Goal: Task Accomplishment & Management: Manage account settings

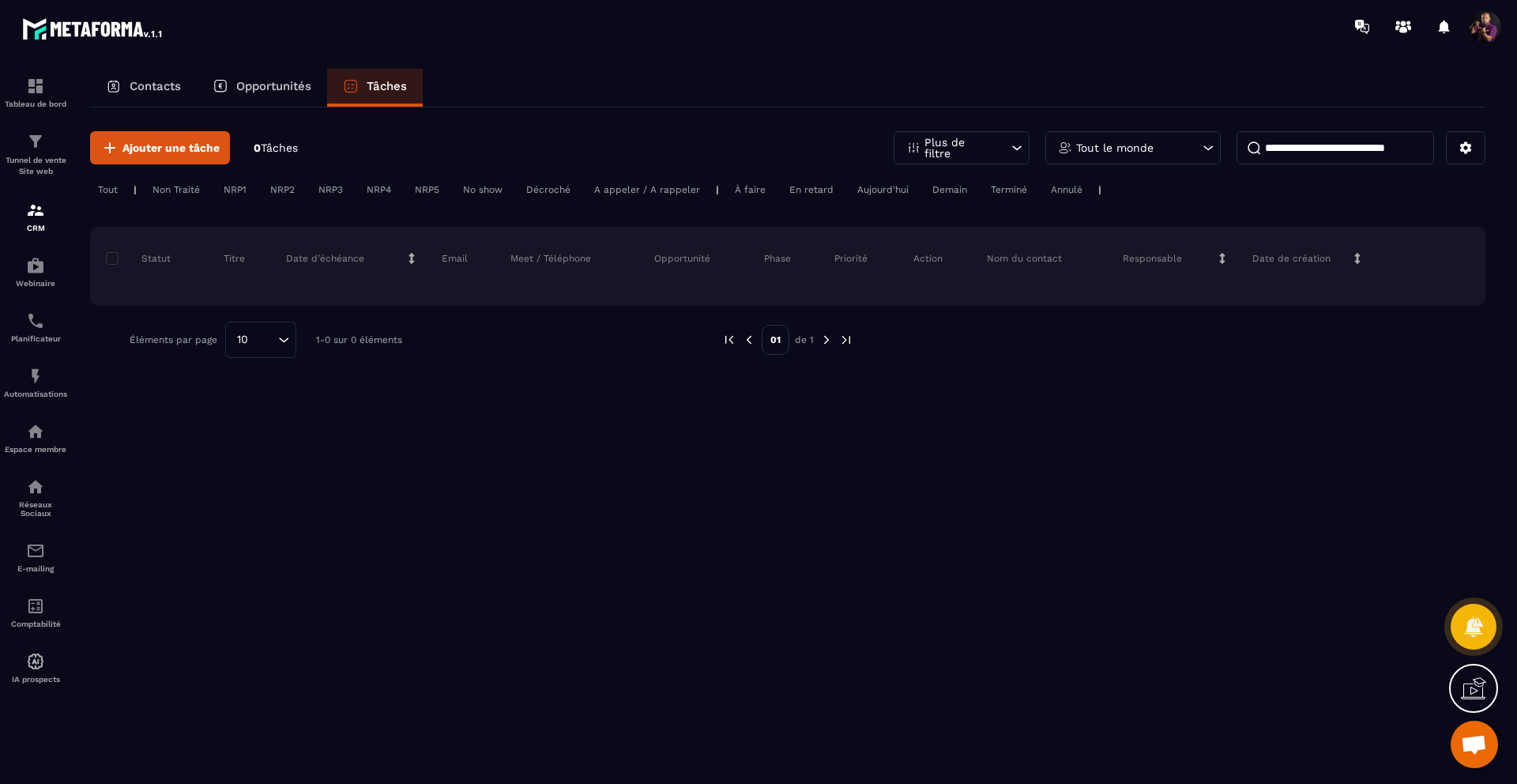
click at [275, 83] on p "Opportunités" at bounding box center [274, 86] width 75 height 15
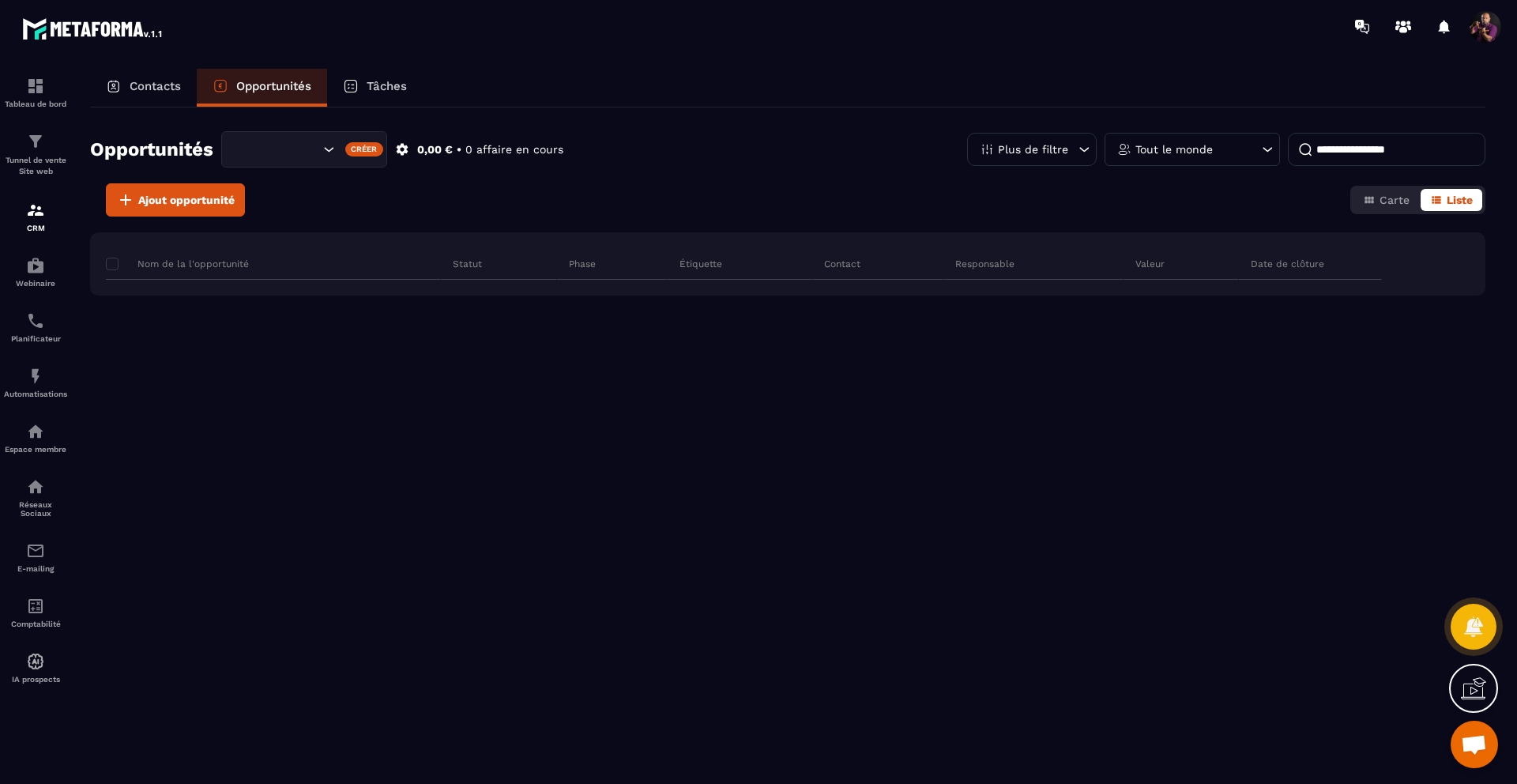
click at [155, 87] on p "Contacts" at bounding box center [155, 86] width 51 height 15
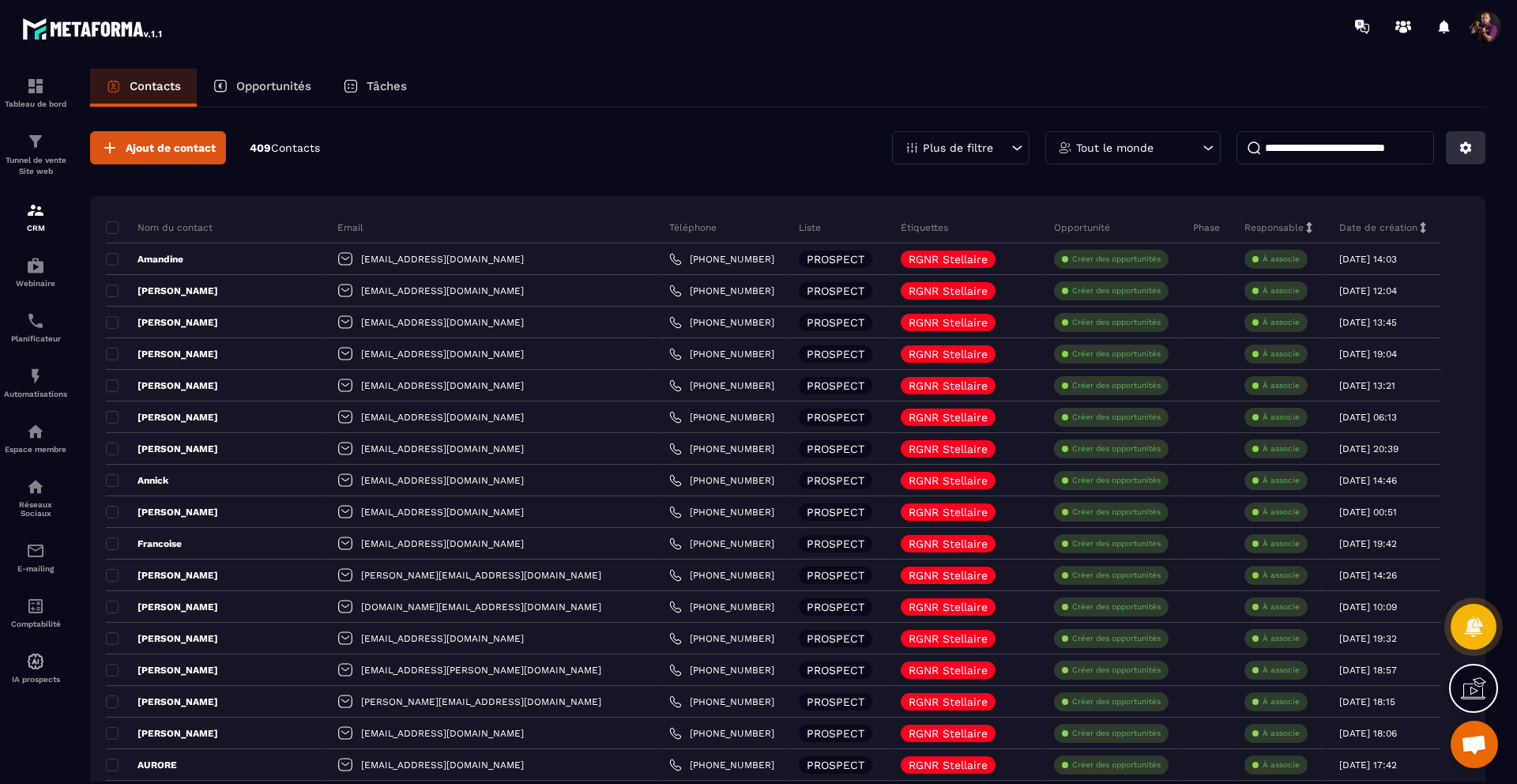
click at [1454, 152] on button at bounding box center [1465, 148] width 40 height 33
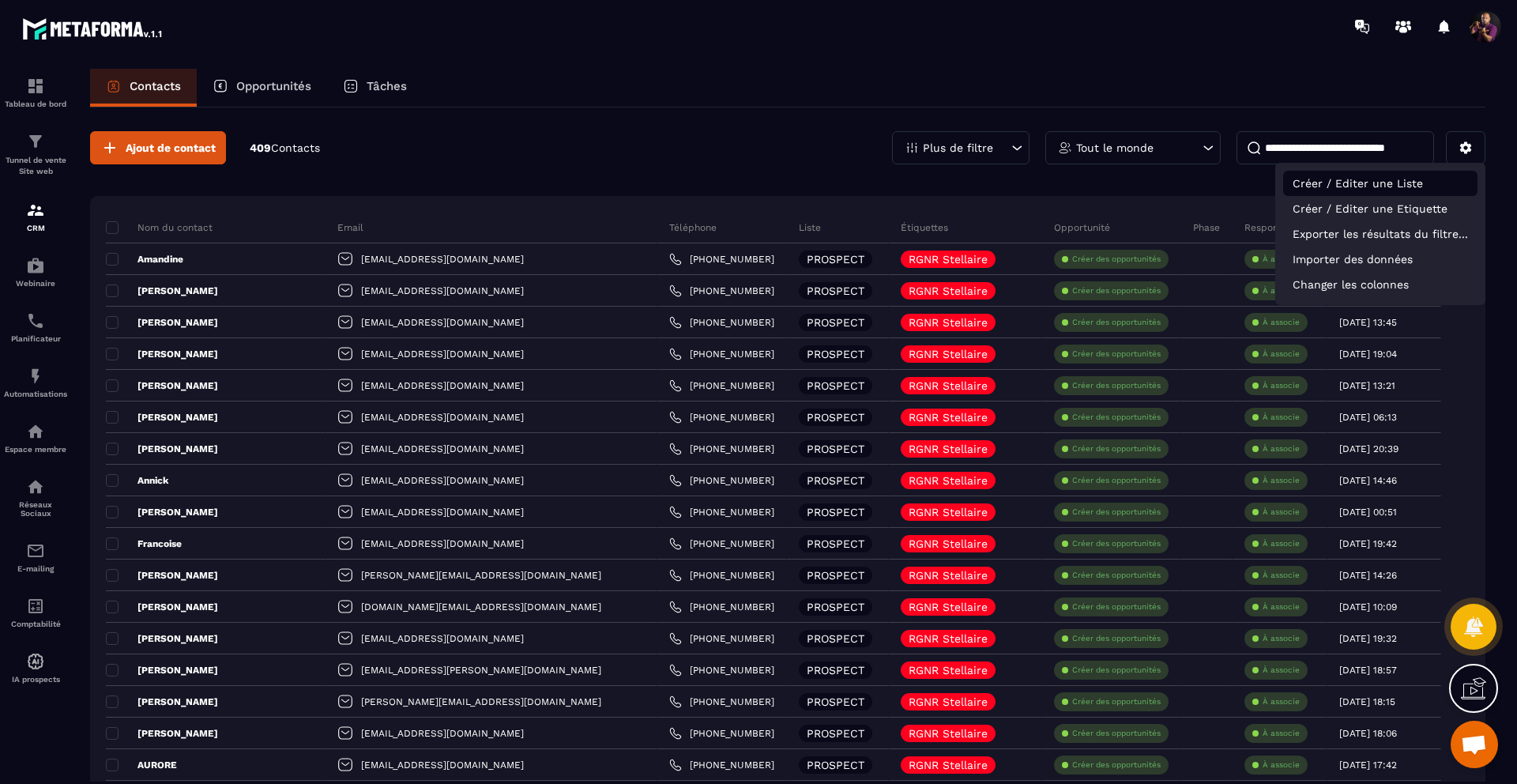
click at [1384, 187] on p "Créer / Editer une Liste" at bounding box center [1380, 183] width 194 height 25
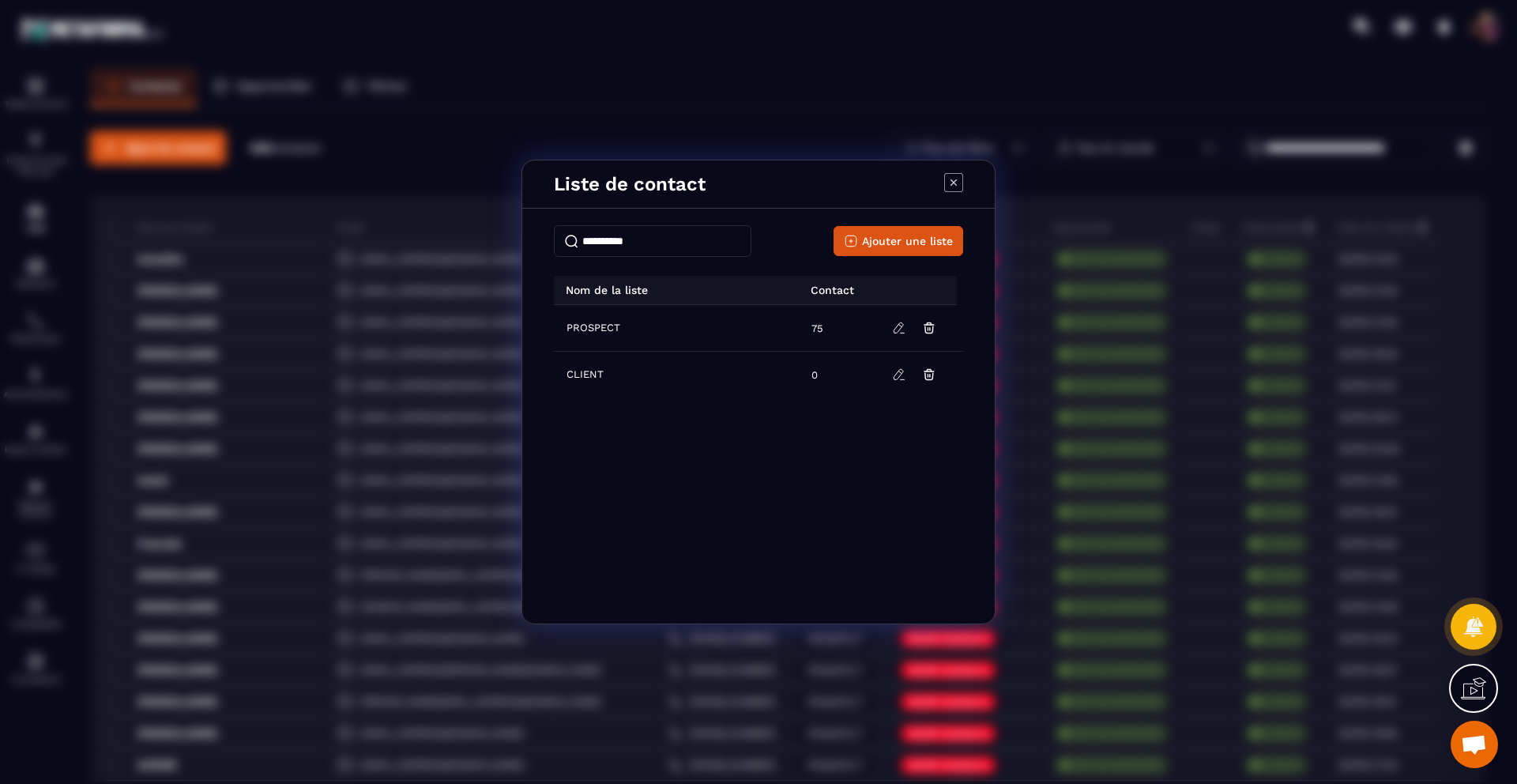
click at [959, 180] on icon "Modal window" at bounding box center [953, 182] width 19 height 19
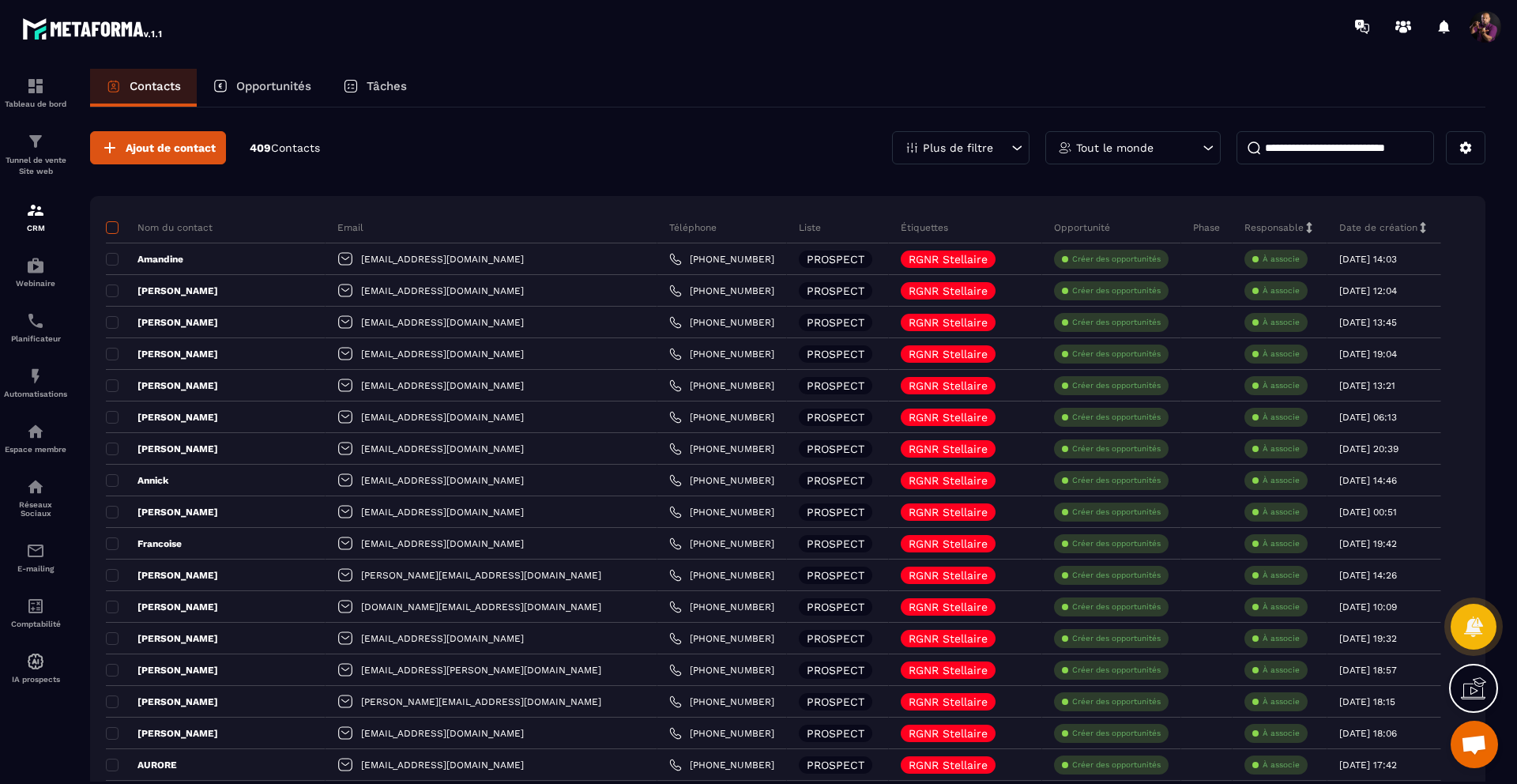
click at [110, 225] on span at bounding box center [112, 228] width 13 height 13
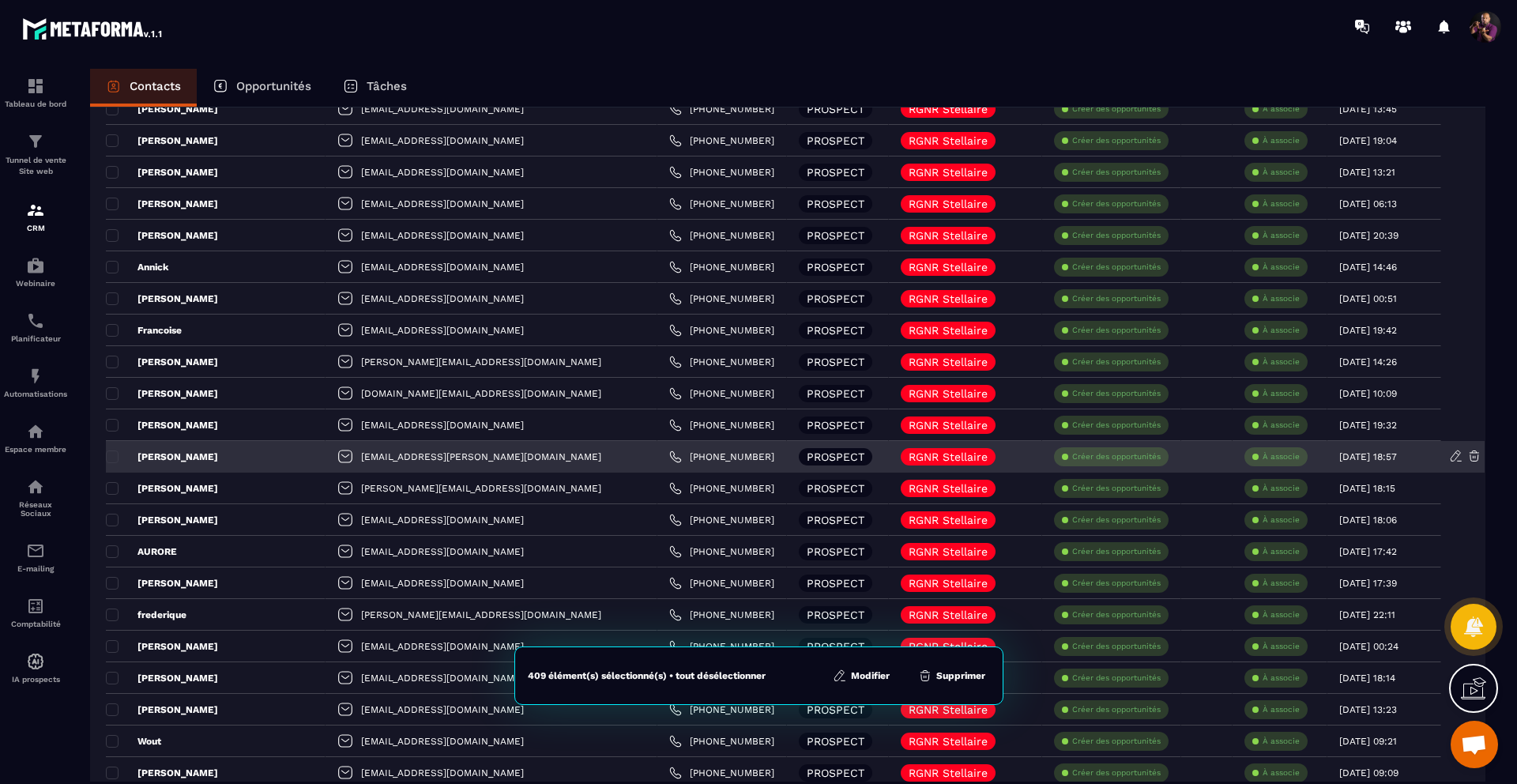
scroll to position [293, 0]
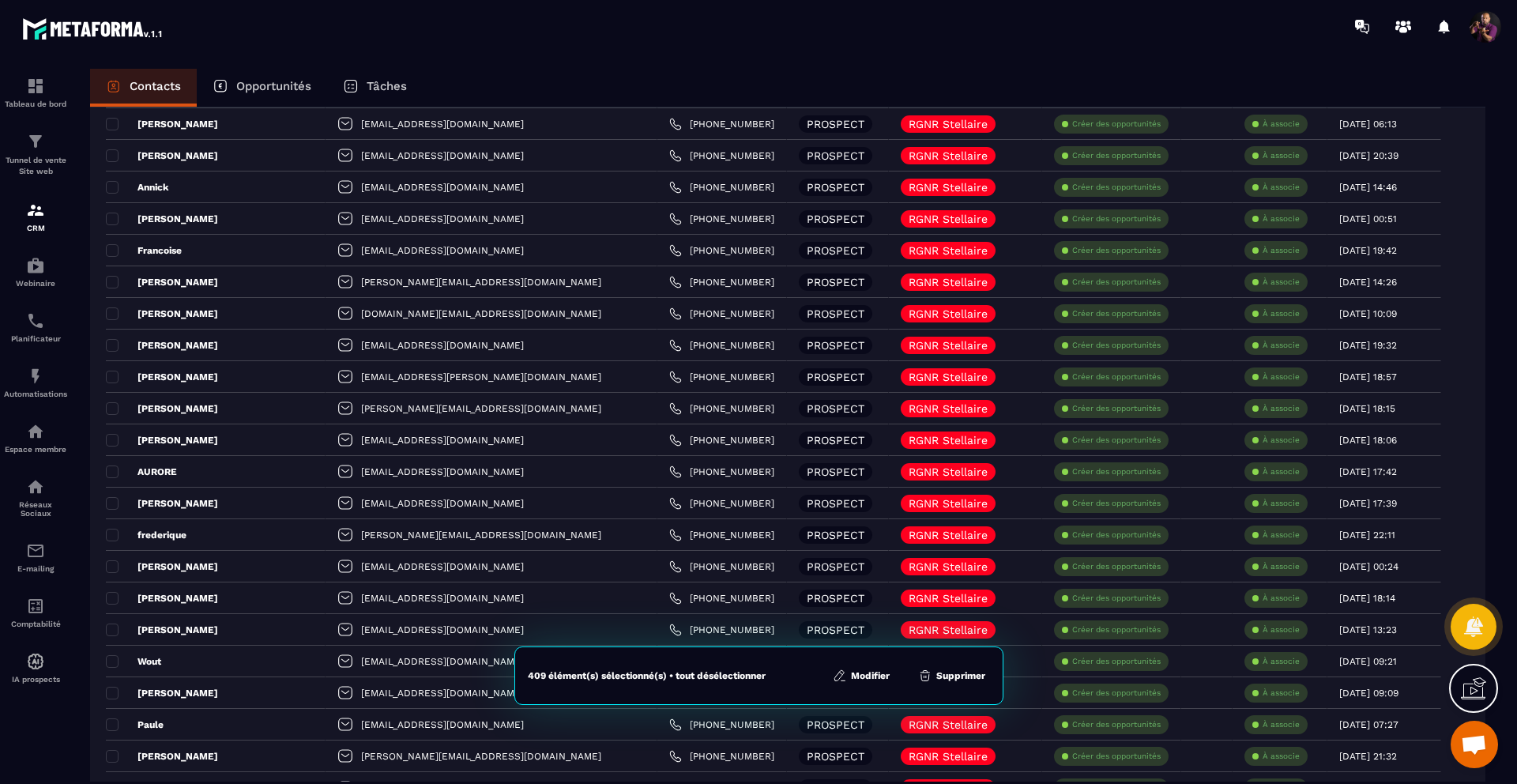
click at [855, 673] on button "Modifier" at bounding box center [861, 674] width 67 height 15
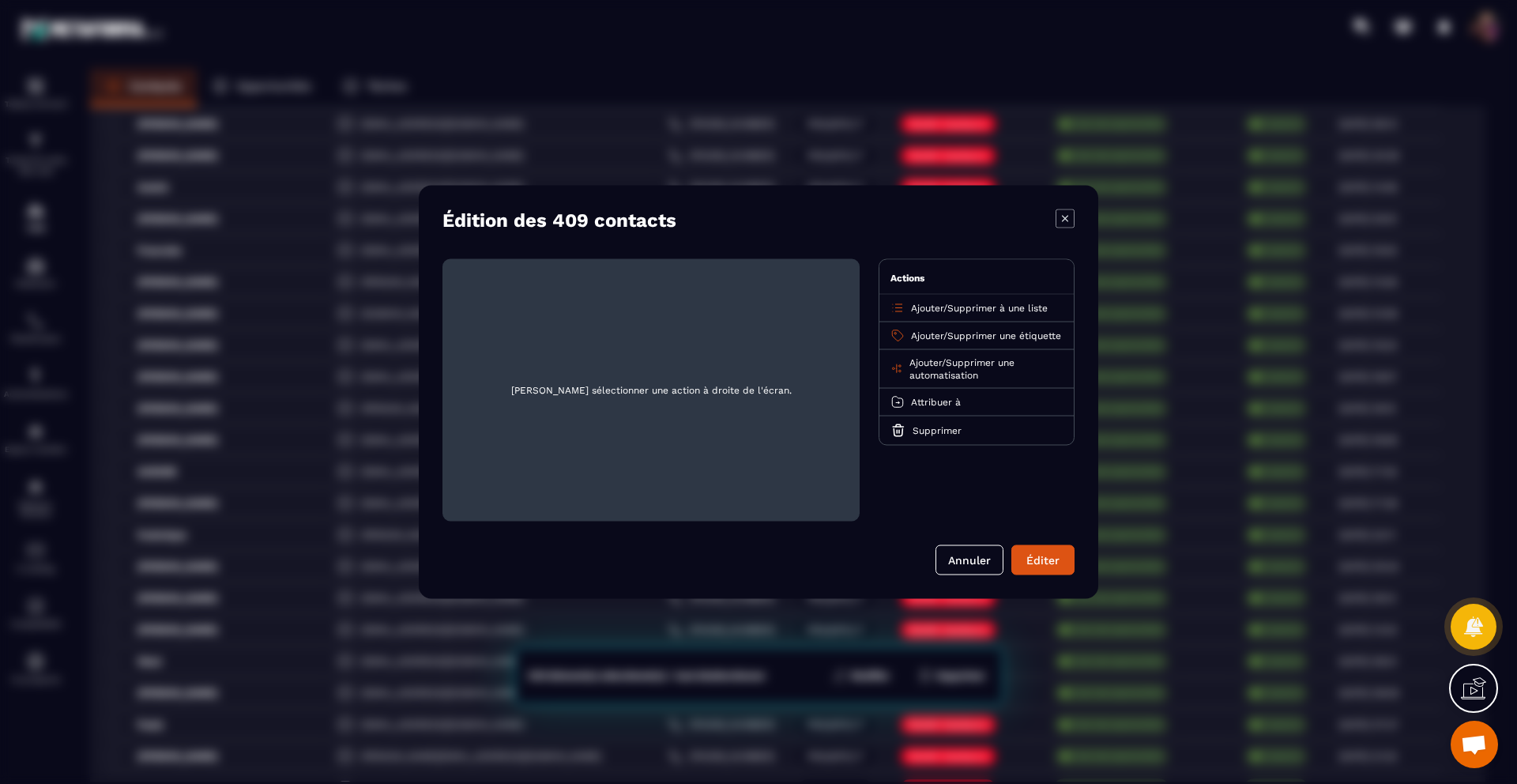
click at [931, 311] on span "Ajouter" at bounding box center [927, 308] width 32 height 11
click at [969, 555] on button "Annuler" at bounding box center [969, 560] width 68 height 30
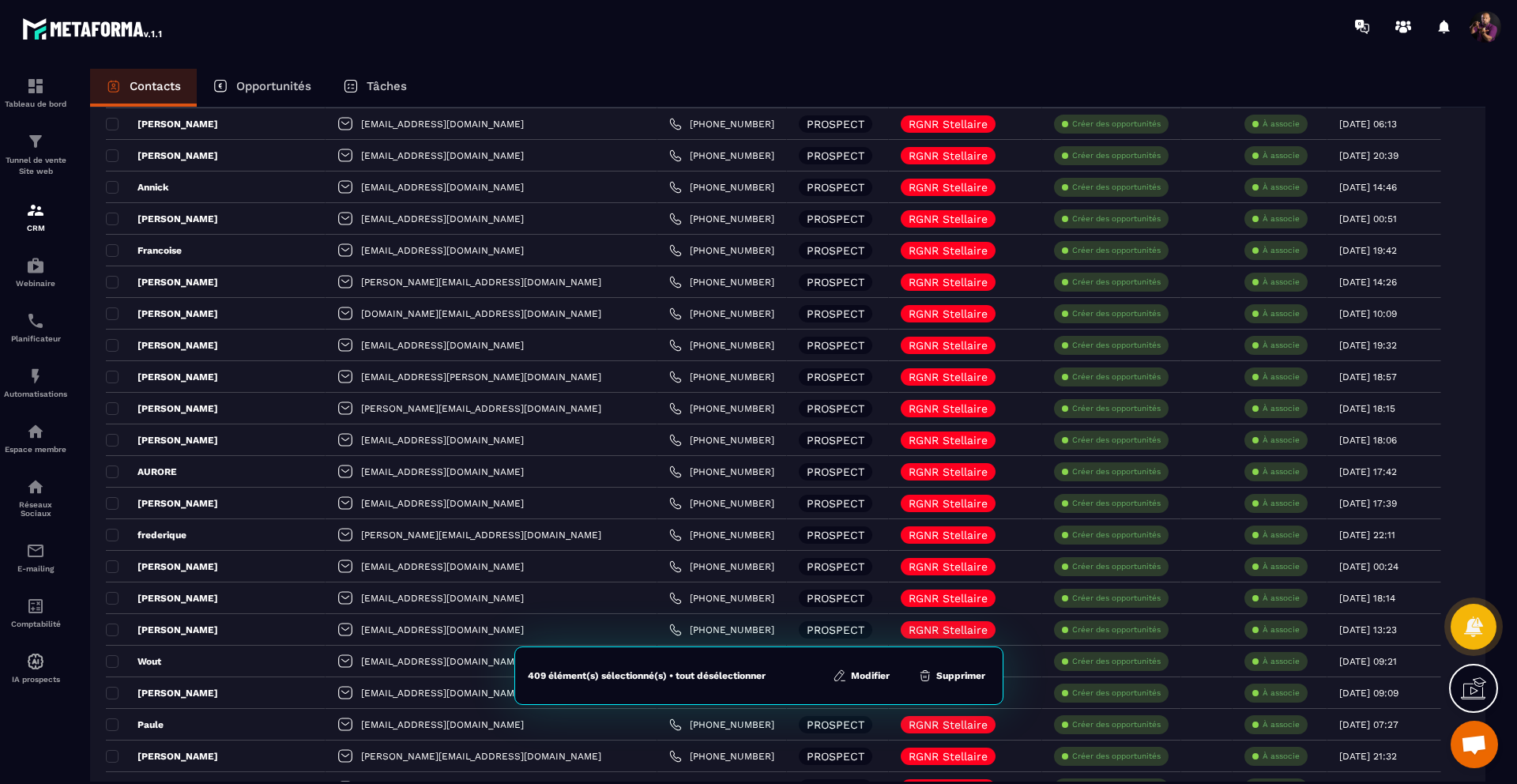
click at [656, 66] on section "Tableau de bord Tunnel de vente Site web CRM Webinaire Planificateur Automatisa…" at bounding box center [758, 441] width 1517 height 776
click at [874, 674] on button "Modifier" at bounding box center [861, 674] width 67 height 15
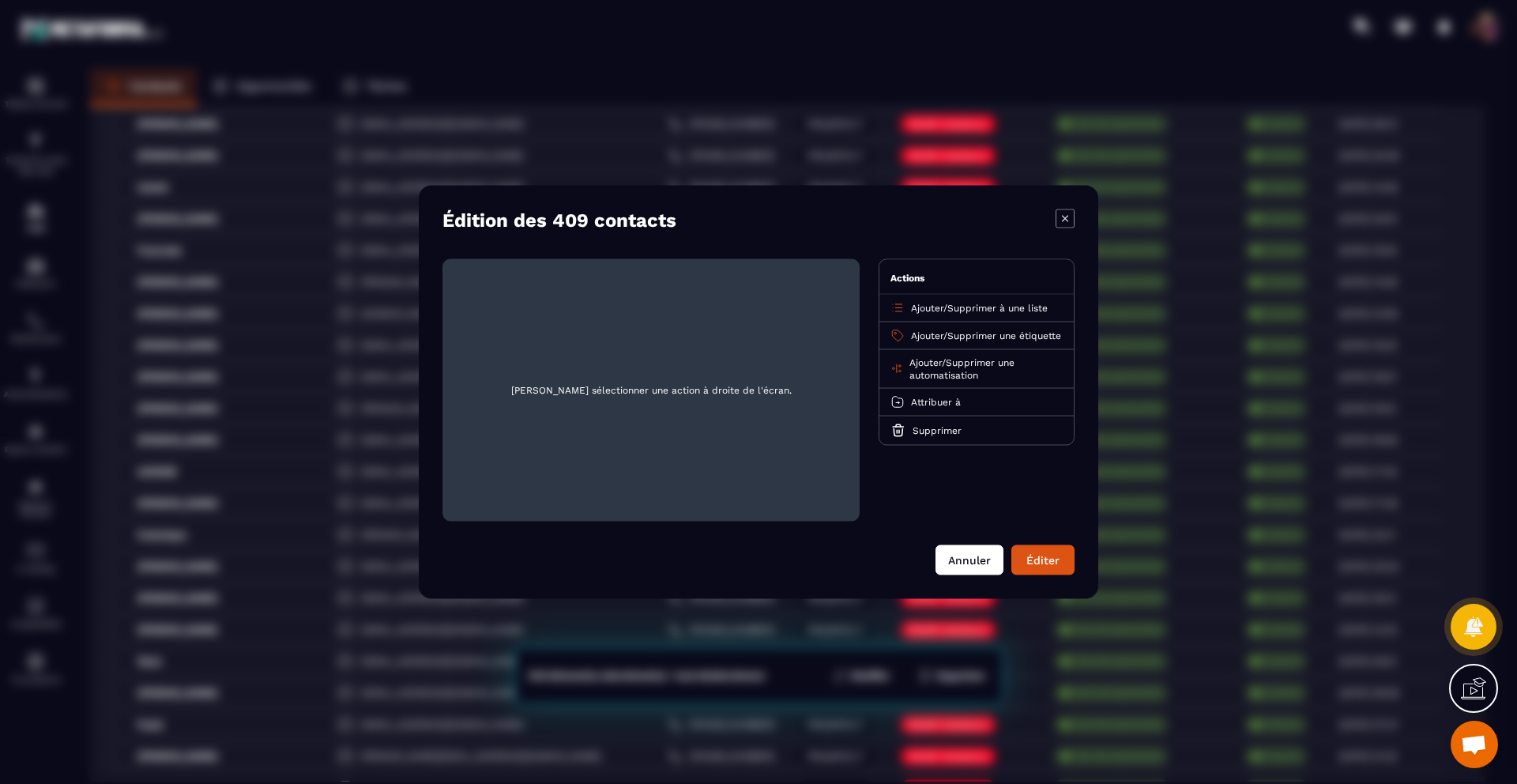
click at [972, 555] on button "Annuler" at bounding box center [969, 560] width 68 height 30
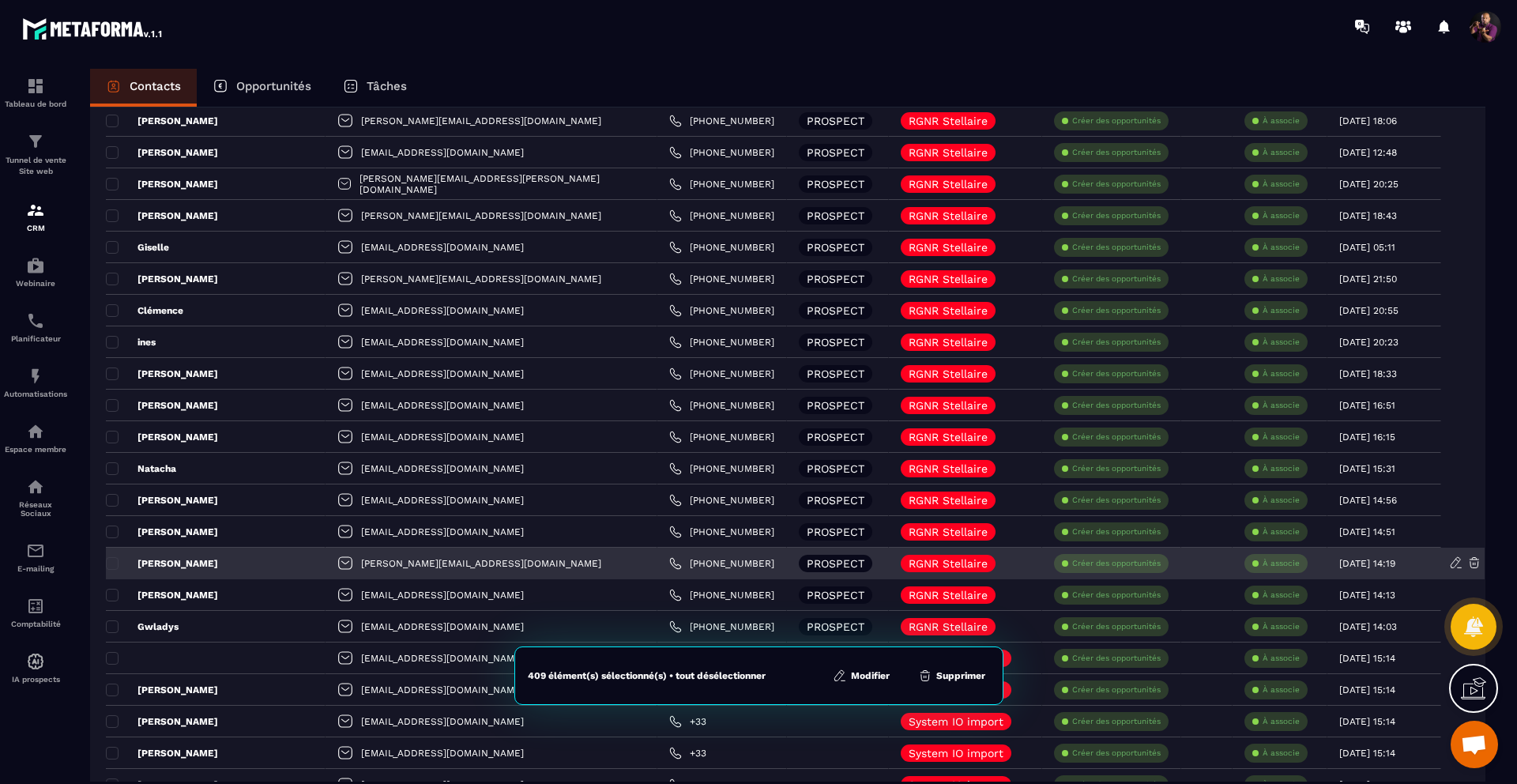
scroll to position [1942, 0]
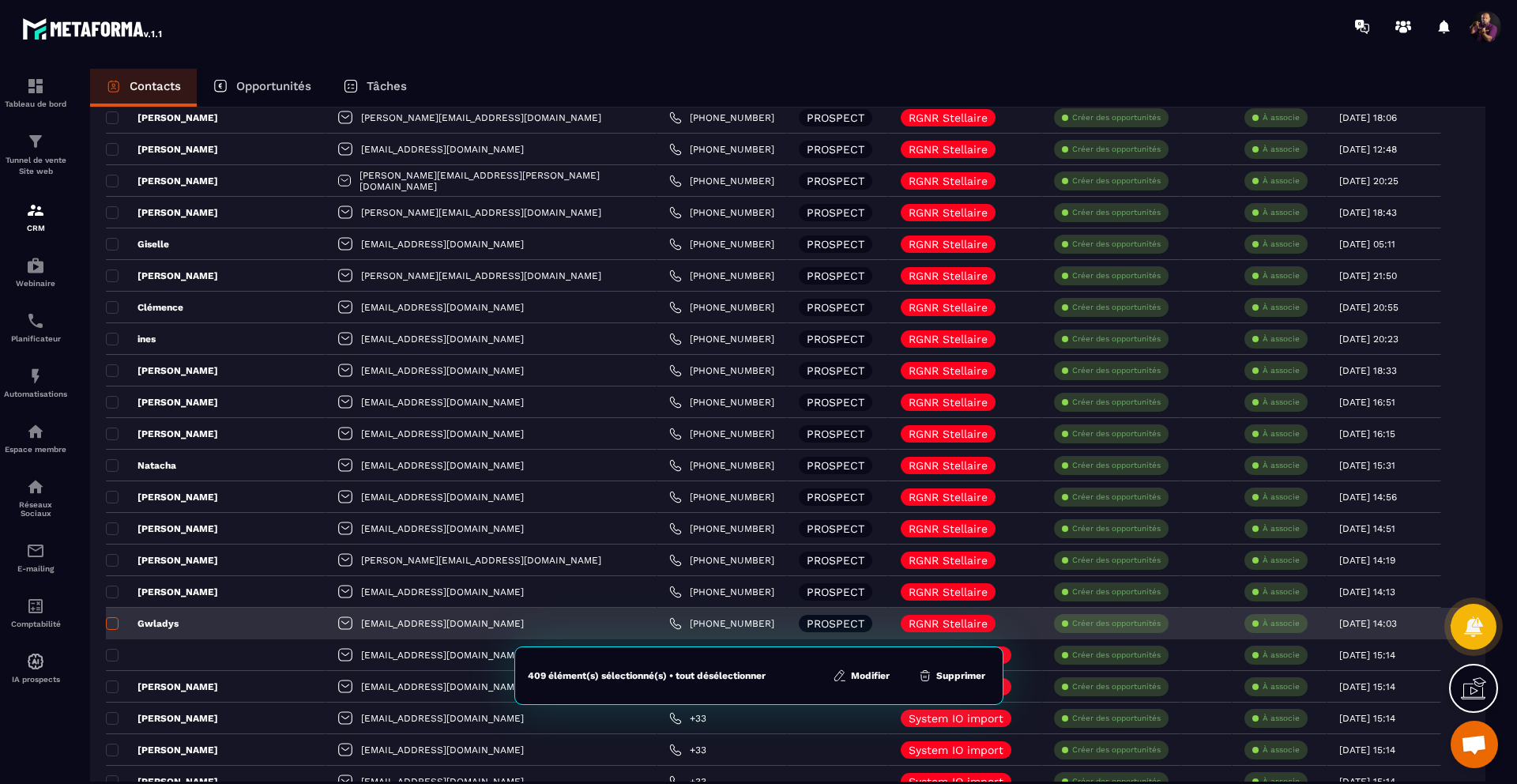
click at [109, 619] on span at bounding box center [112, 623] width 13 height 13
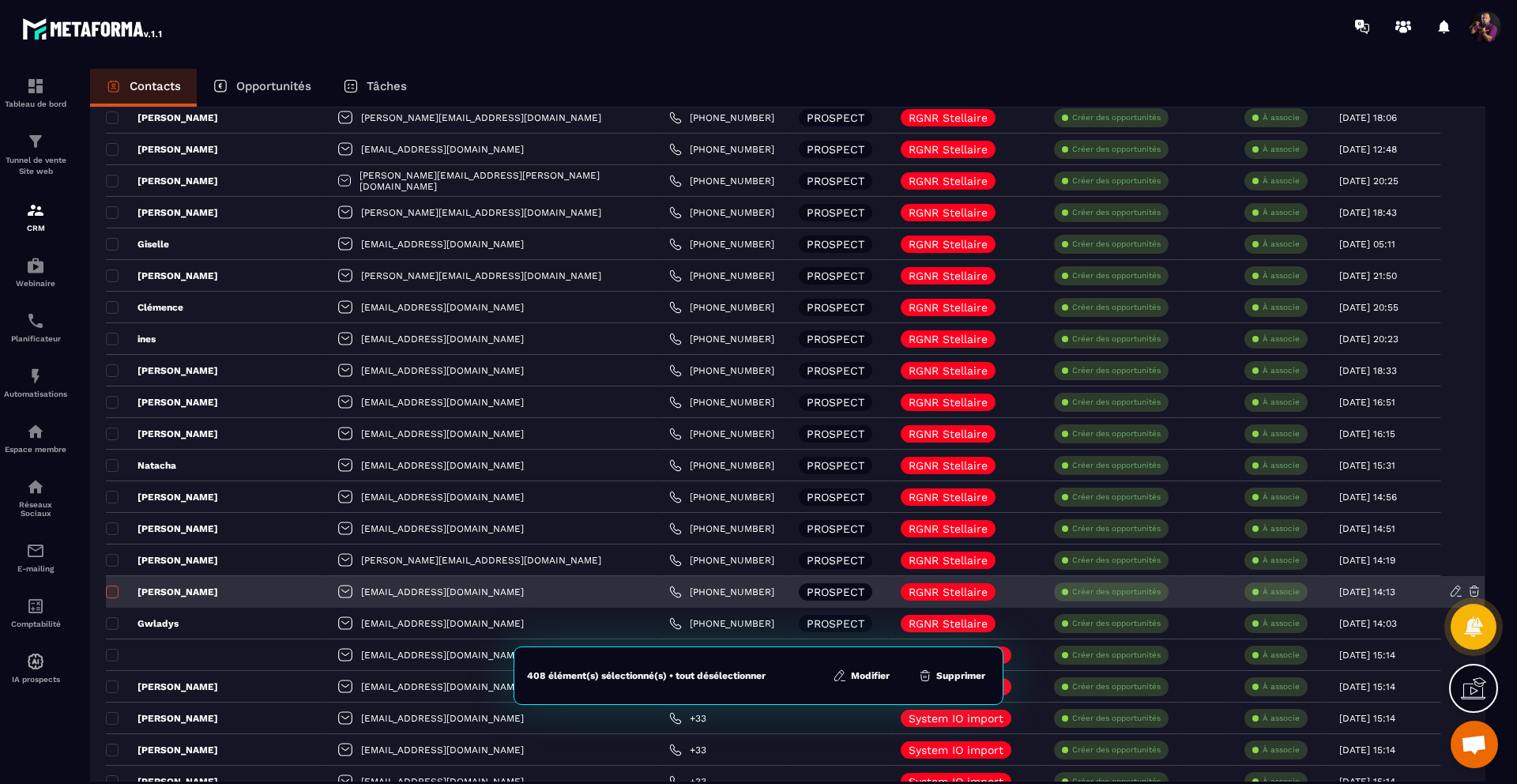
click at [112, 588] on span at bounding box center [112, 592] width 13 height 13
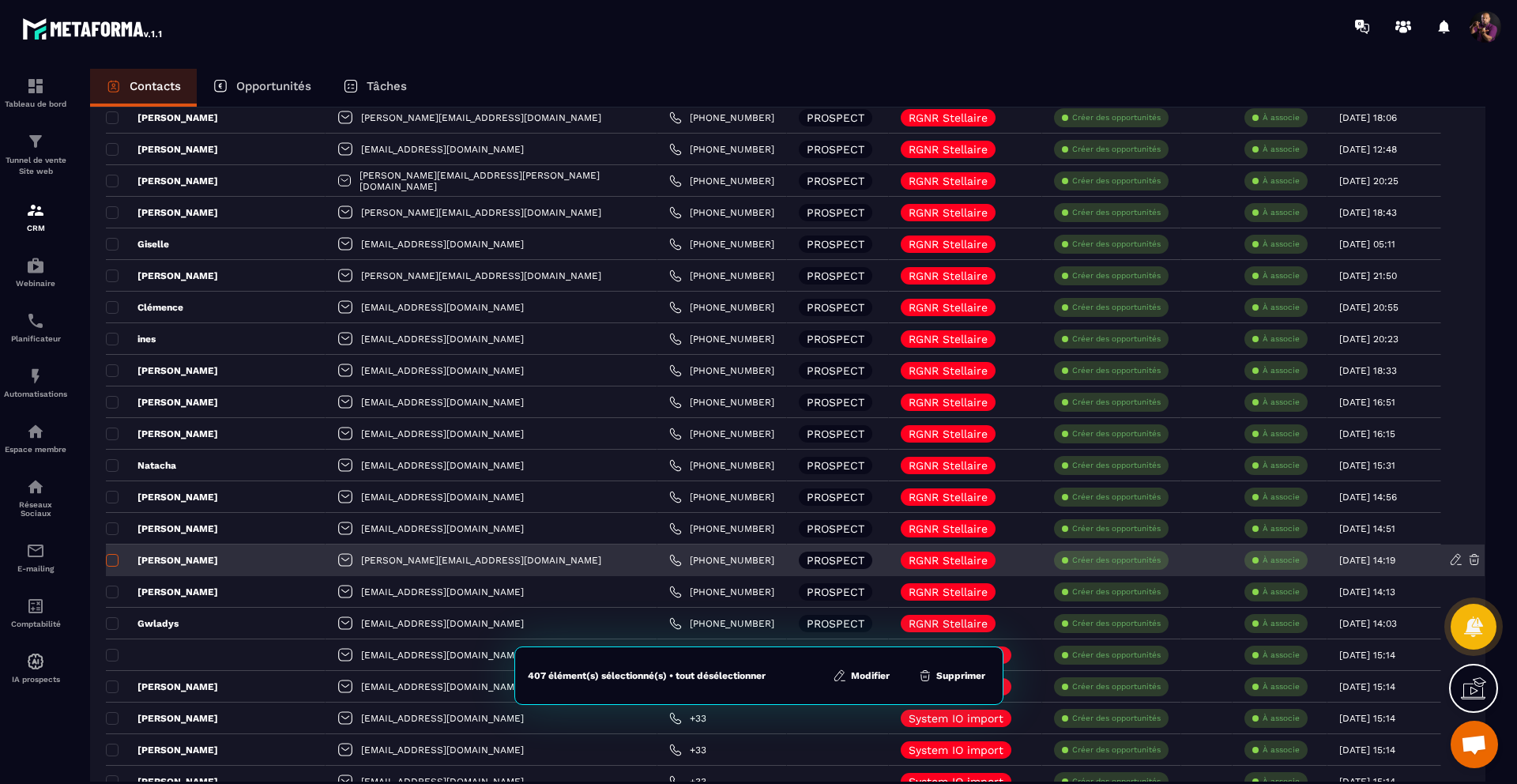
click at [112, 555] on span at bounding box center [112, 560] width 13 height 13
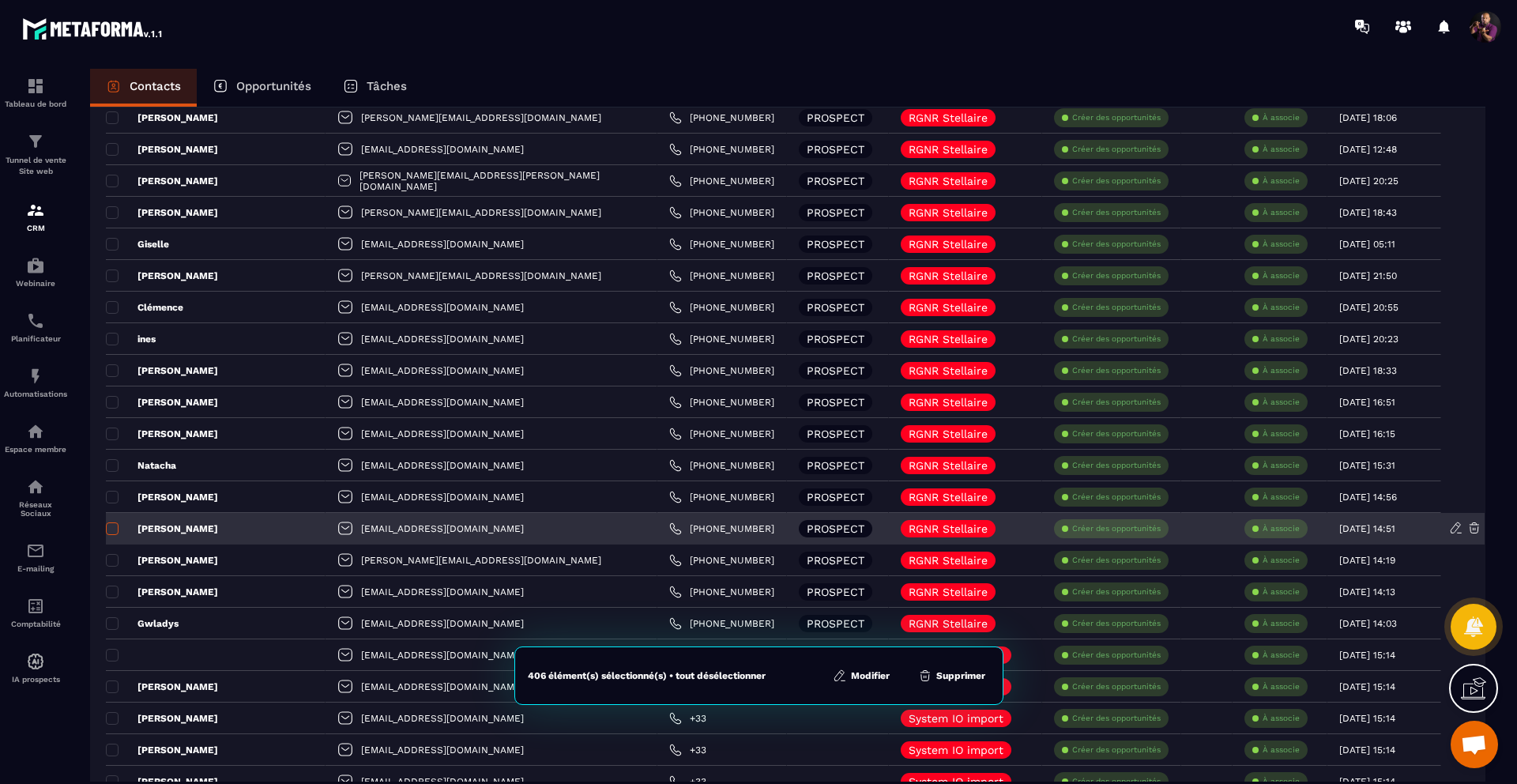
click at [114, 528] on span at bounding box center [112, 528] width 13 height 13
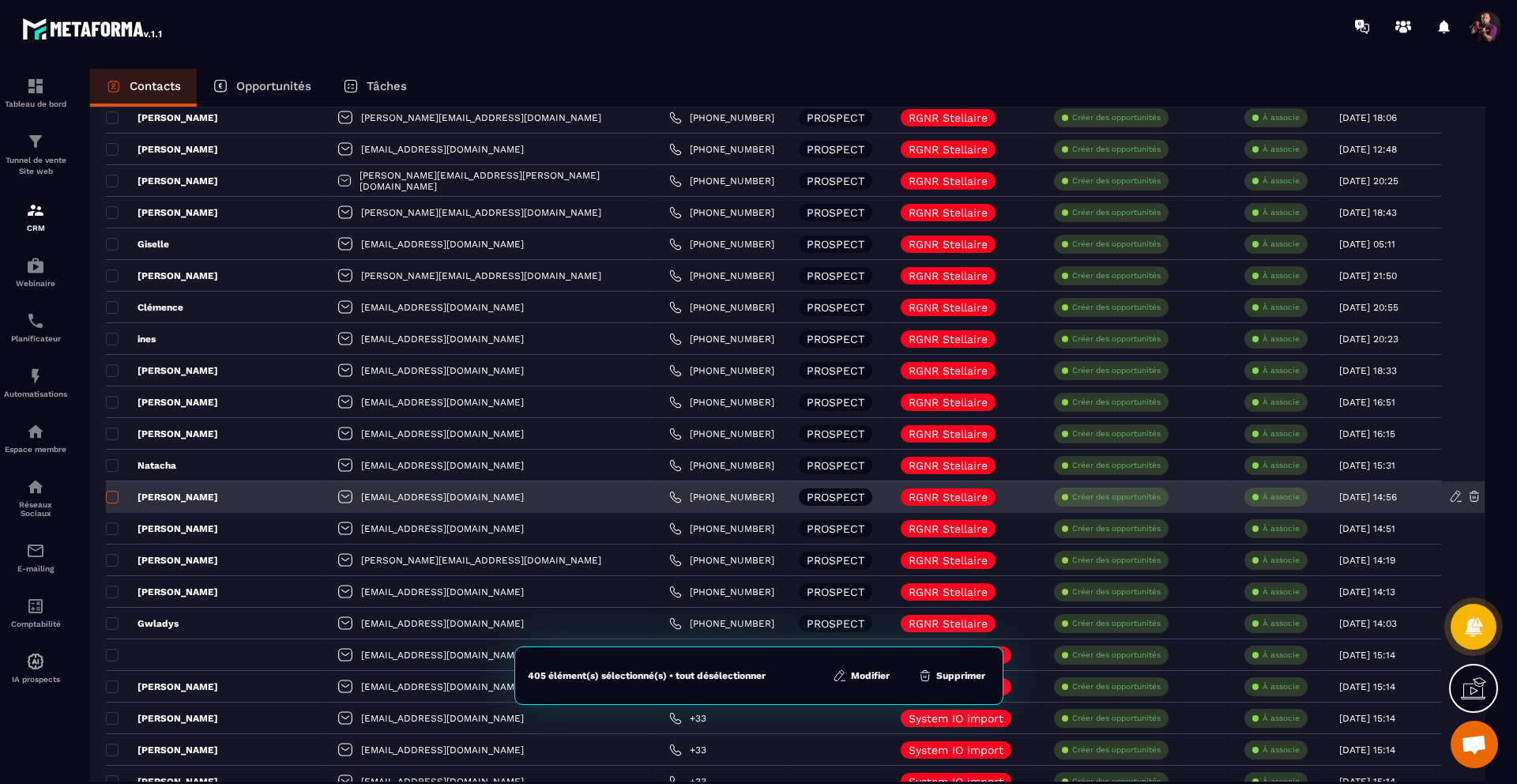
click at [111, 497] on span at bounding box center [112, 497] width 13 height 13
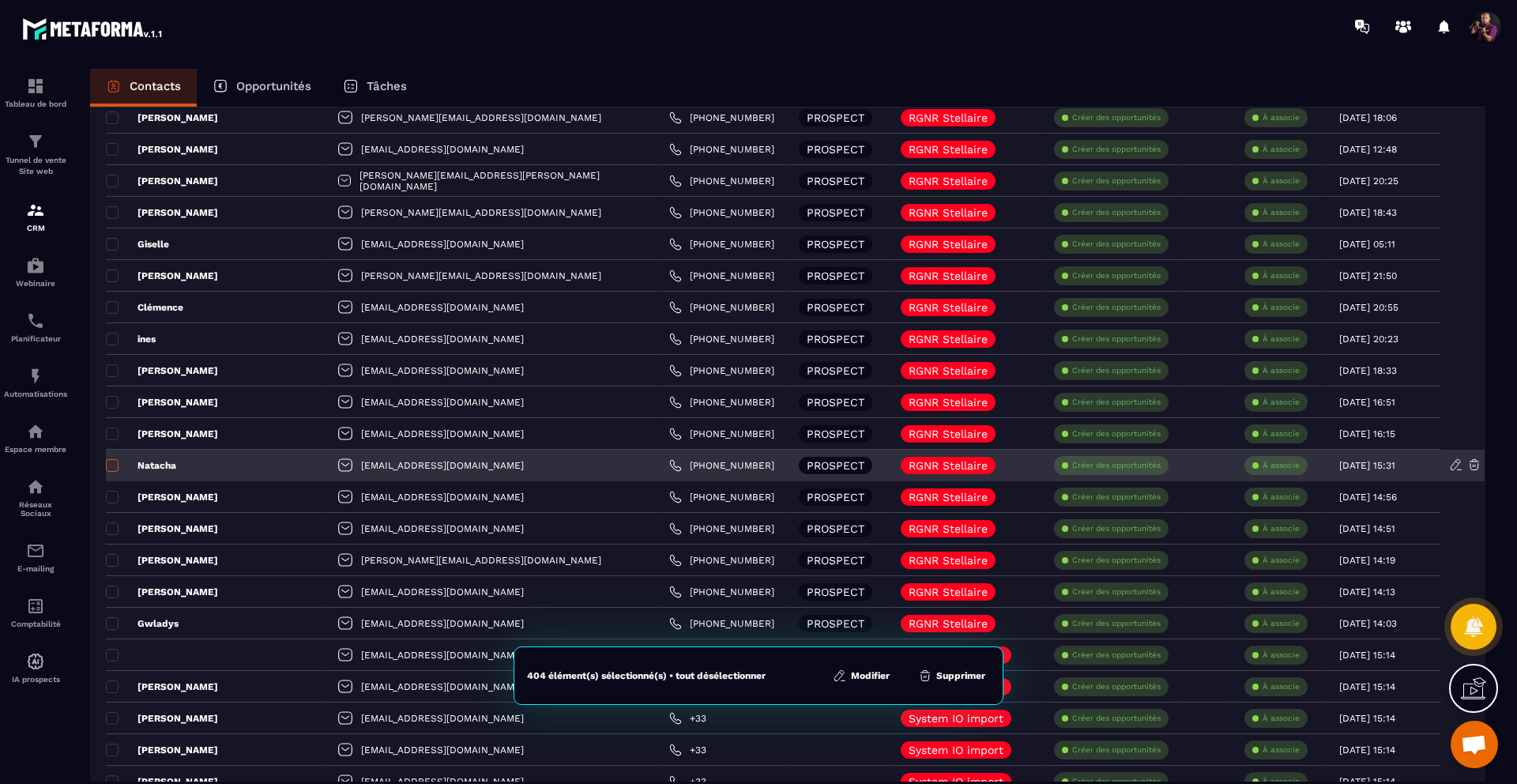
click at [115, 466] on span at bounding box center [112, 466] width 13 height 13
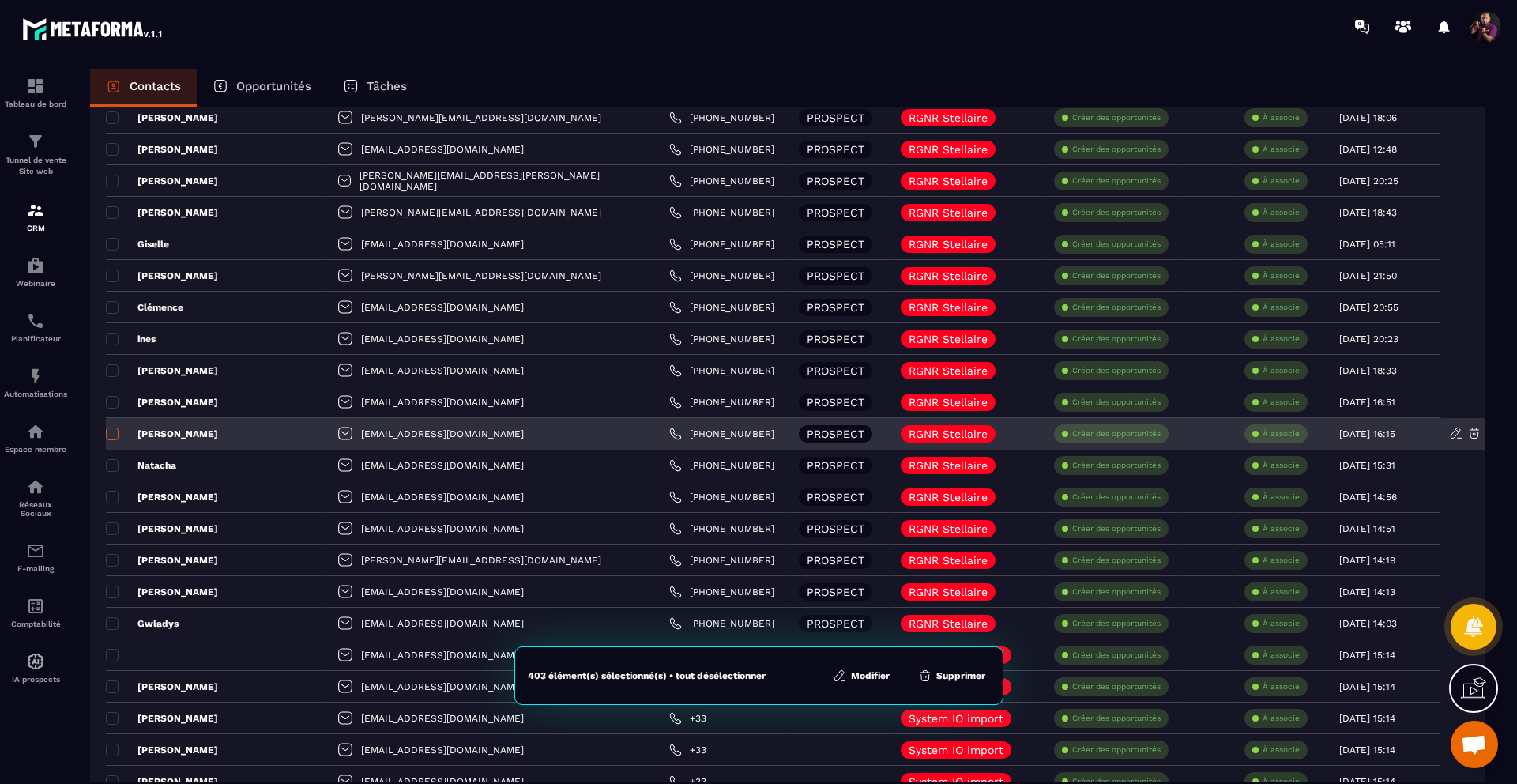
click at [112, 433] on span at bounding box center [112, 434] width 13 height 13
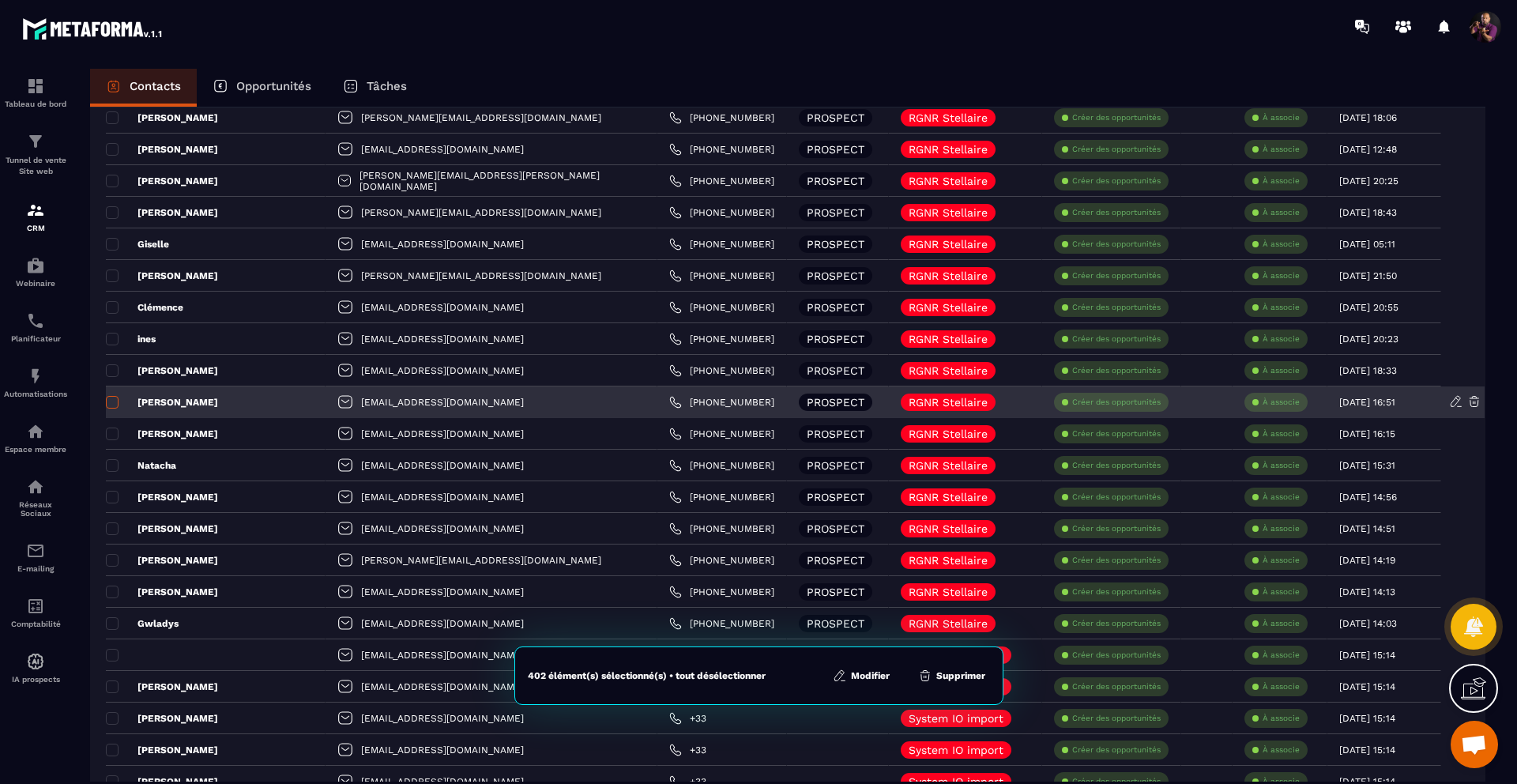
click at [107, 400] on span at bounding box center [112, 403] width 13 height 13
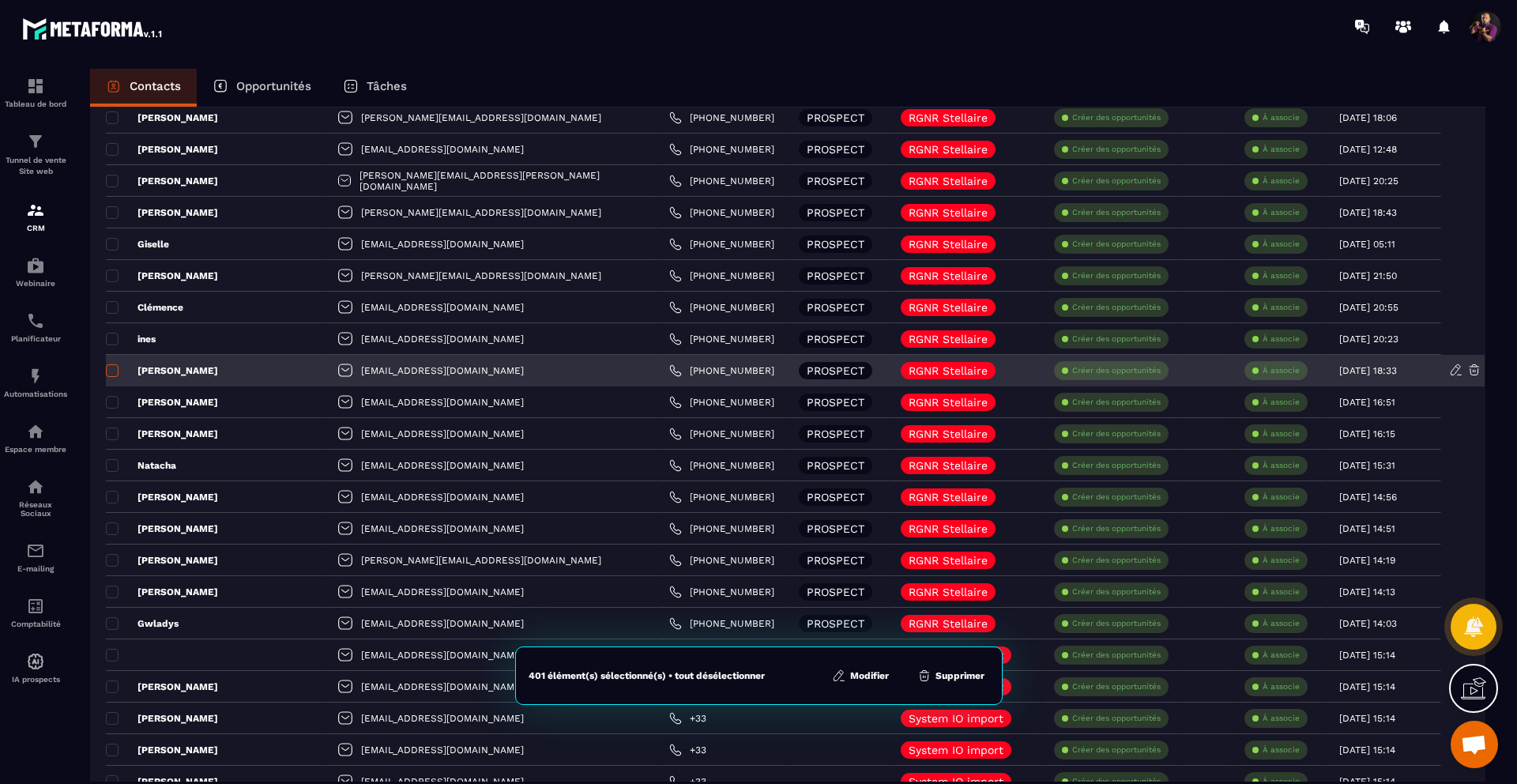
click at [113, 368] on span at bounding box center [112, 371] width 13 height 13
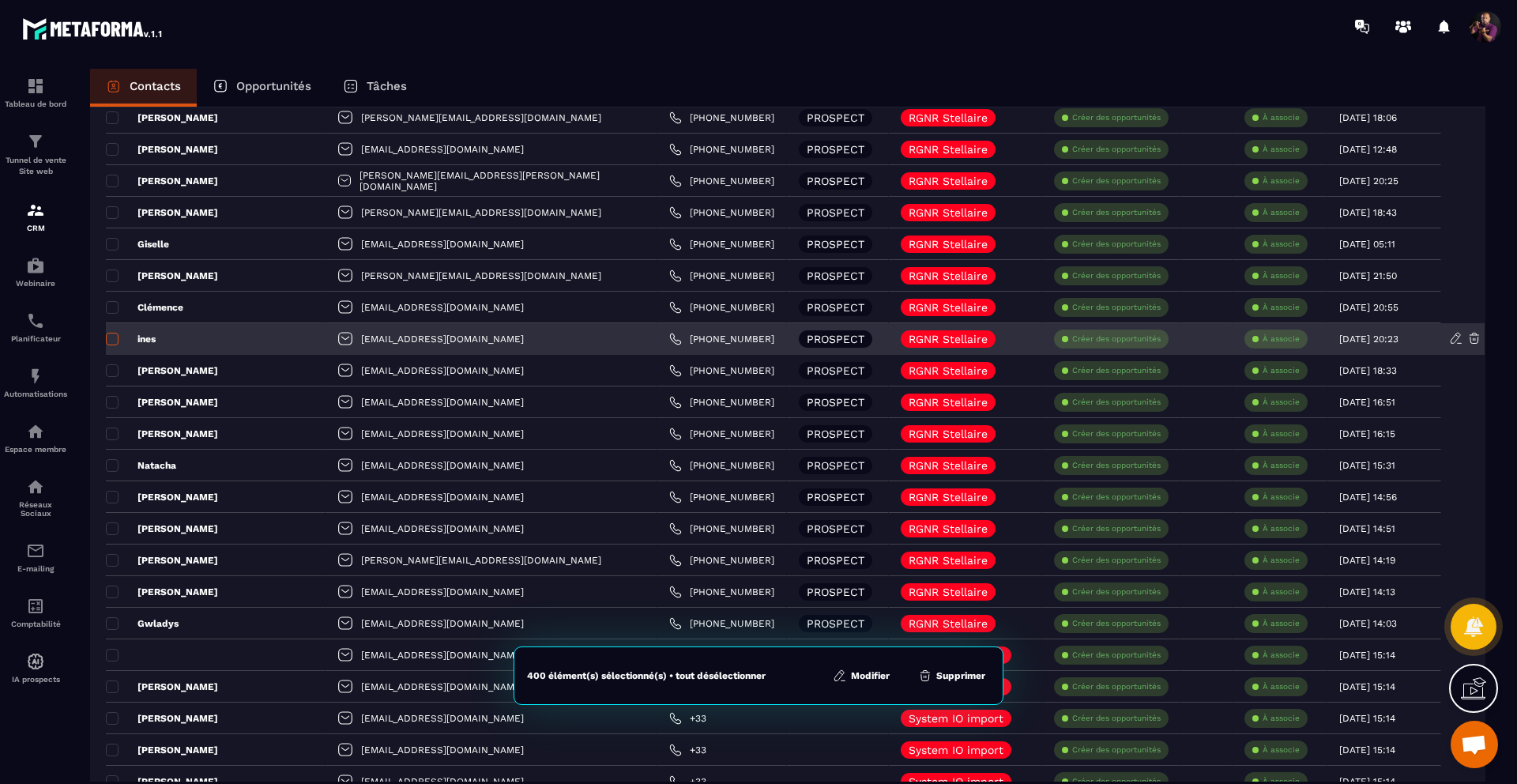
click at [108, 335] on span at bounding box center [112, 339] width 13 height 13
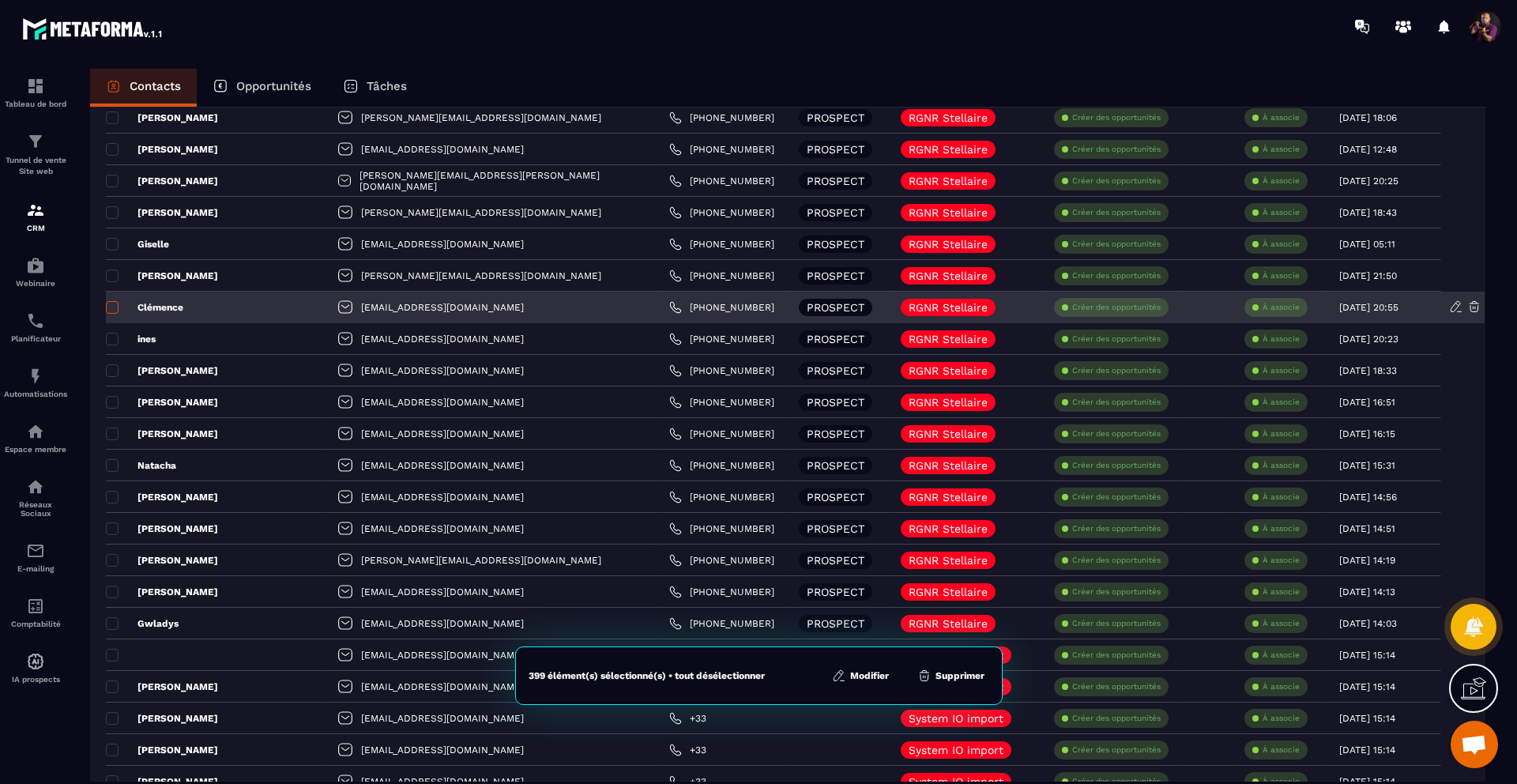
click at [107, 308] on span at bounding box center [112, 308] width 13 height 13
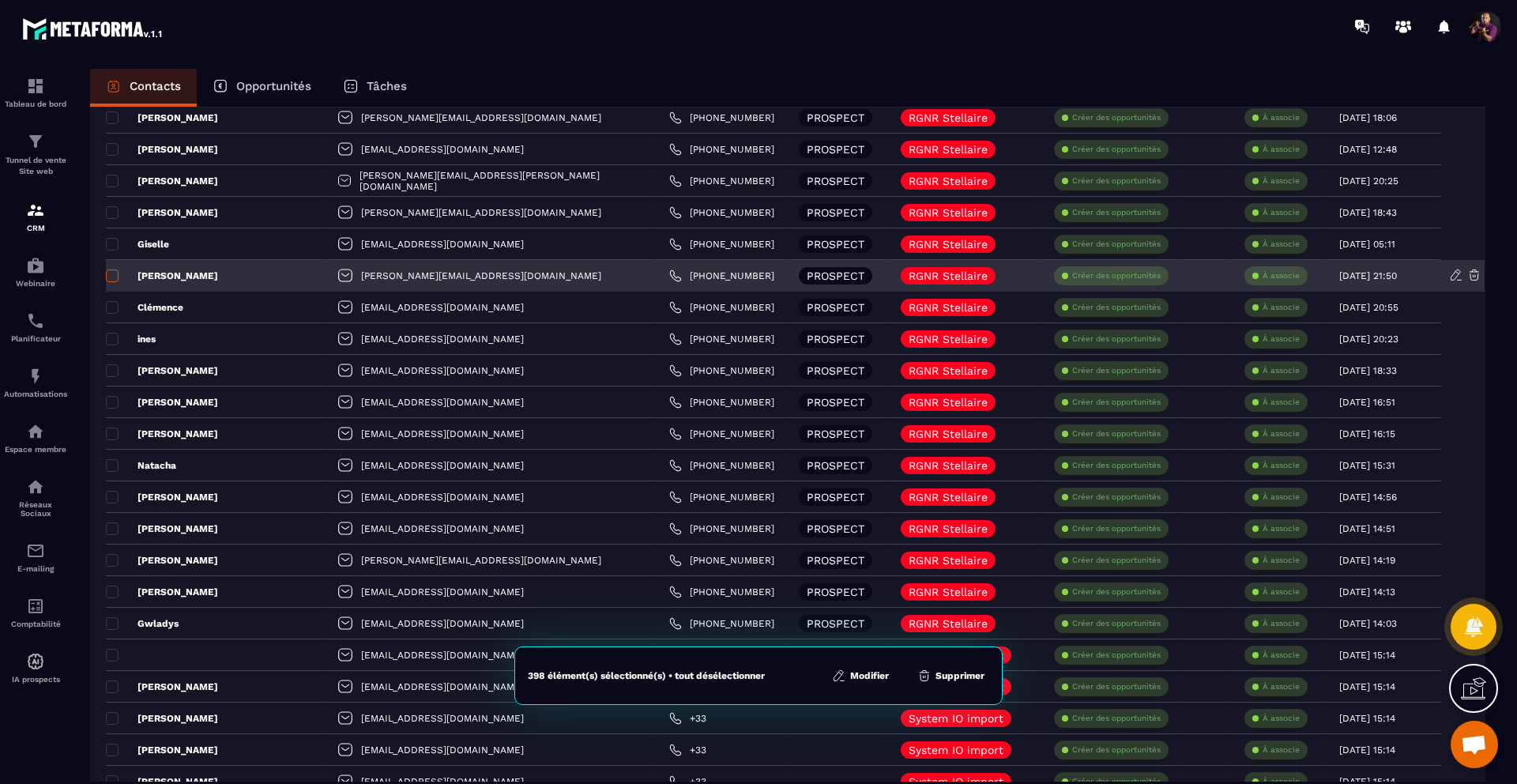
click at [106, 276] on span at bounding box center [112, 276] width 13 height 13
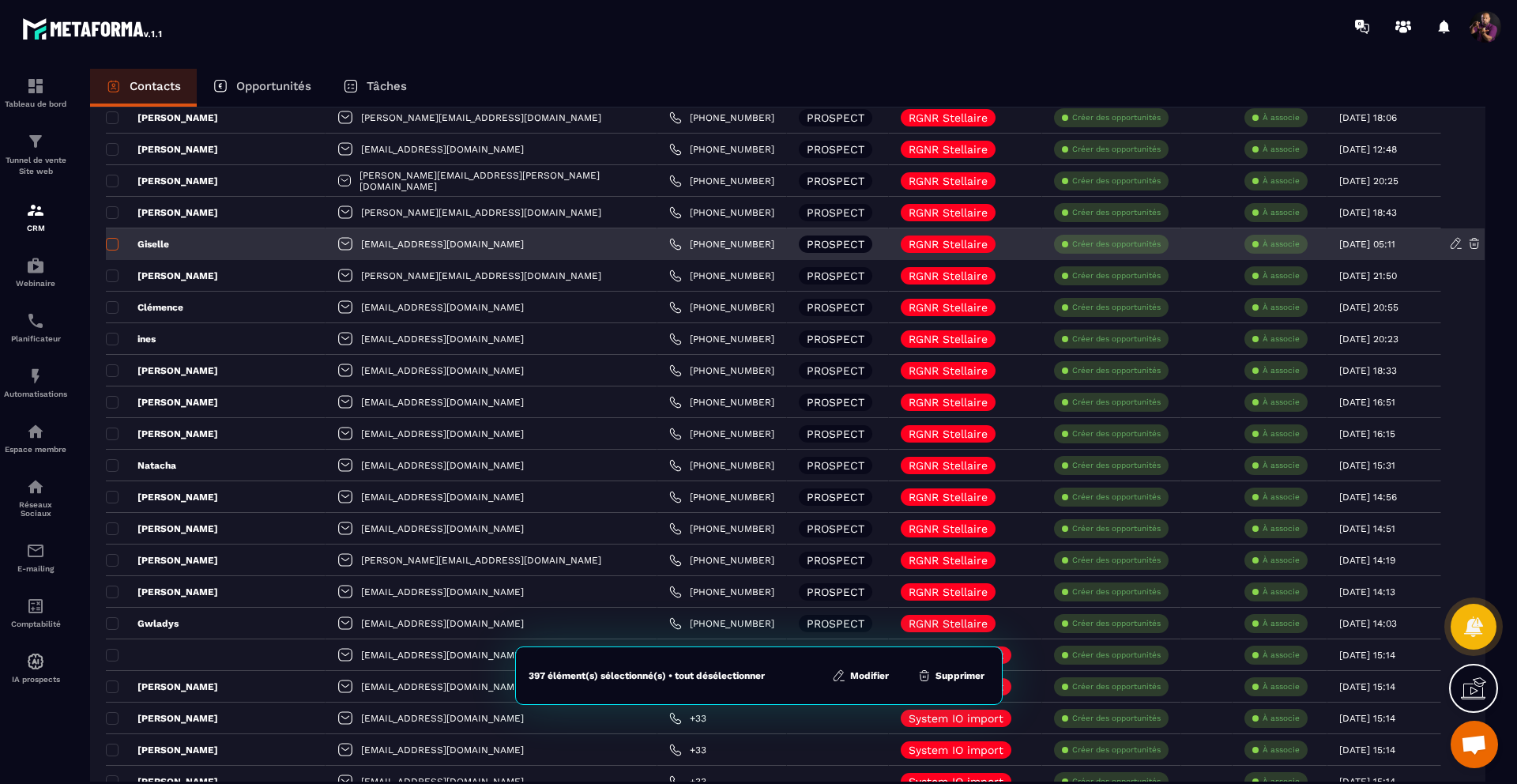
click at [110, 239] on span at bounding box center [112, 244] width 13 height 13
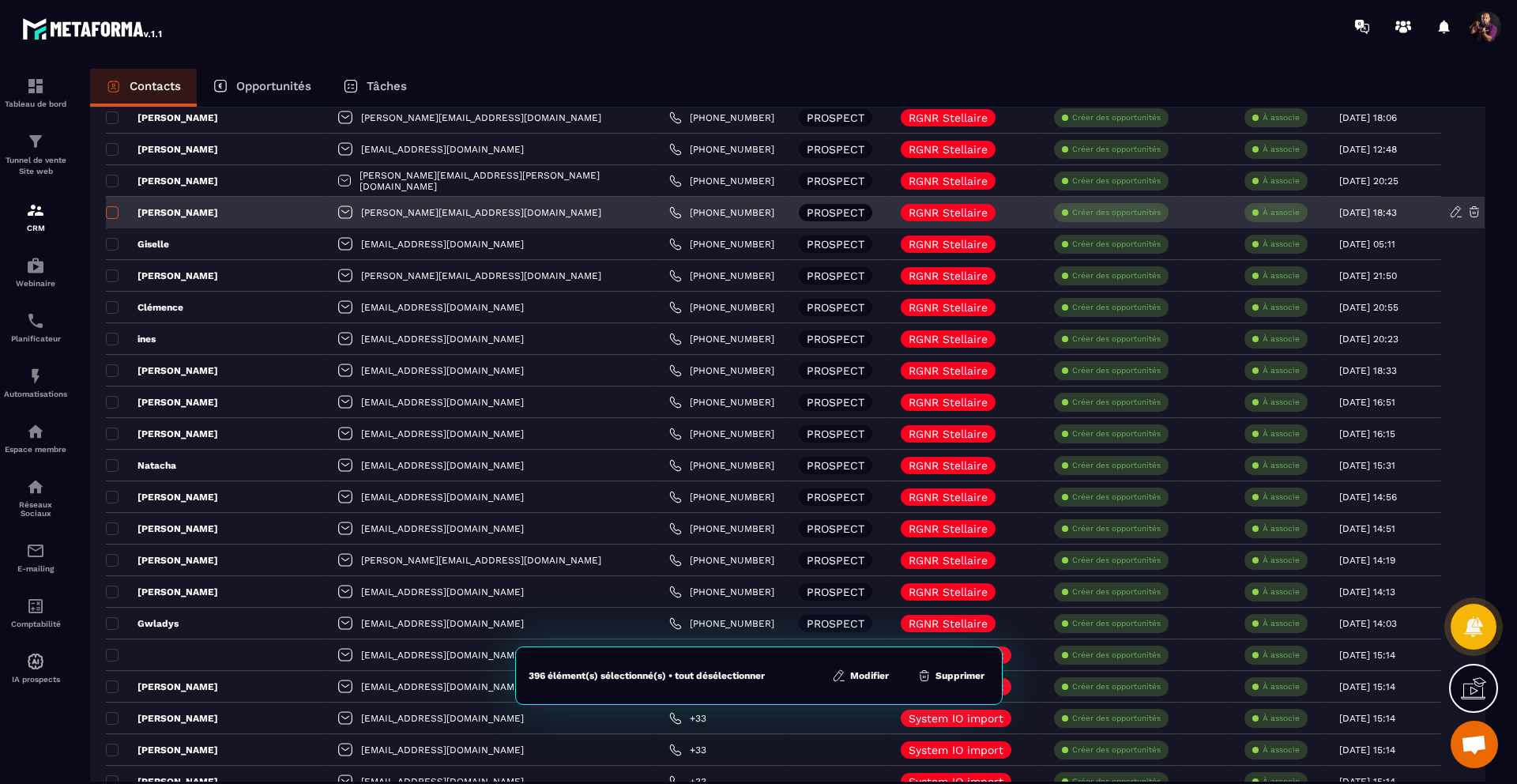
click at [106, 209] on span at bounding box center [112, 213] width 13 height 13
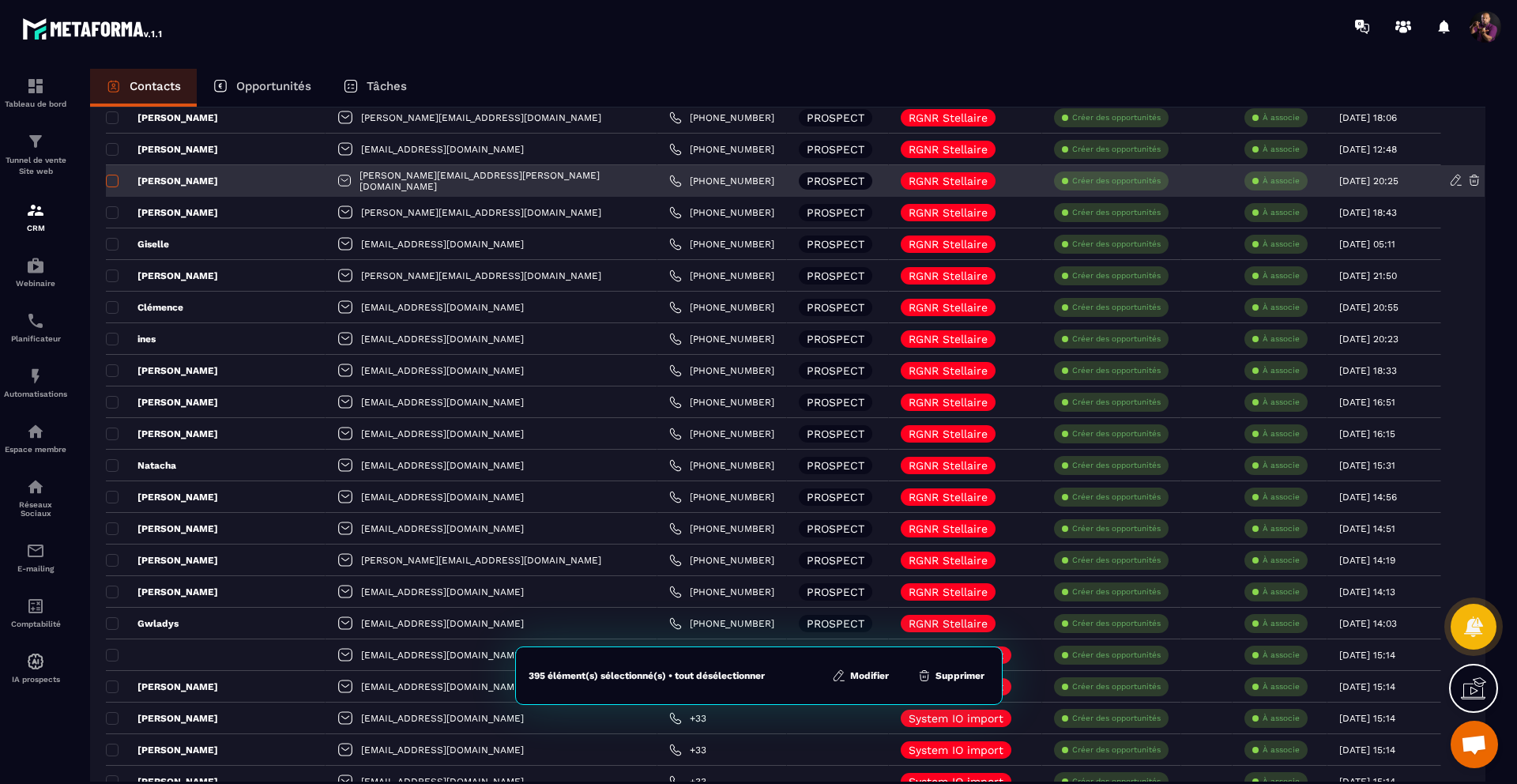
click at [109, 177] on span at bounding box center [112, 181] width 13 height 13
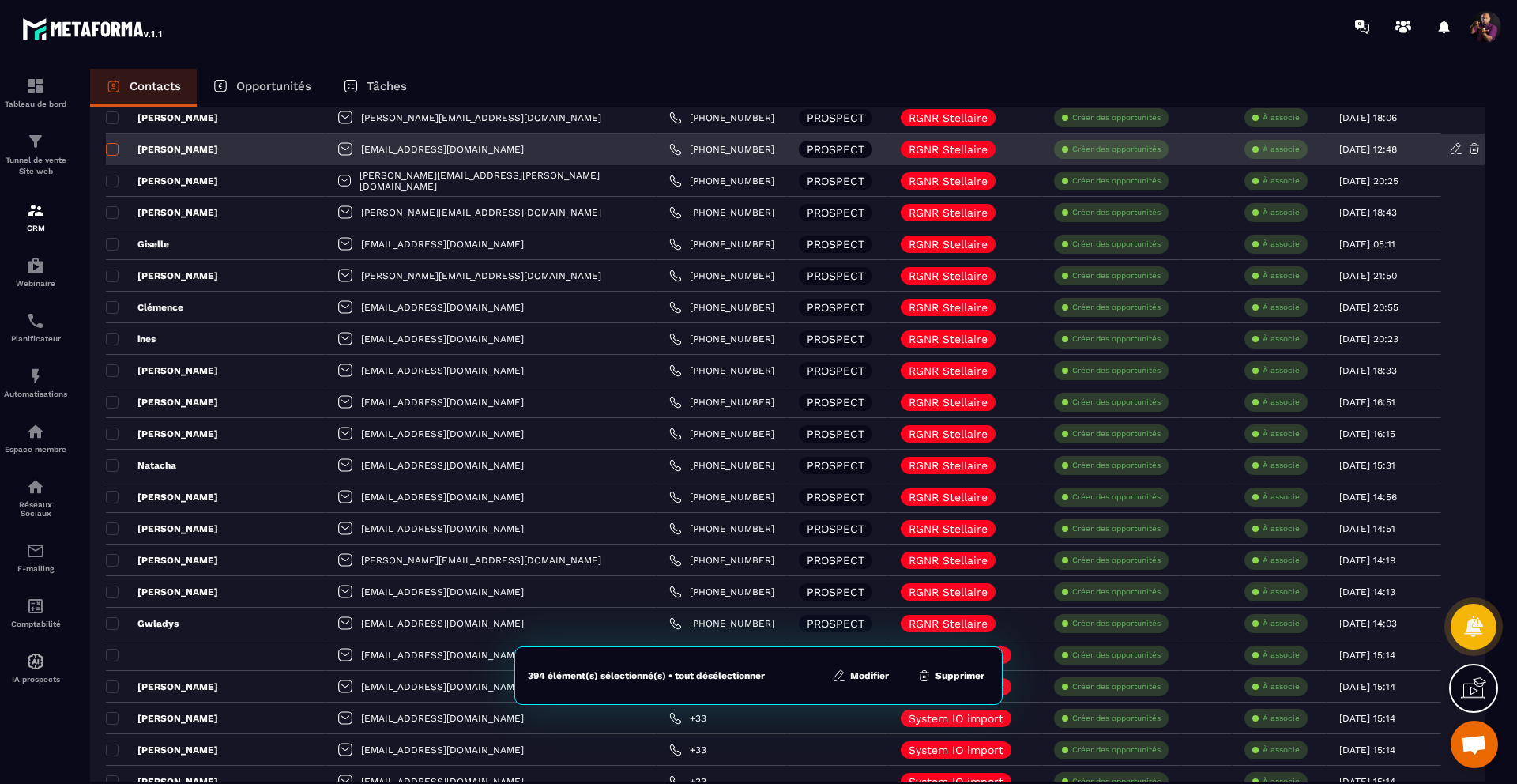
click at [108, 147] on span at bounding box center [112, 149] width 13 height 13
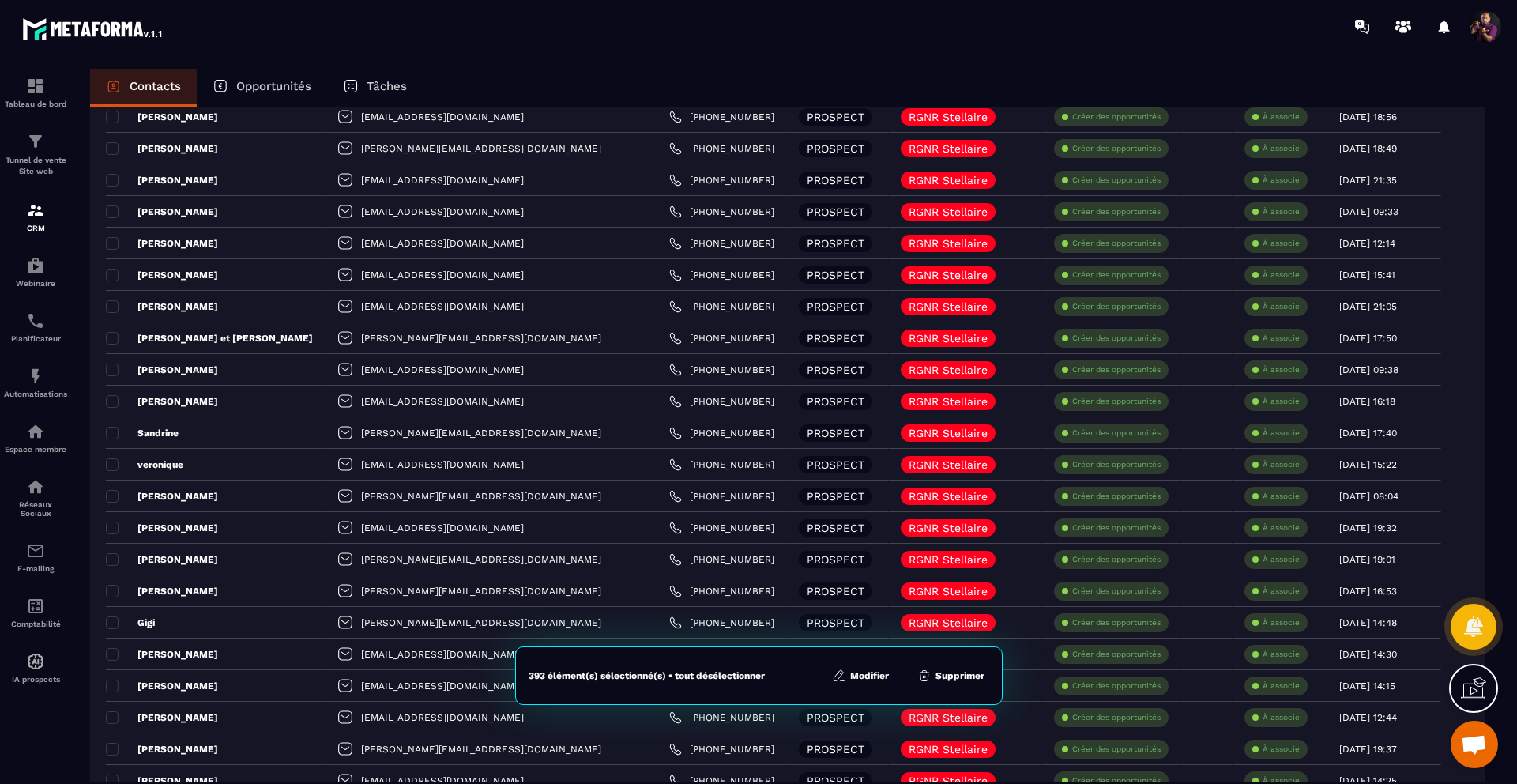
scroll to position [1546, 0]
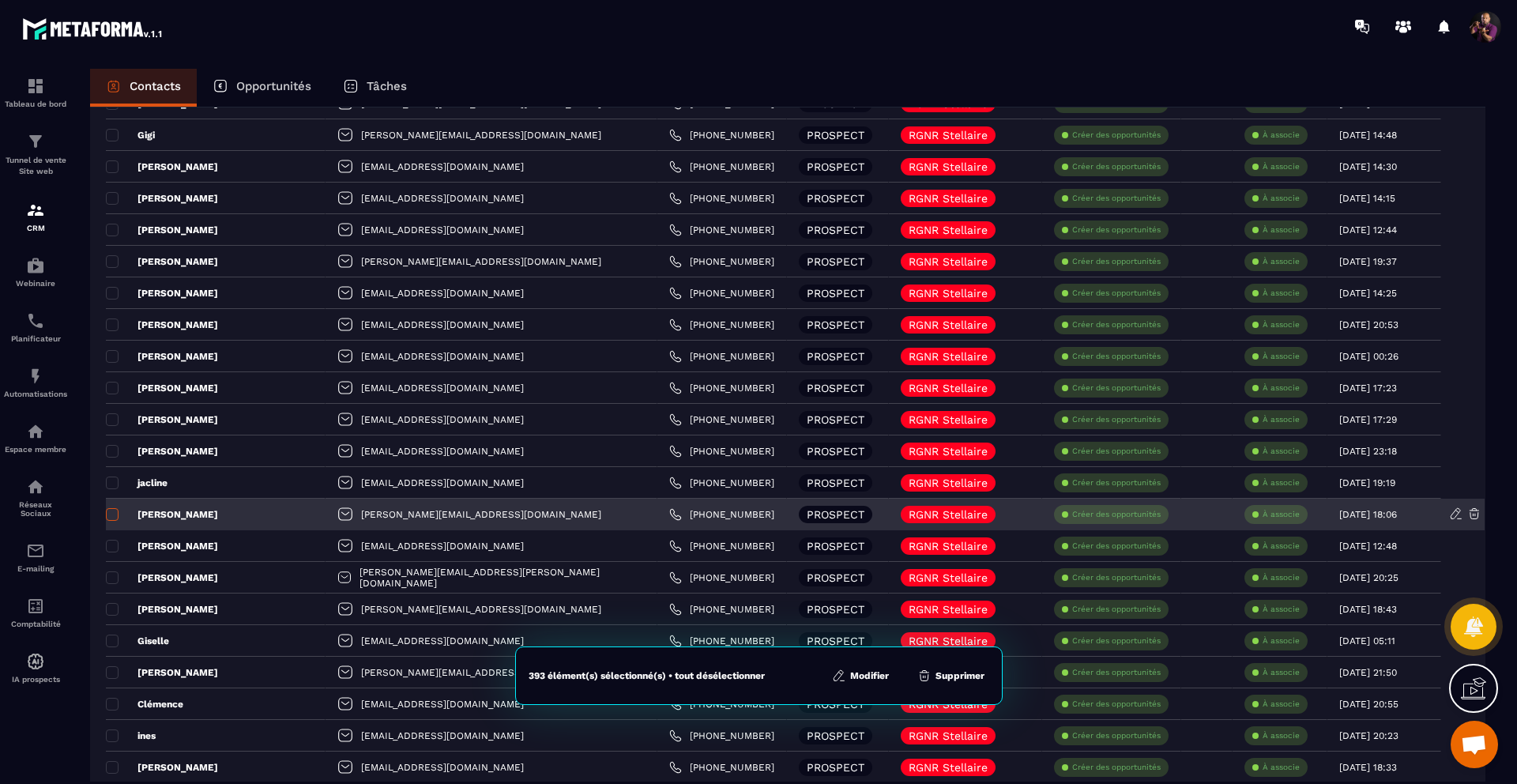
click at [107, 512] on span at bounding box center [112, 515] width 13 height 13
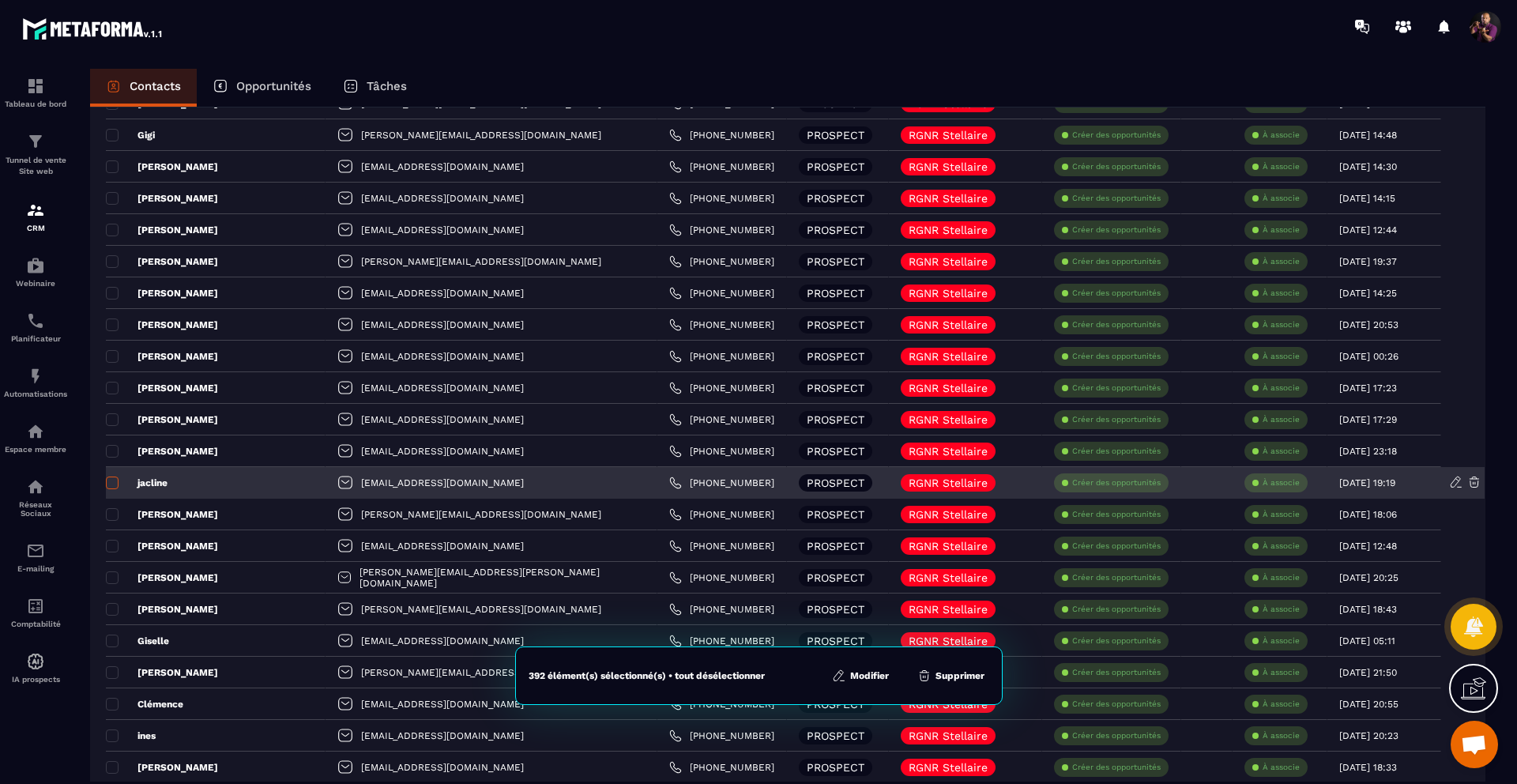
click at [108, 479] on span at bounding box center [112, 483] width 13 height 13
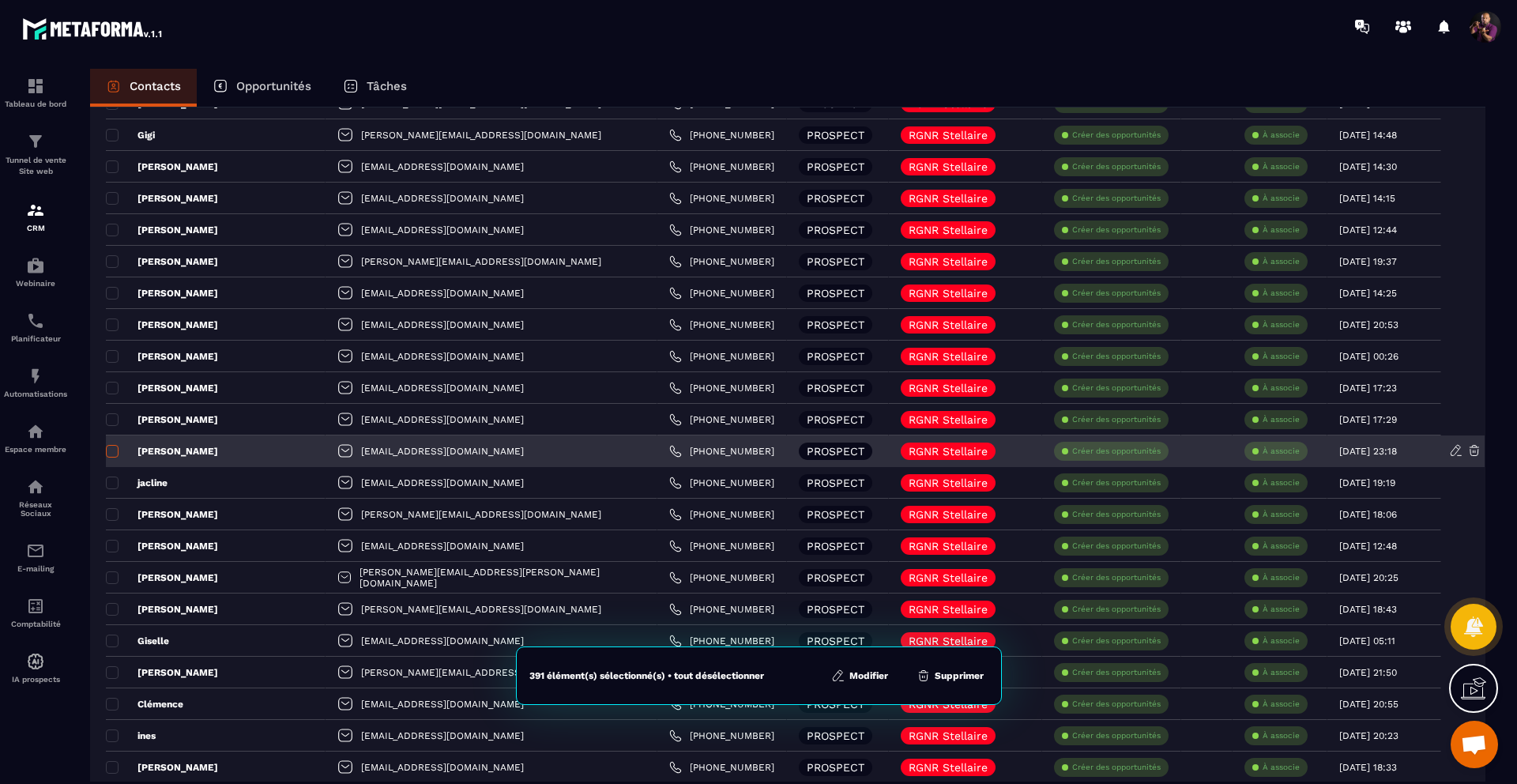
click at [108, 449] on span at bounding box center [112, 451] width 13 height 13
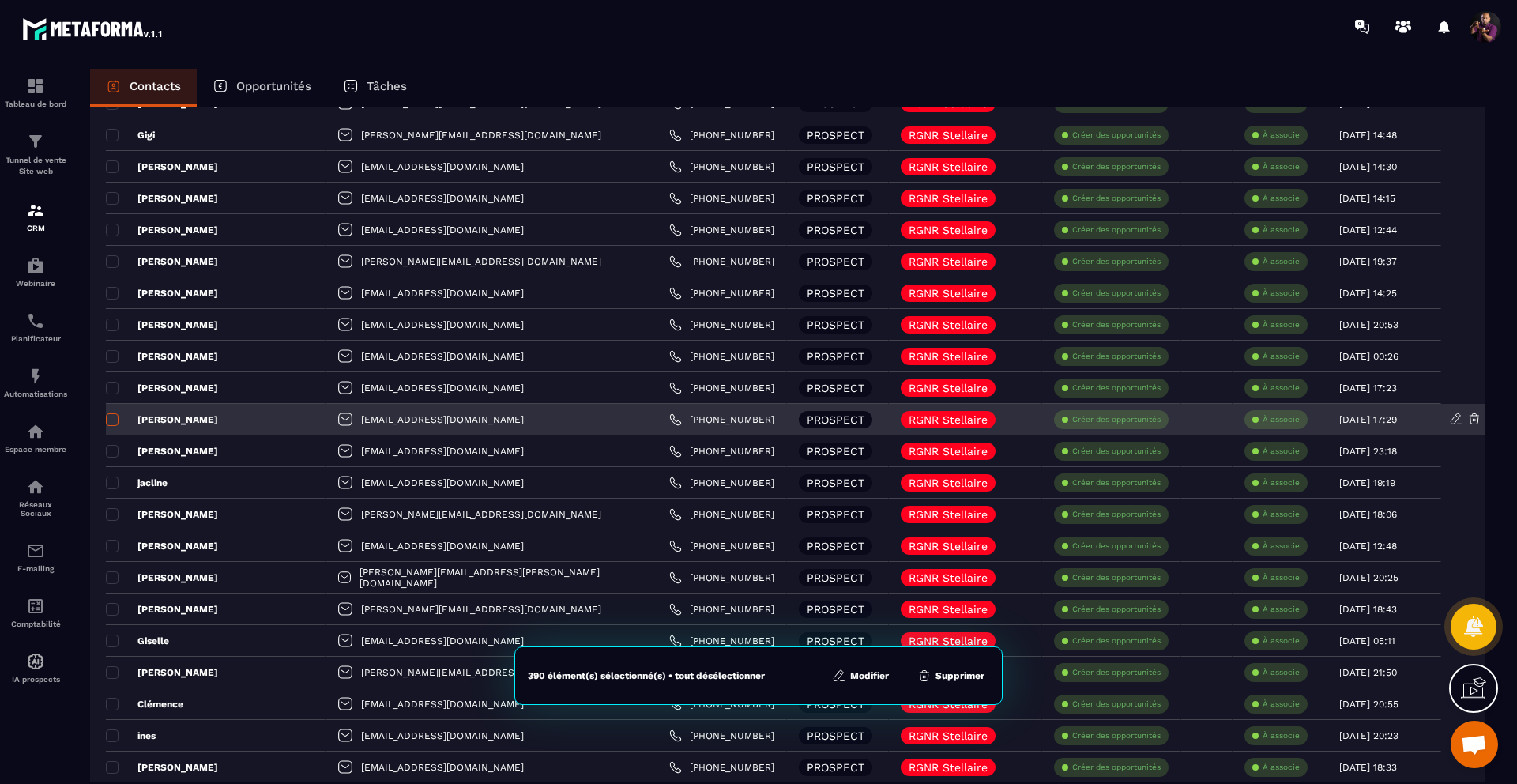
click at [109, 415] on span at bounding box center [112, 420] width 13 height 13
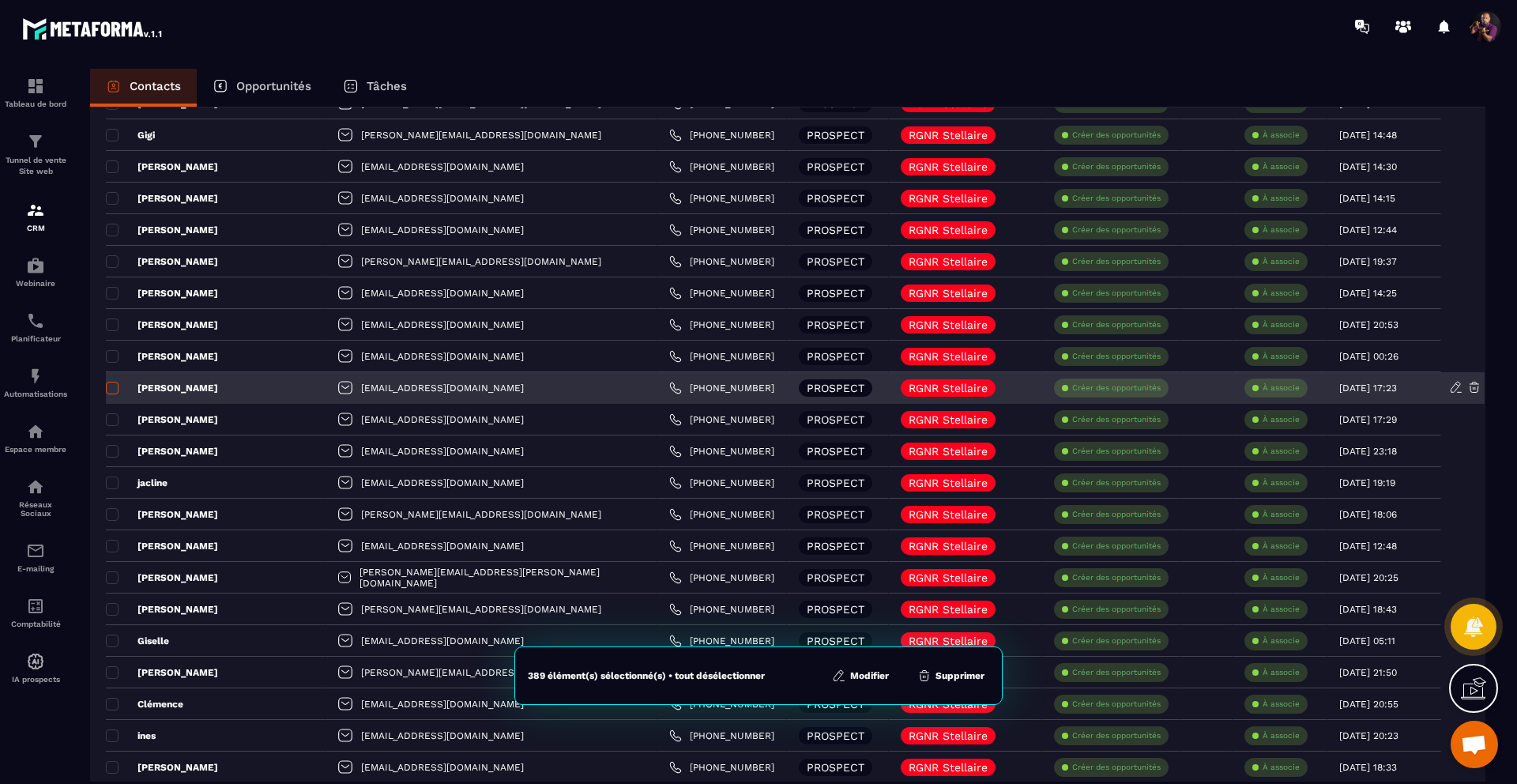
click at [109, 386] on span at bounding box center [112, 388] width 13 height 13
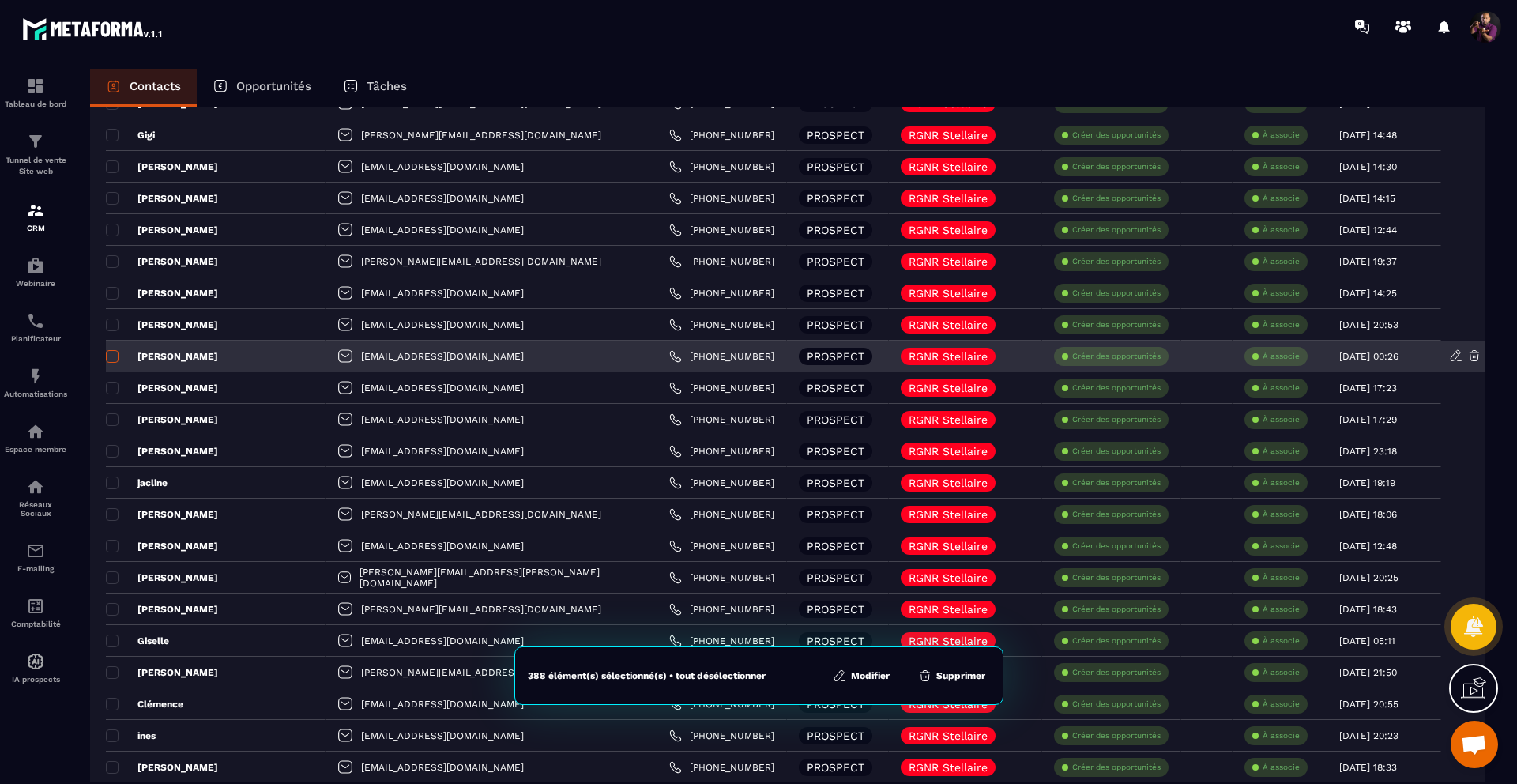
click at [108, 353] on span at bounding box center [112, 356] width 13 height 13
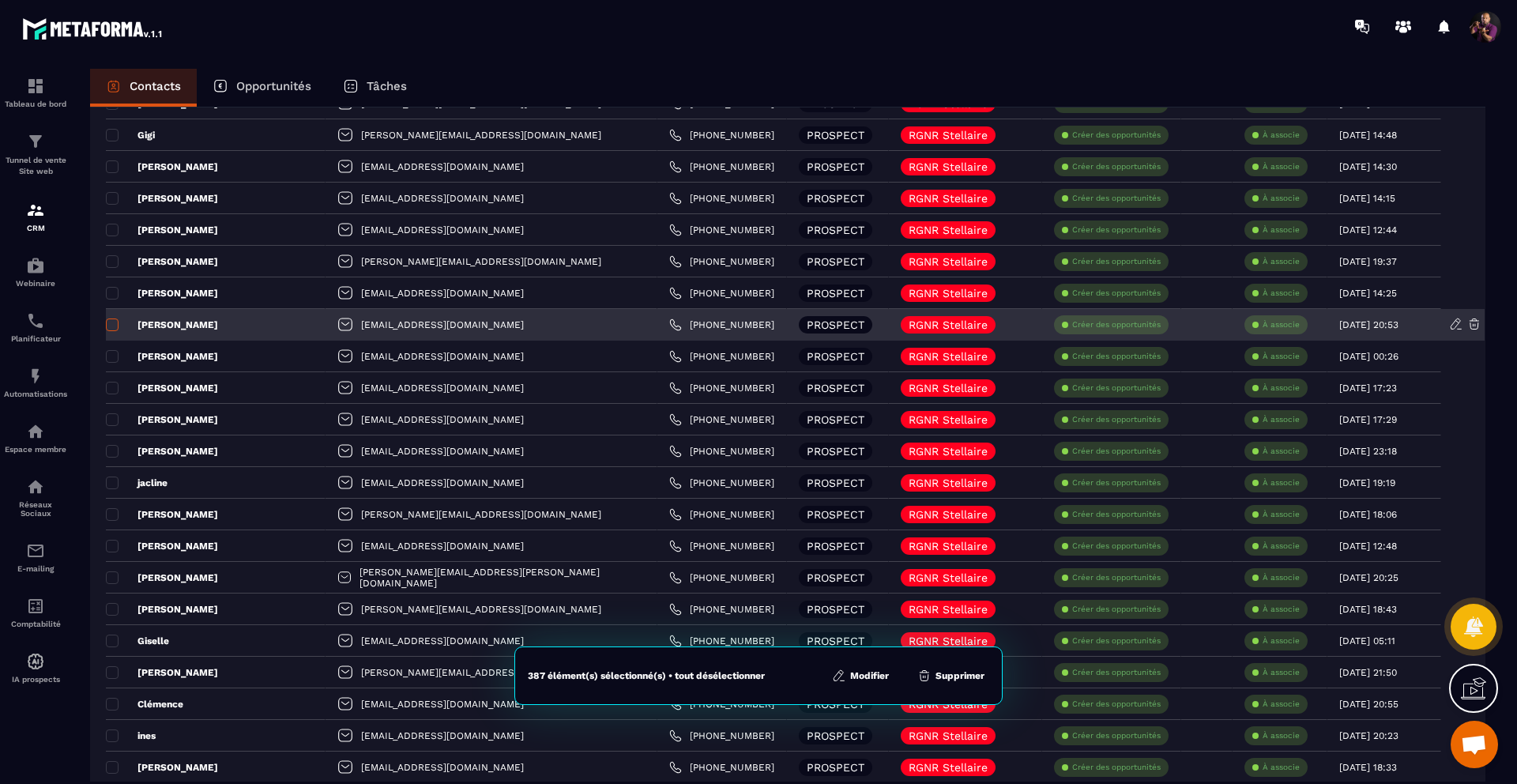
click at [109, 321] on span at bounding box center [112, 325] width 13 height 13
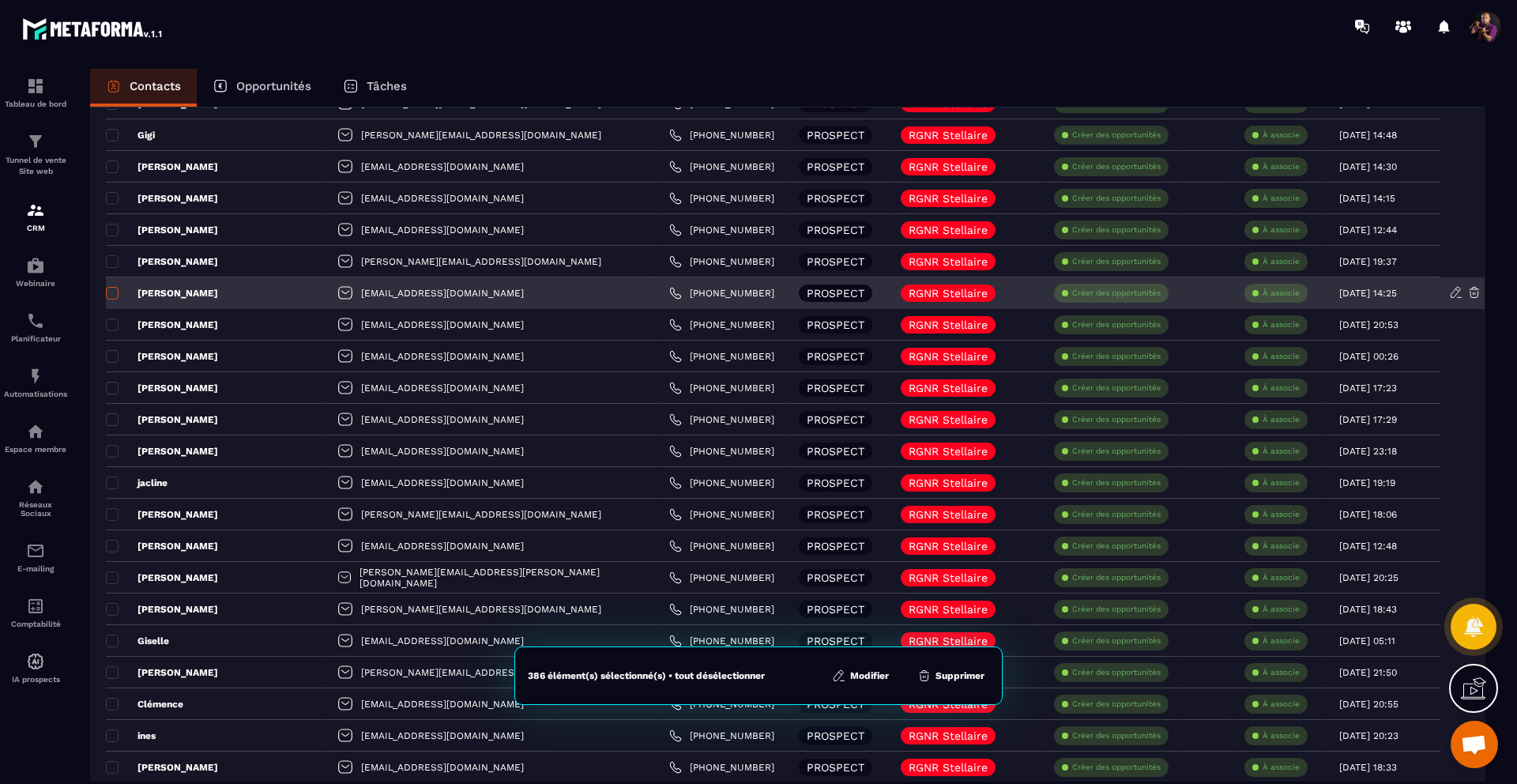
click at [112, 292] on span at bounding box center [112, 293] width 13 height 13
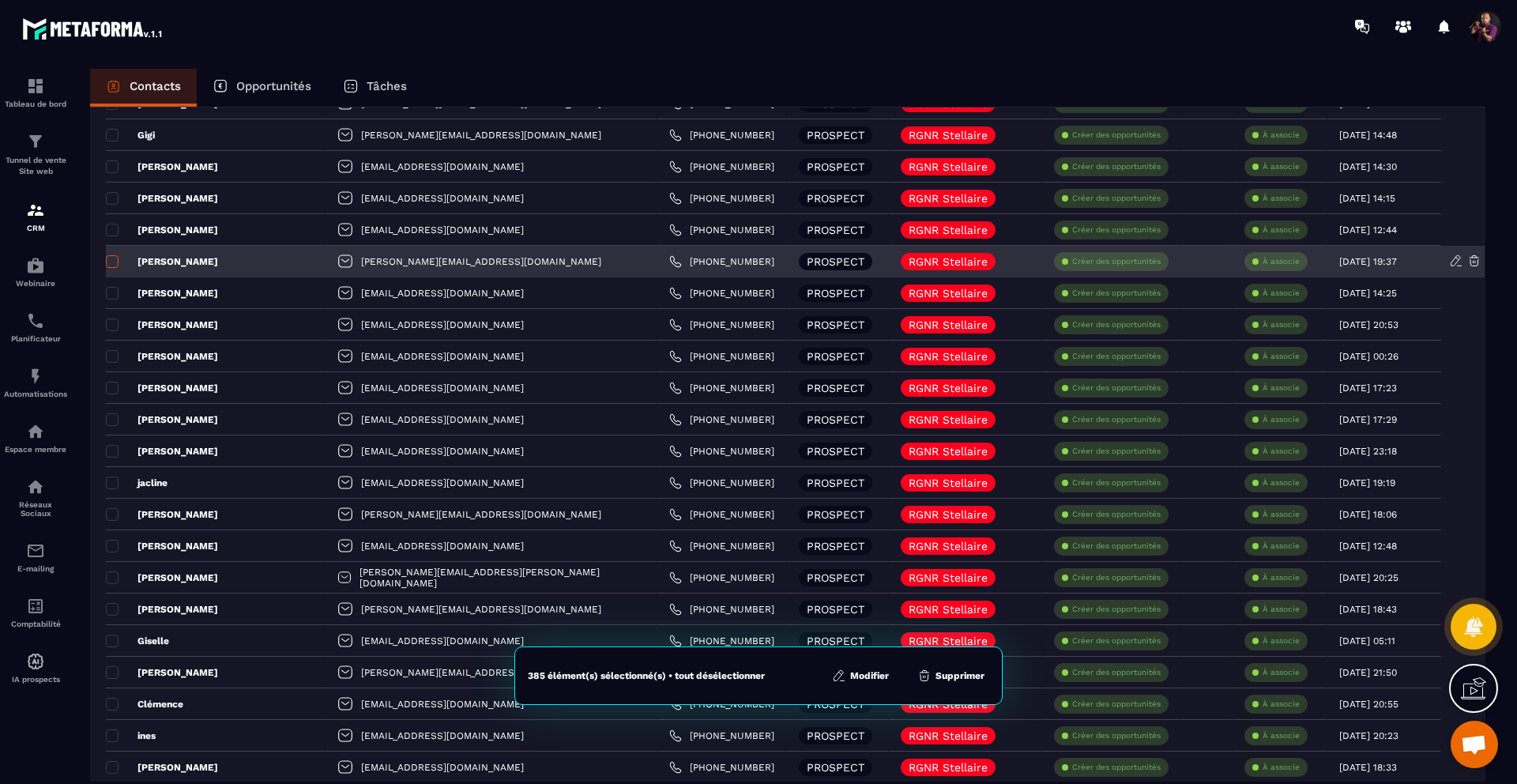
click at [108, 256] on span at bounding box center [112, 261] width 13 height 13
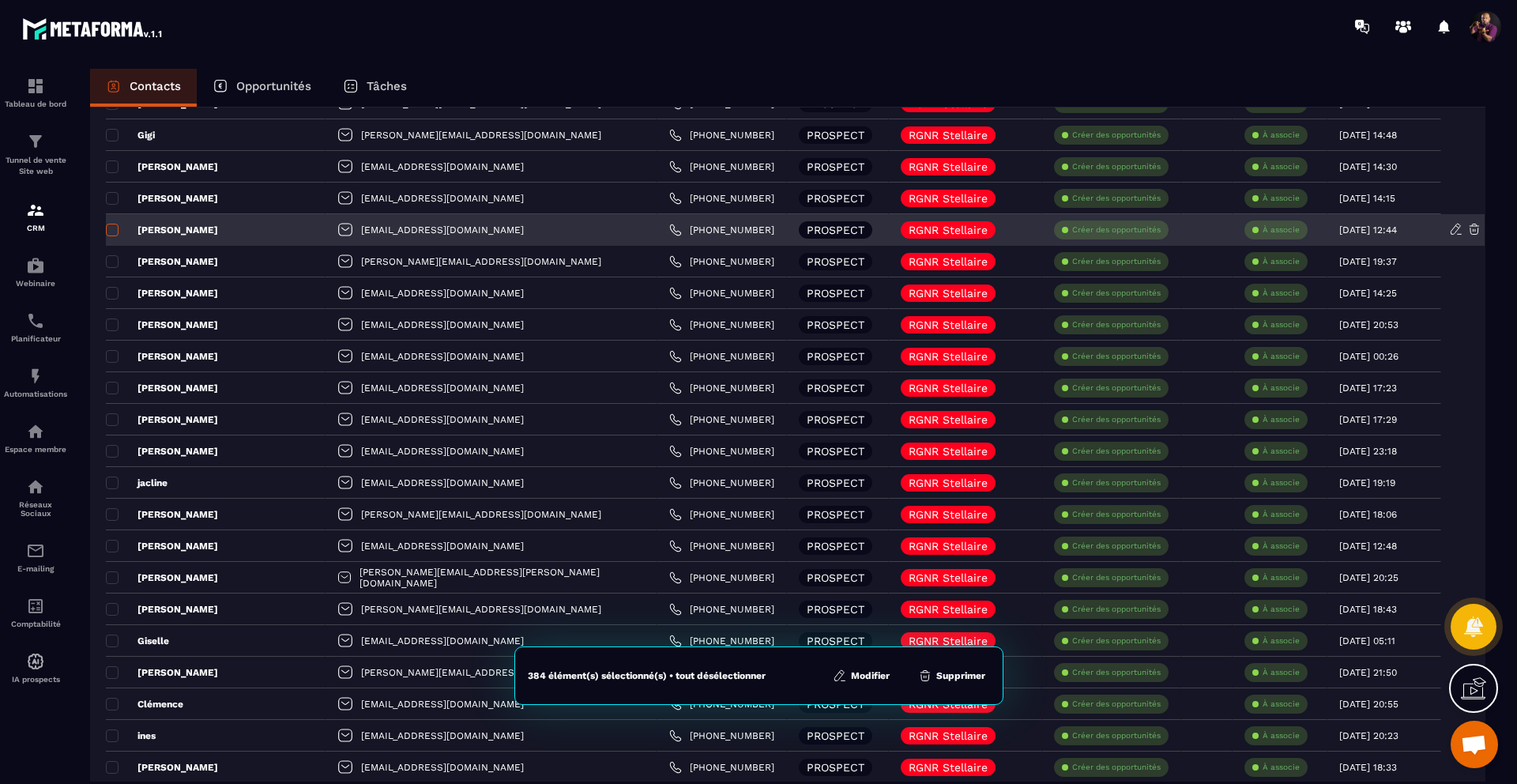
click at [111, 232] on span at bounding box center [112, 230] width 13 height 13
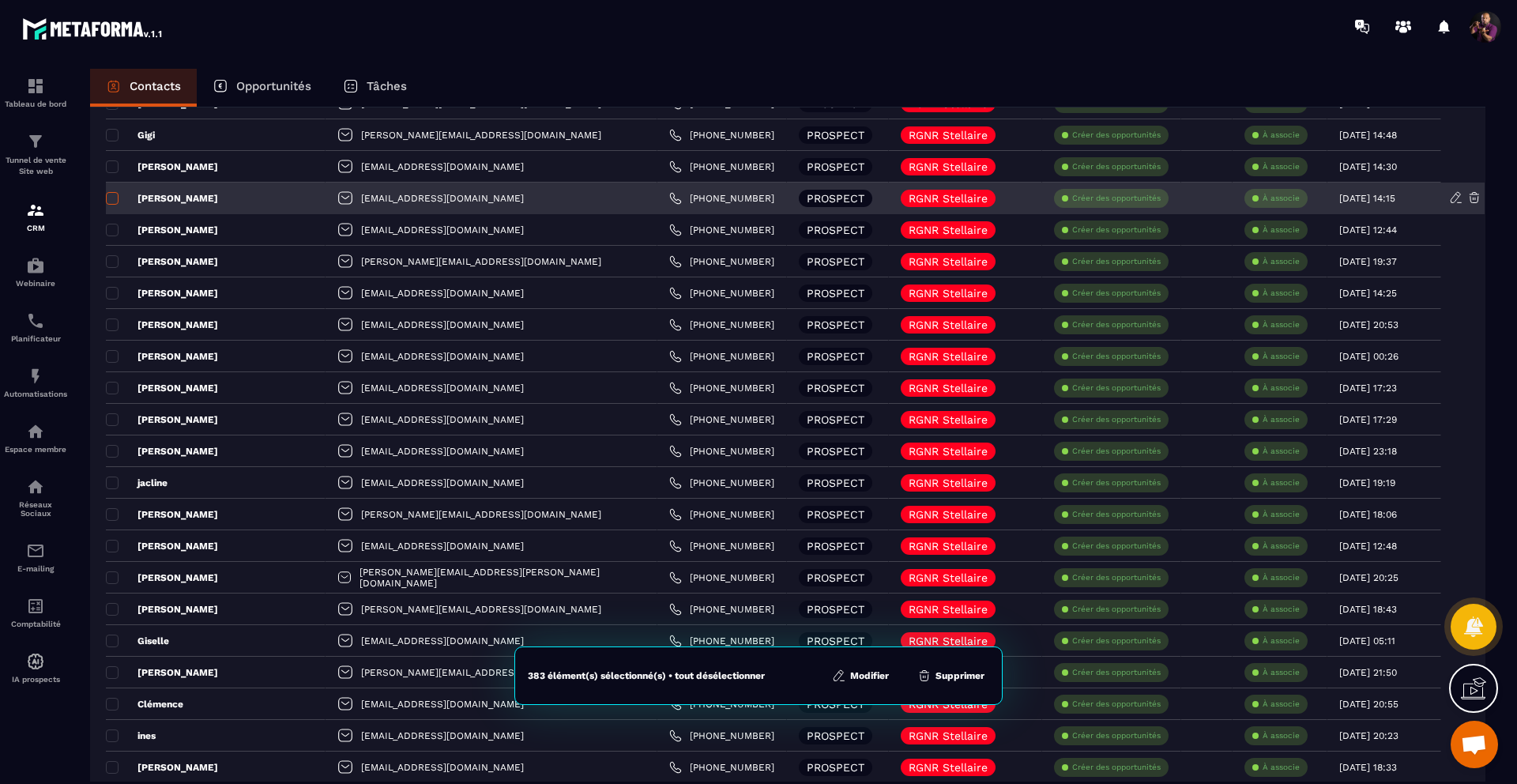
click at [107, 199] on span at bounding box center [112, 199] width 13 height 13
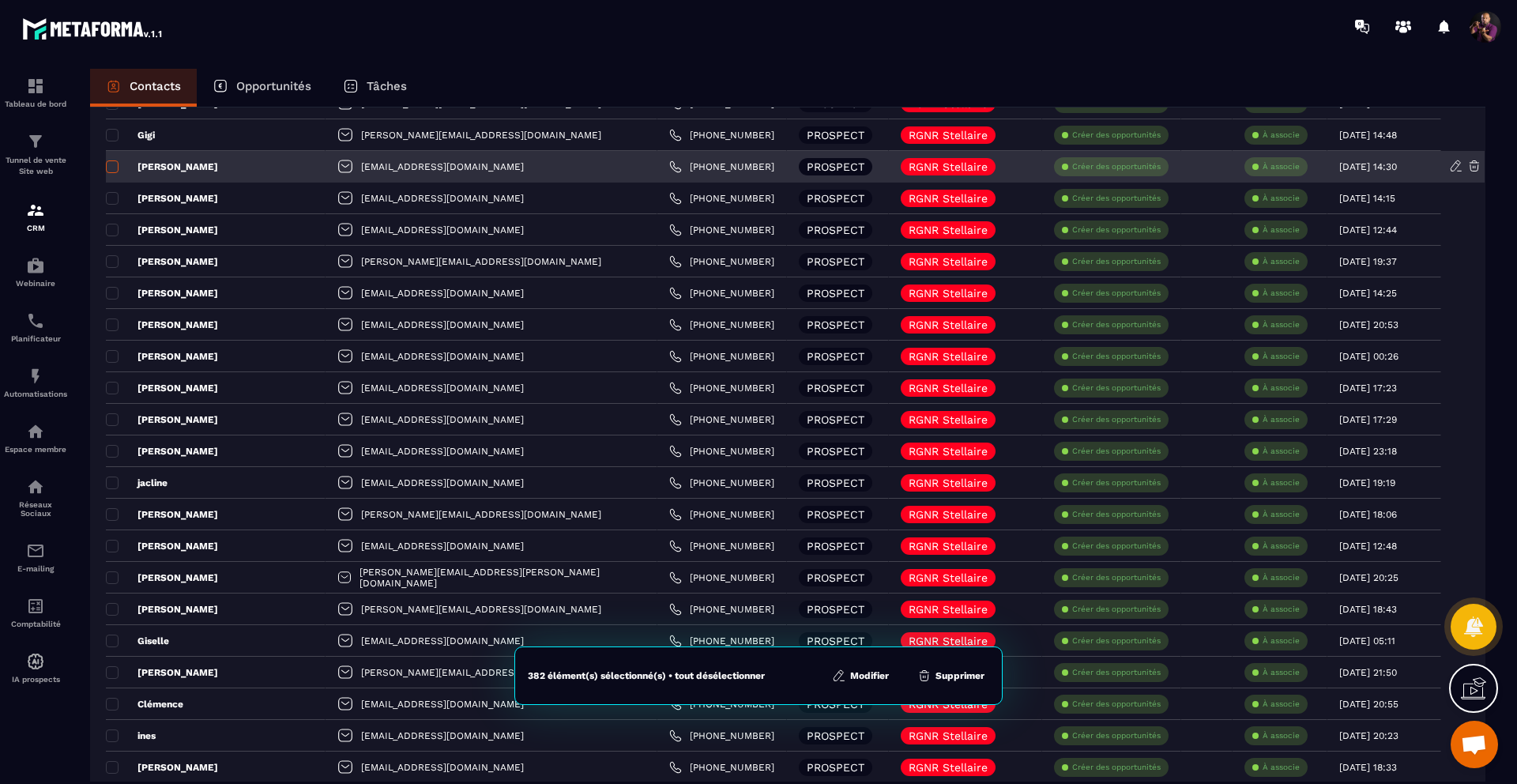
click at [114, 163] on span at bounding box center [112, 167] width 13 height 13
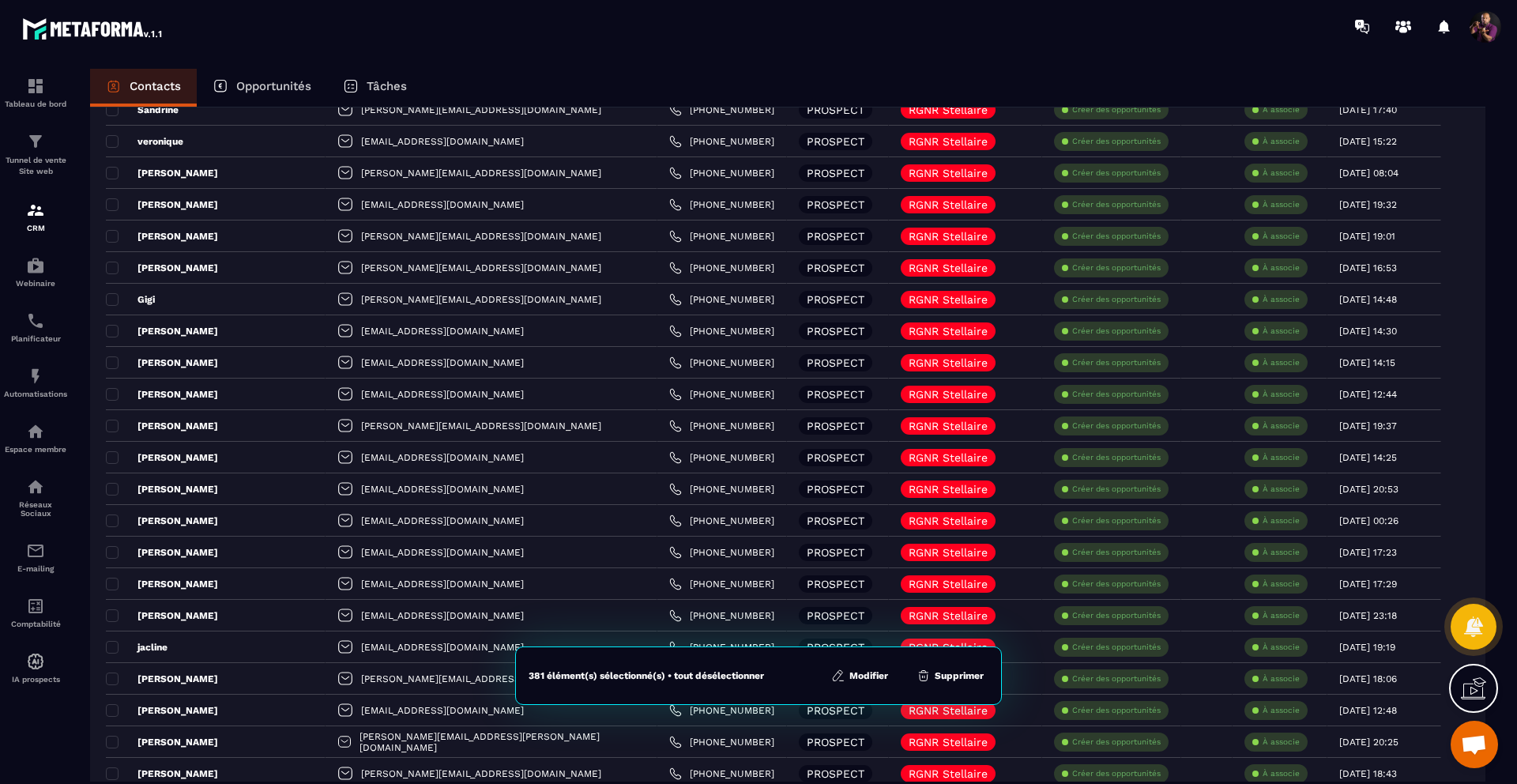
scroll to position [1294, 0]
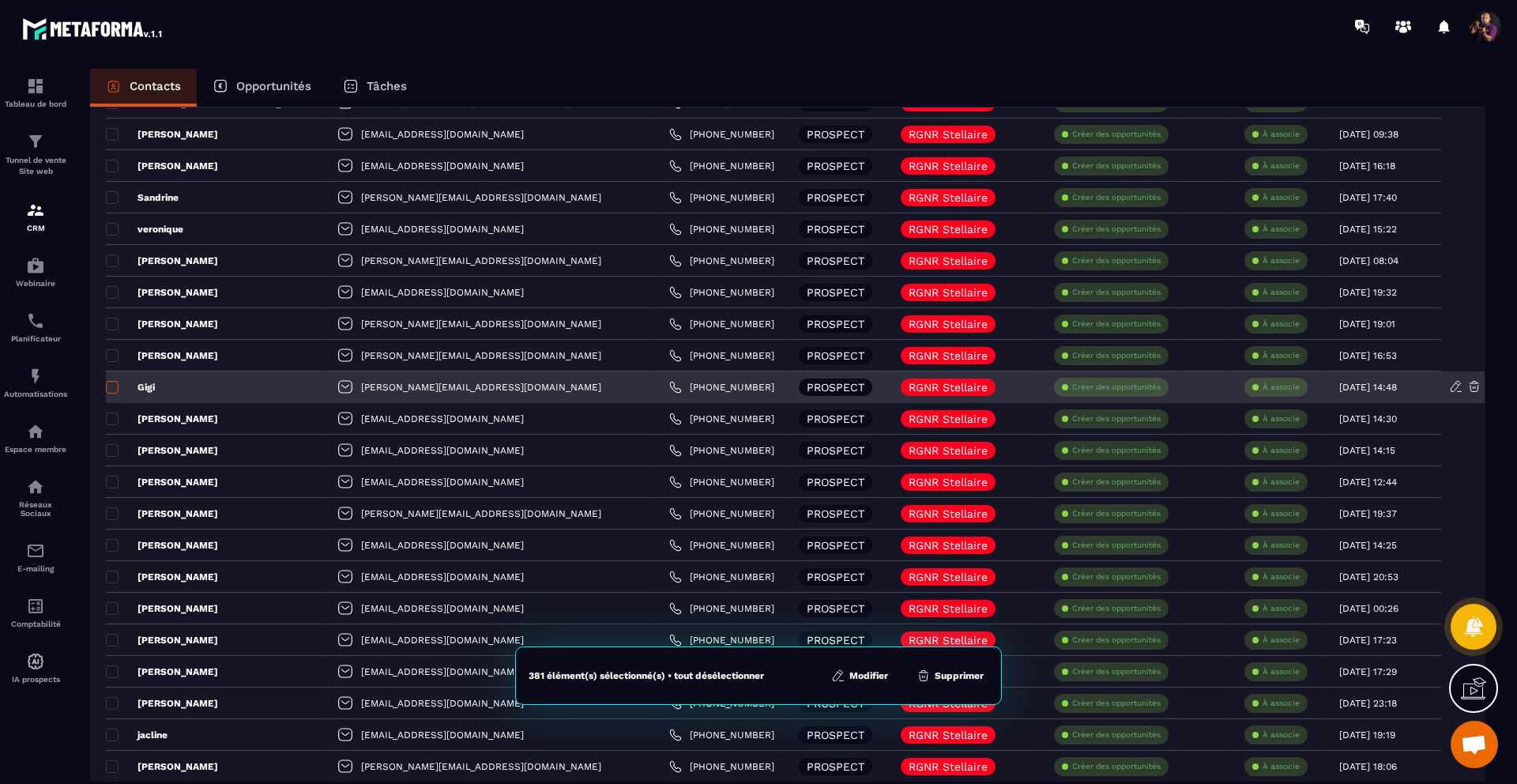
click at [114, 385] on span at bounding box center [112, 387] width 13 height 13
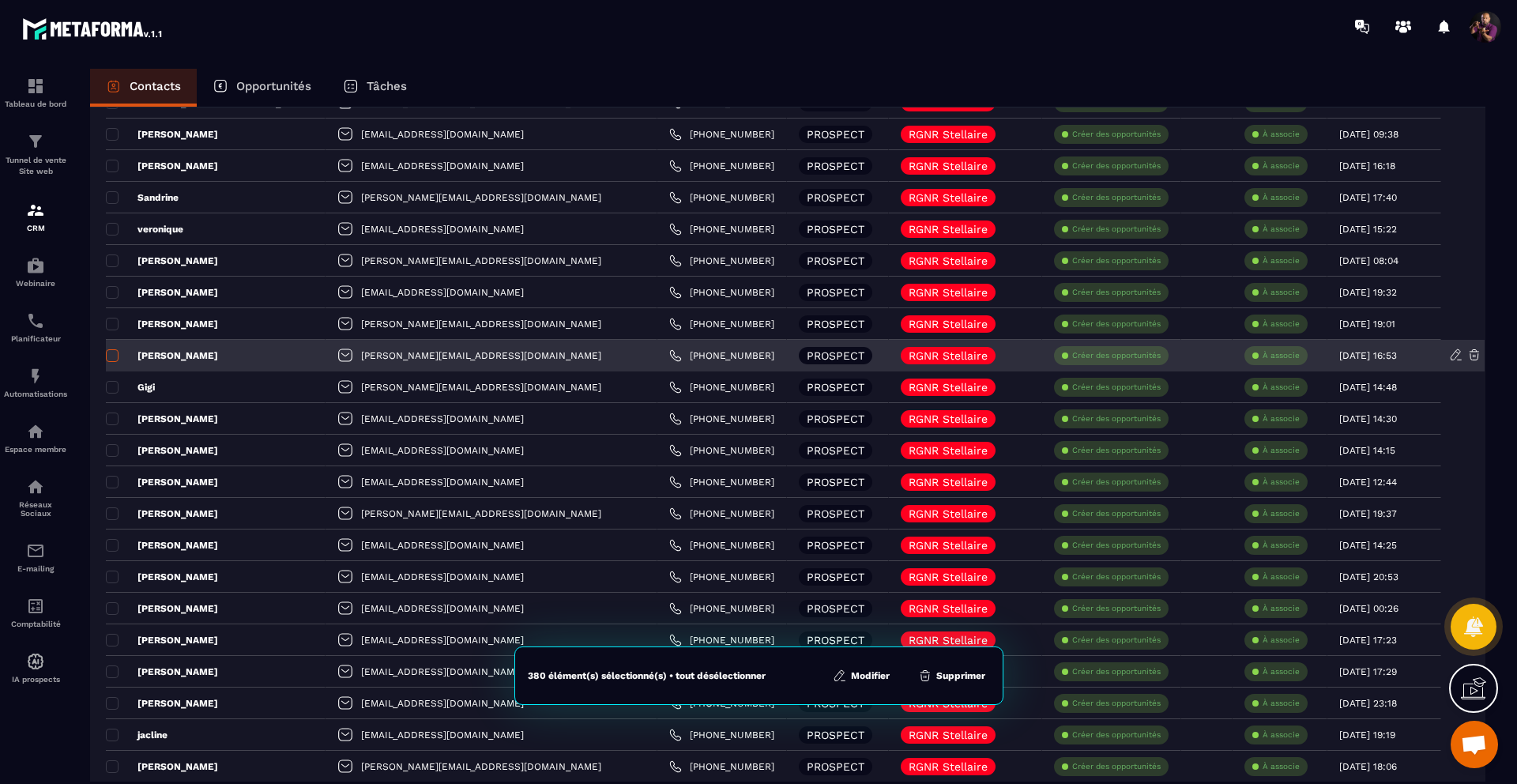
click at [106, 350] on span at bounding box center [112, 355] width 13 height 13
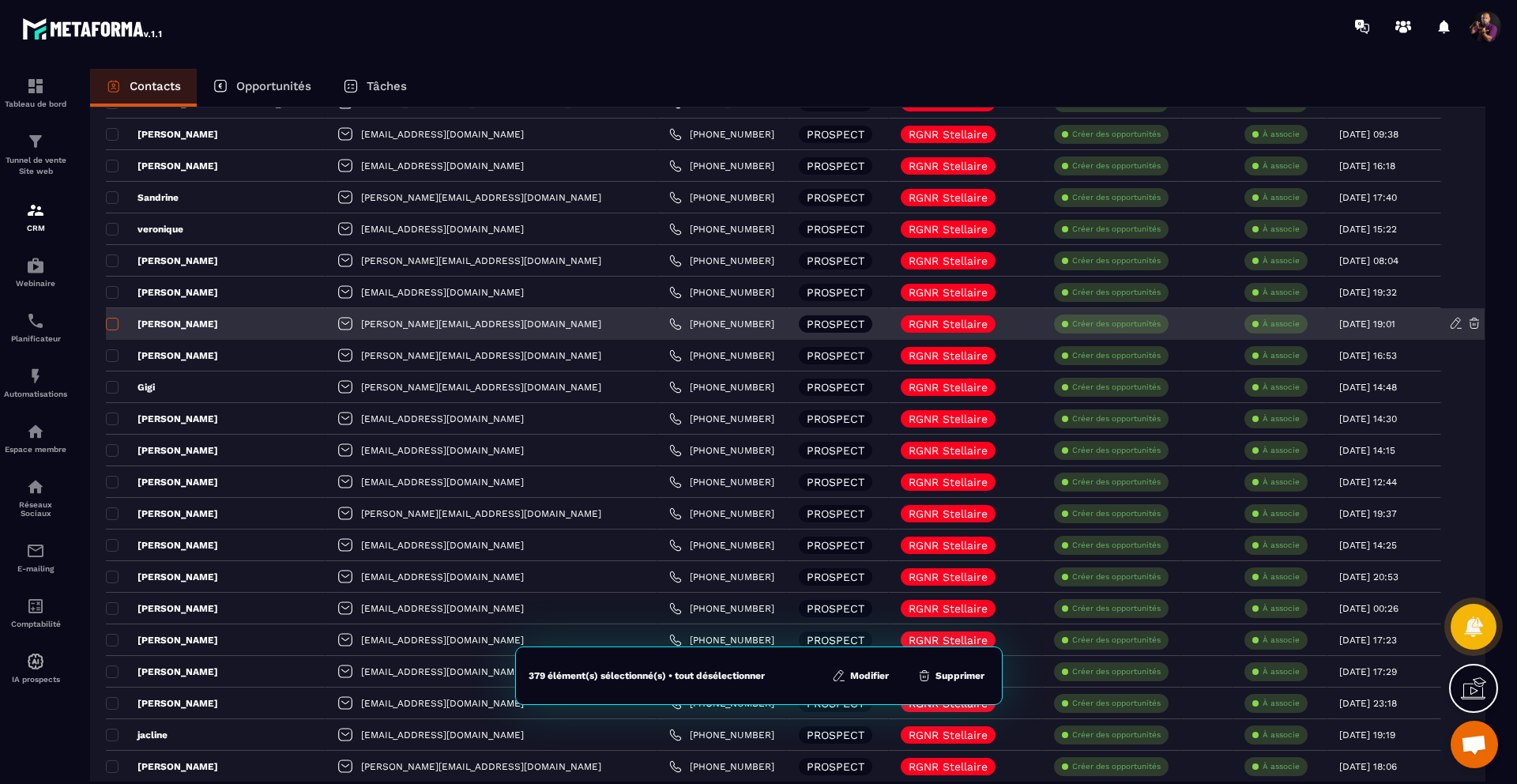
click at [112, 322] on span at bounding box center [112, 324] width 13 height 13
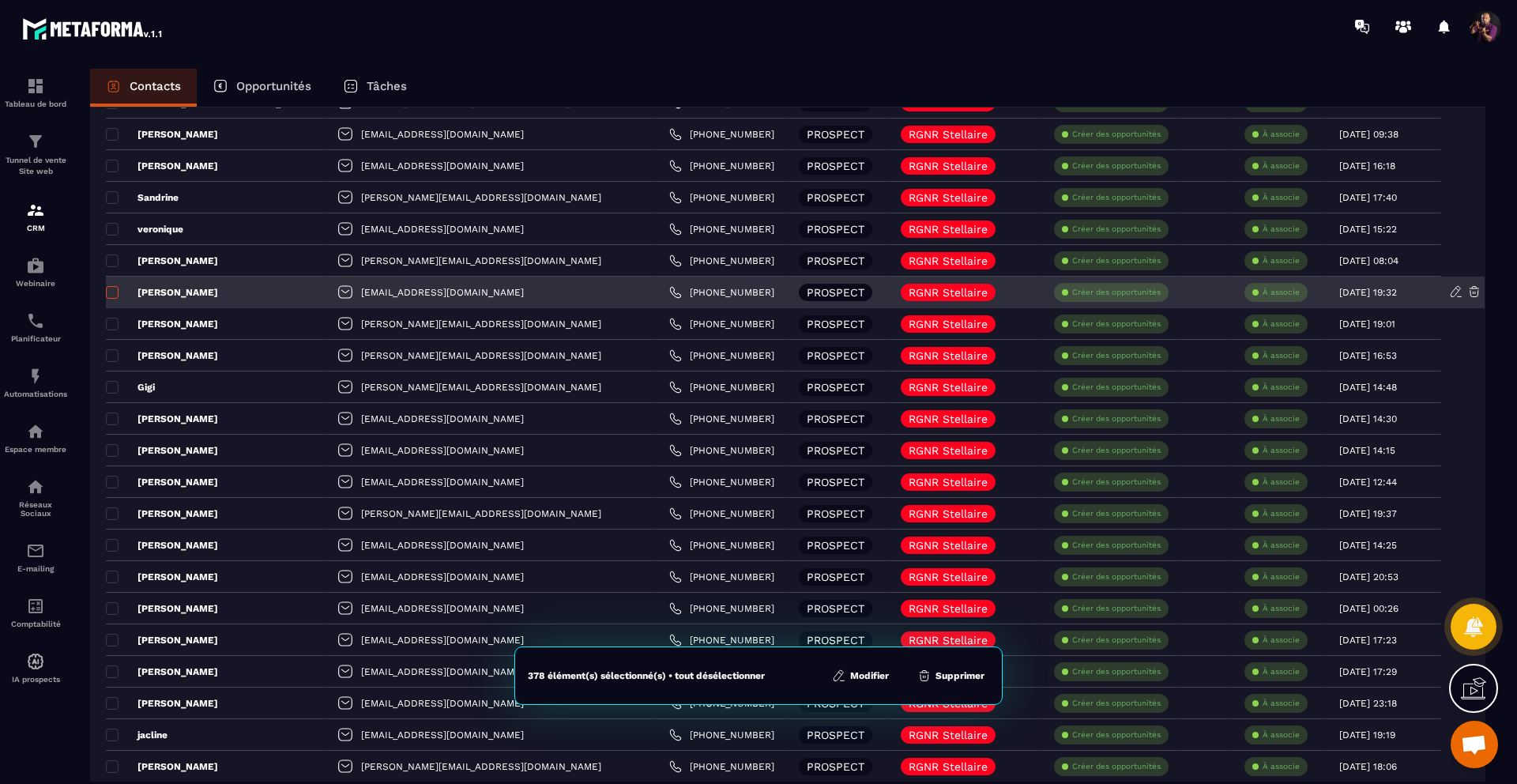
click at [110, 290] on span at bounding box center [112, 292] width 13 height 13
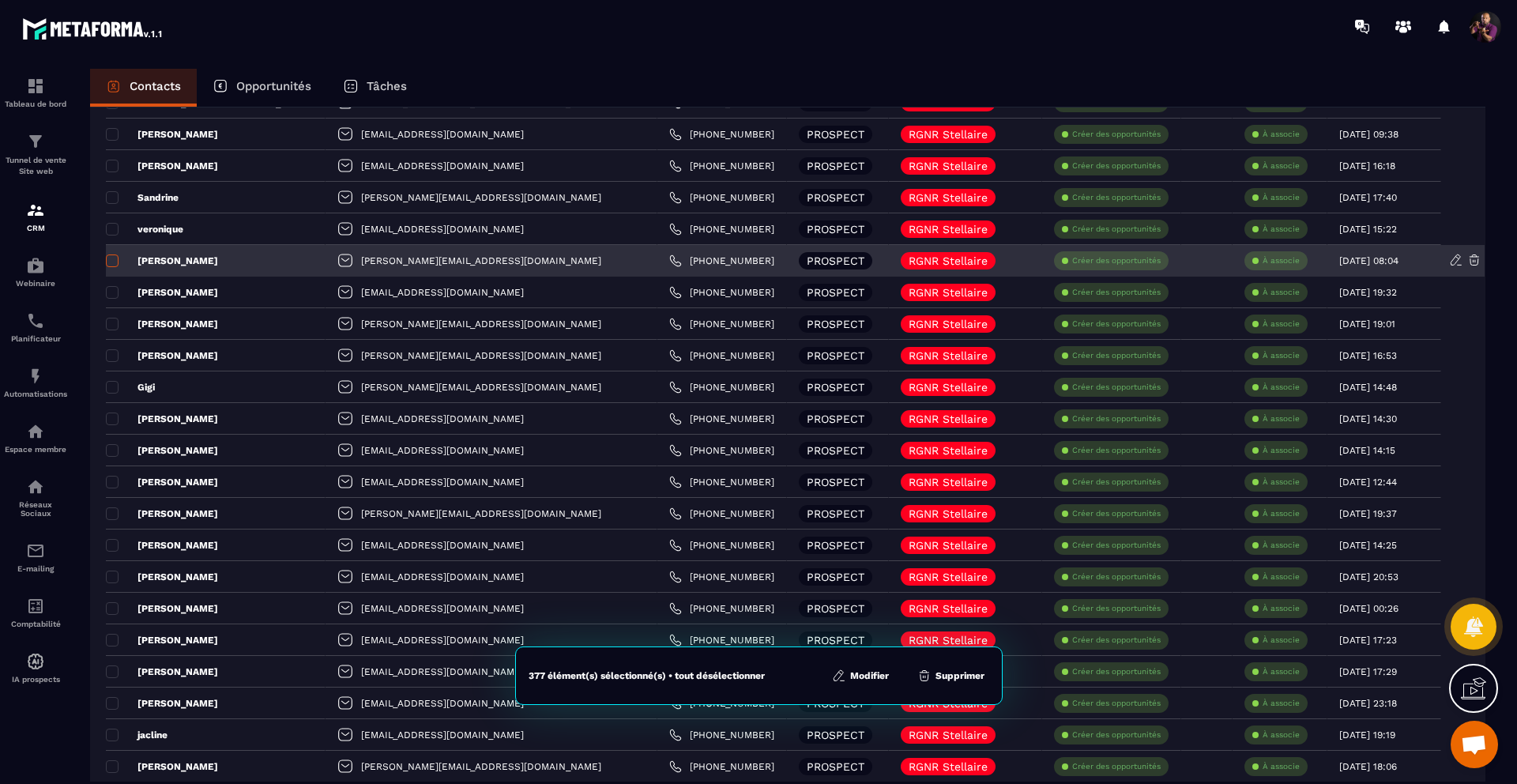
click at [111, 264] on span at bounding box center [112, 261] width 13 height 13
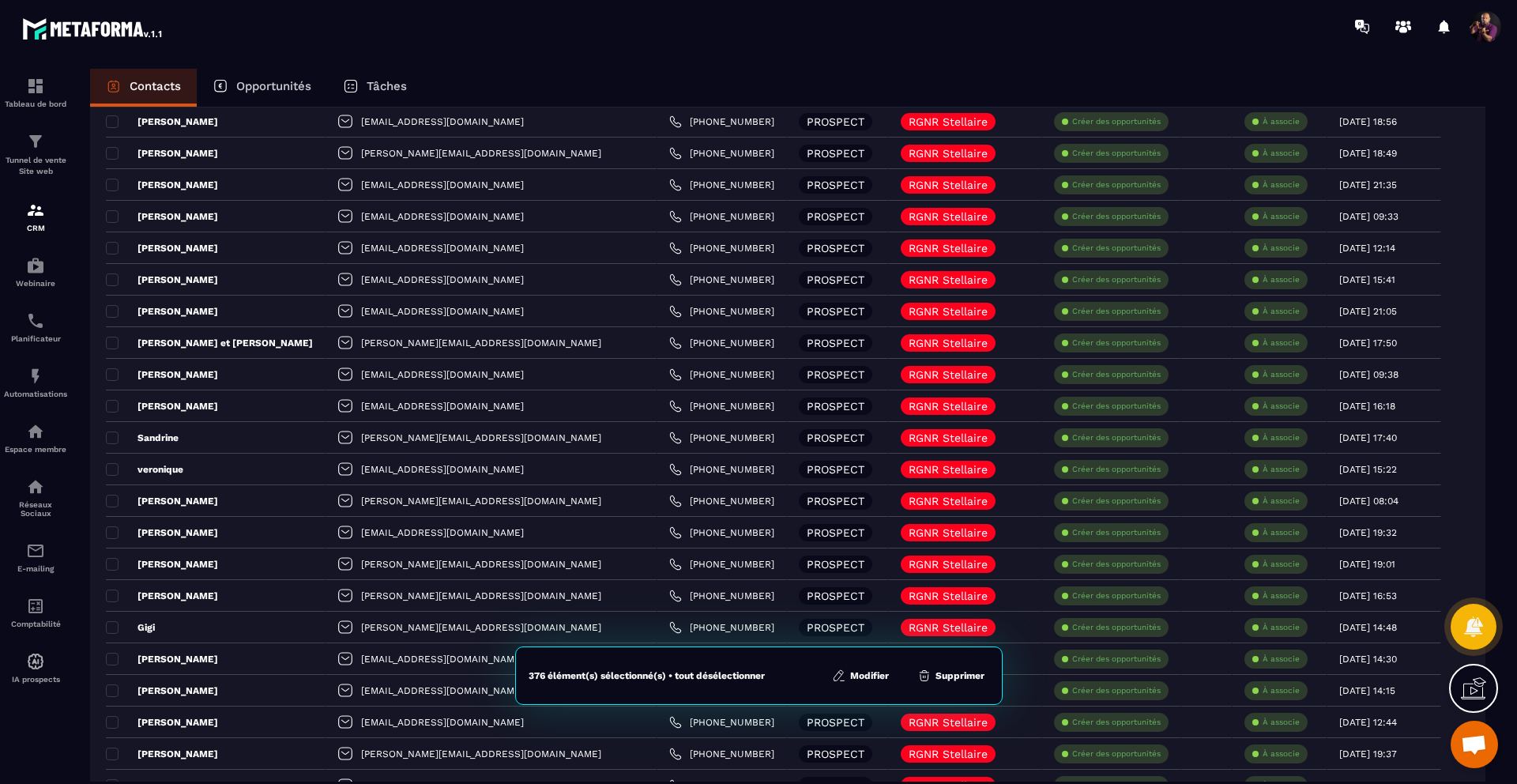
scroll to position [416, 0]
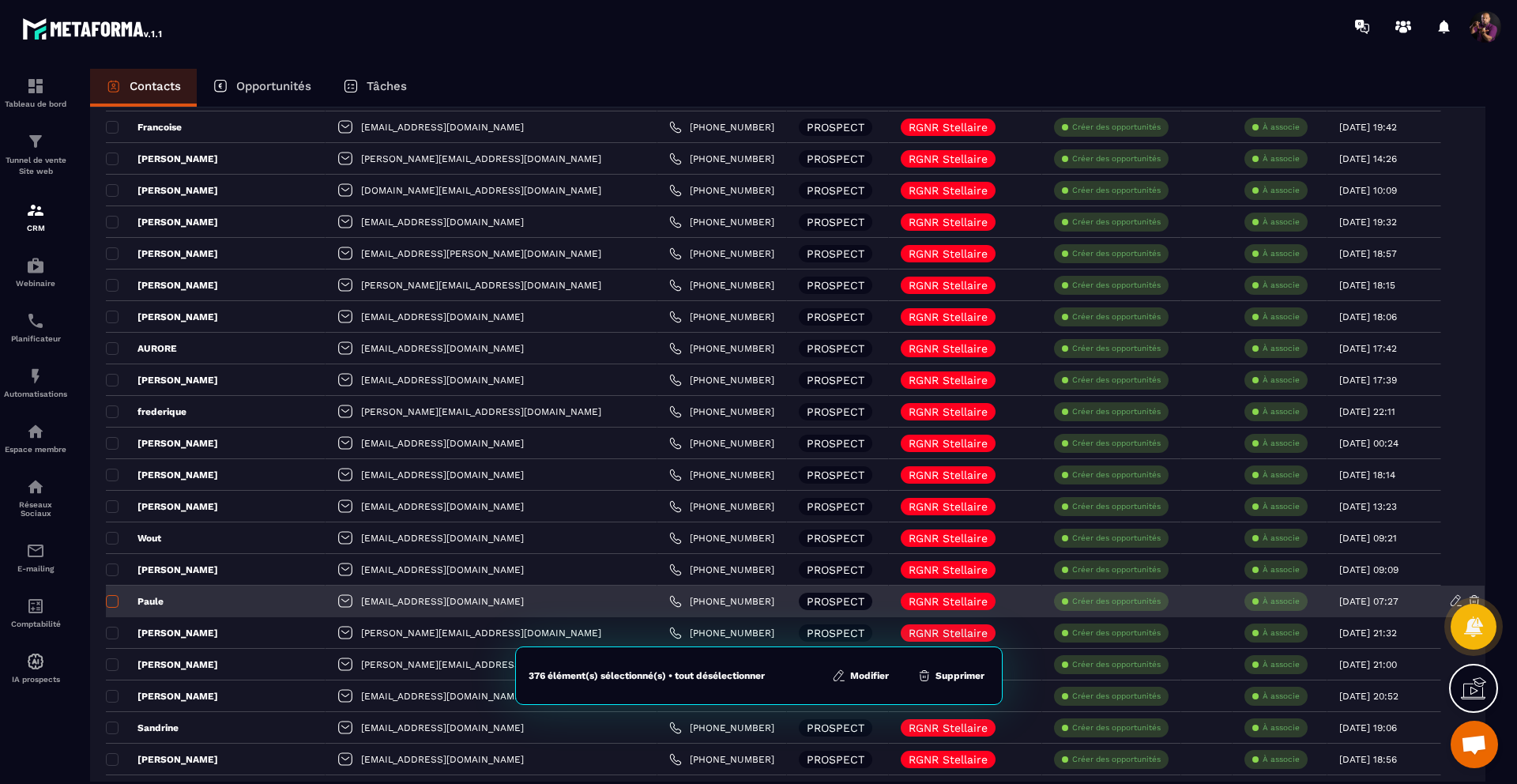
click at [108, 598] on span at bounding box center [112, 601] width 13 height 13
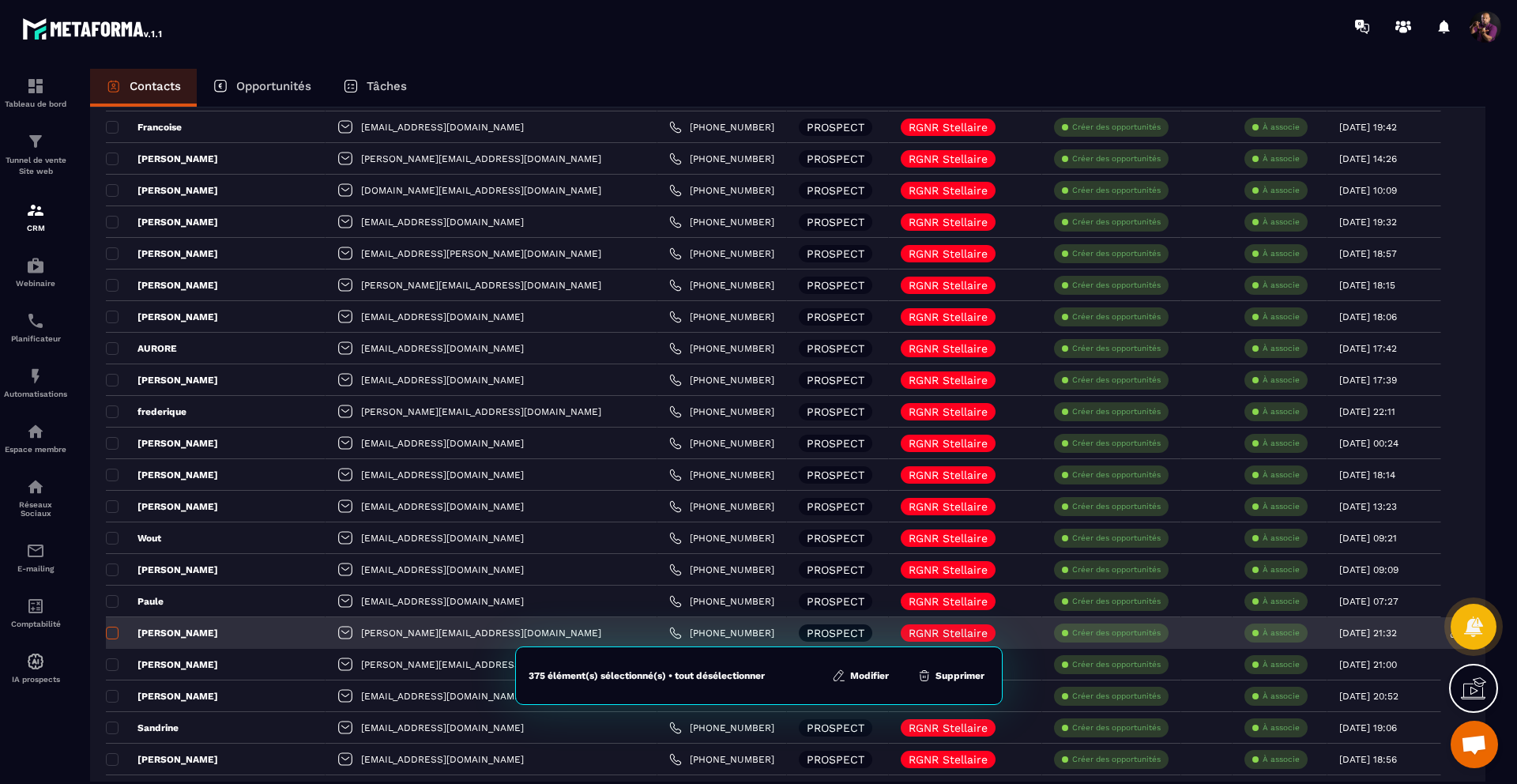
click at [111, 628] on span at bounding box center [112, 633] width 13 height 13
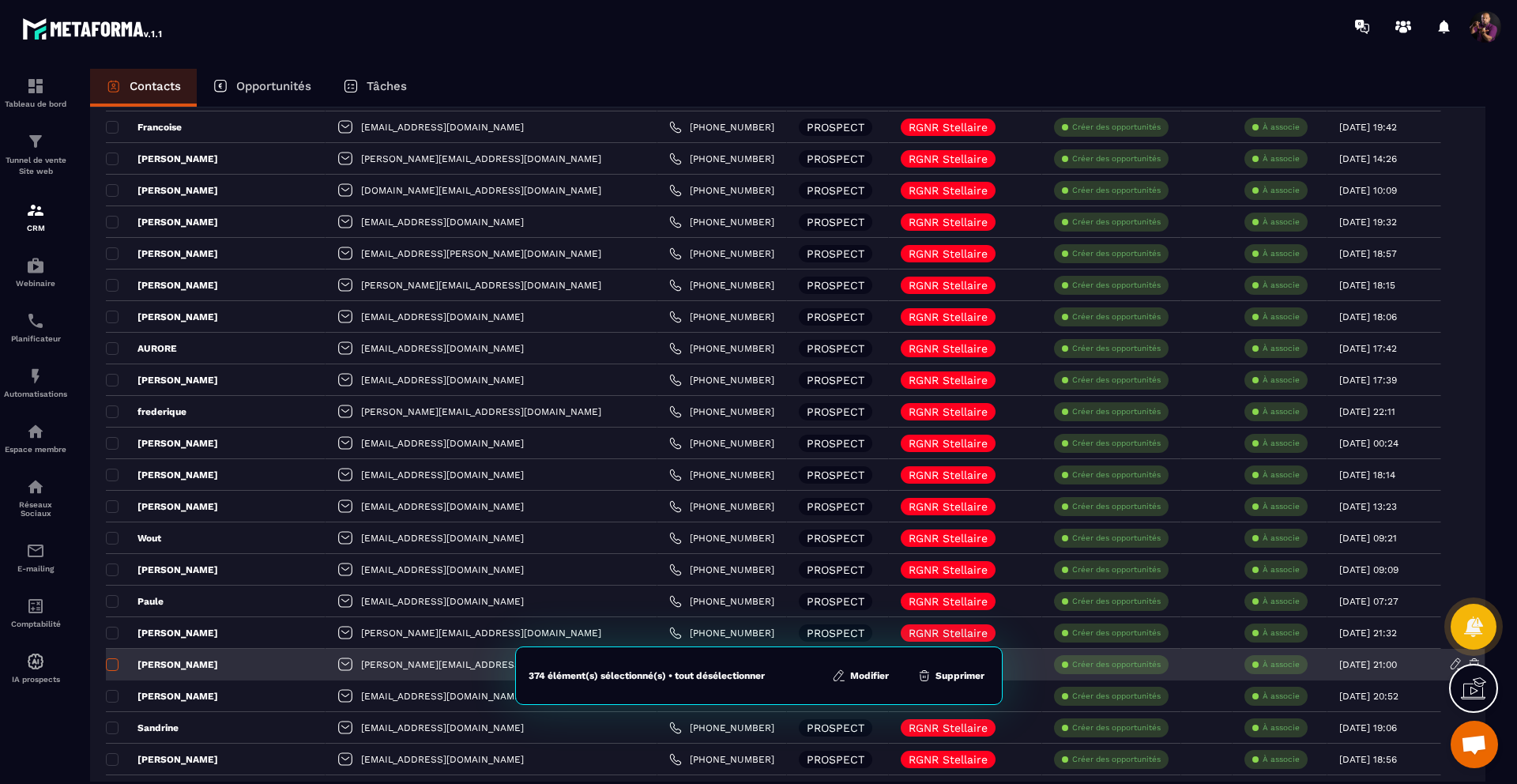
click at [114, 661] on span at bounding box center [112, 665] width 13 height 13
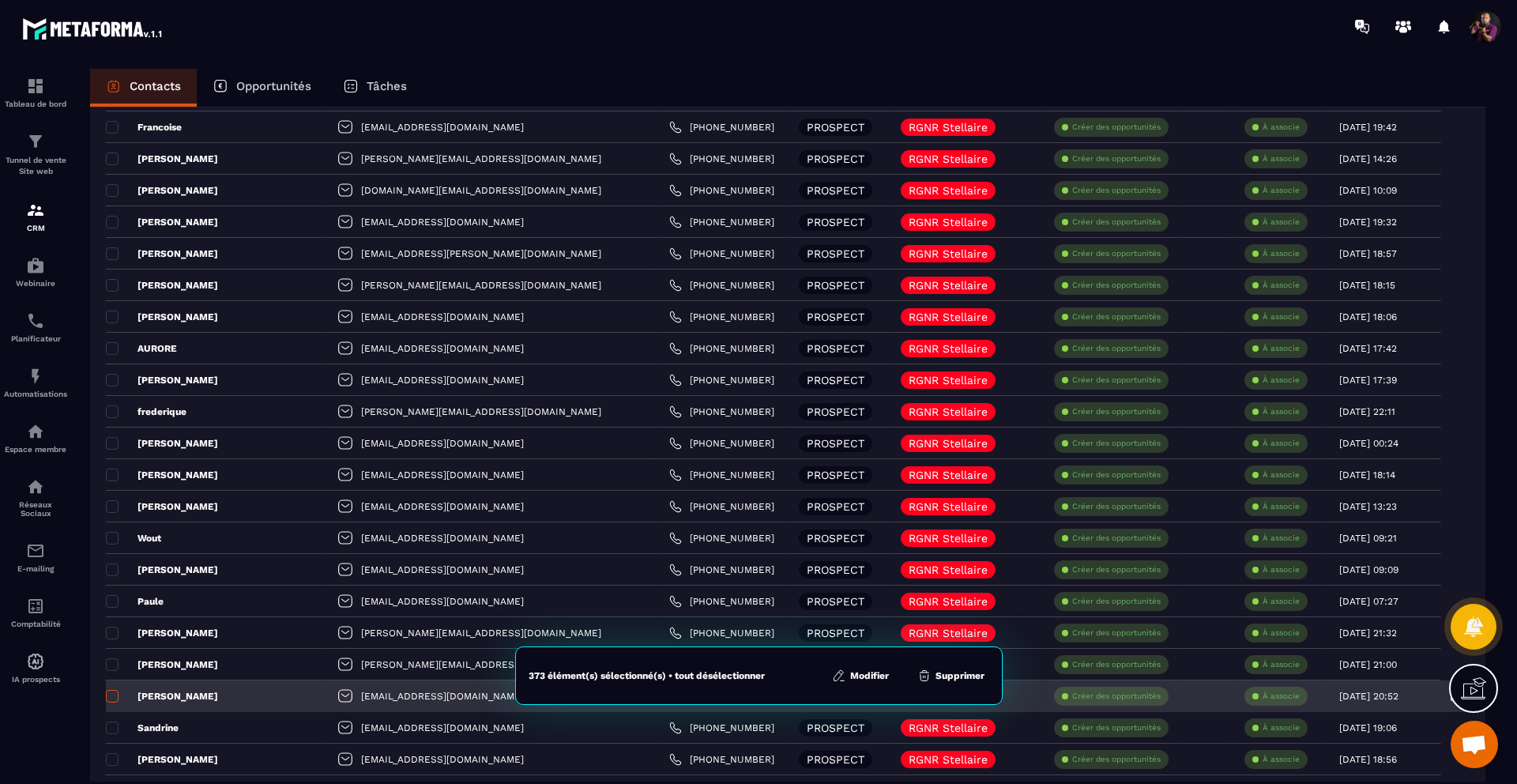
click at [111, 691] on span at bounding box center [112, 696] width 13 height 13
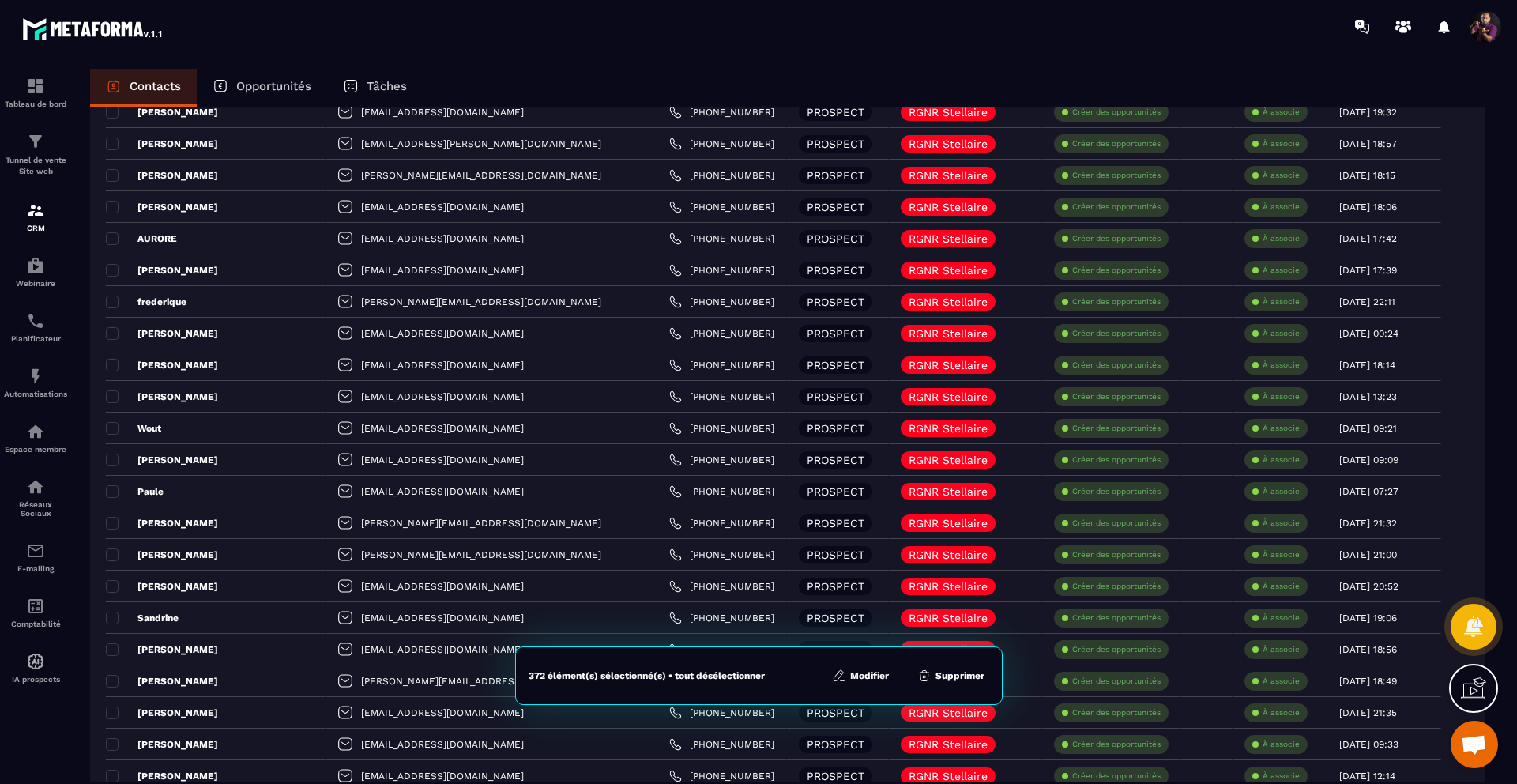
scroll to position [535, 0]
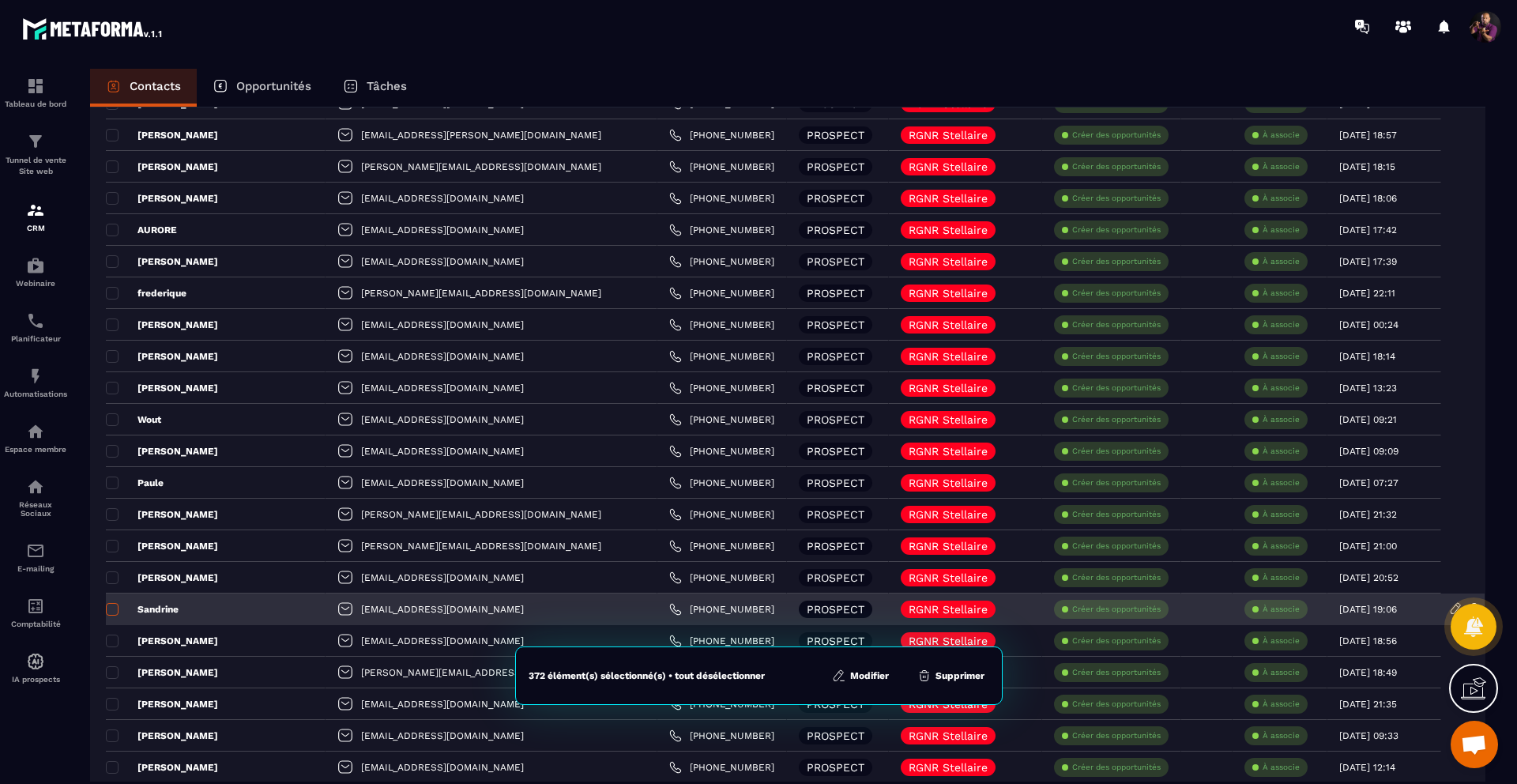
click at [110, 608] on span at bounding box center [112, 610] width 13 height 13
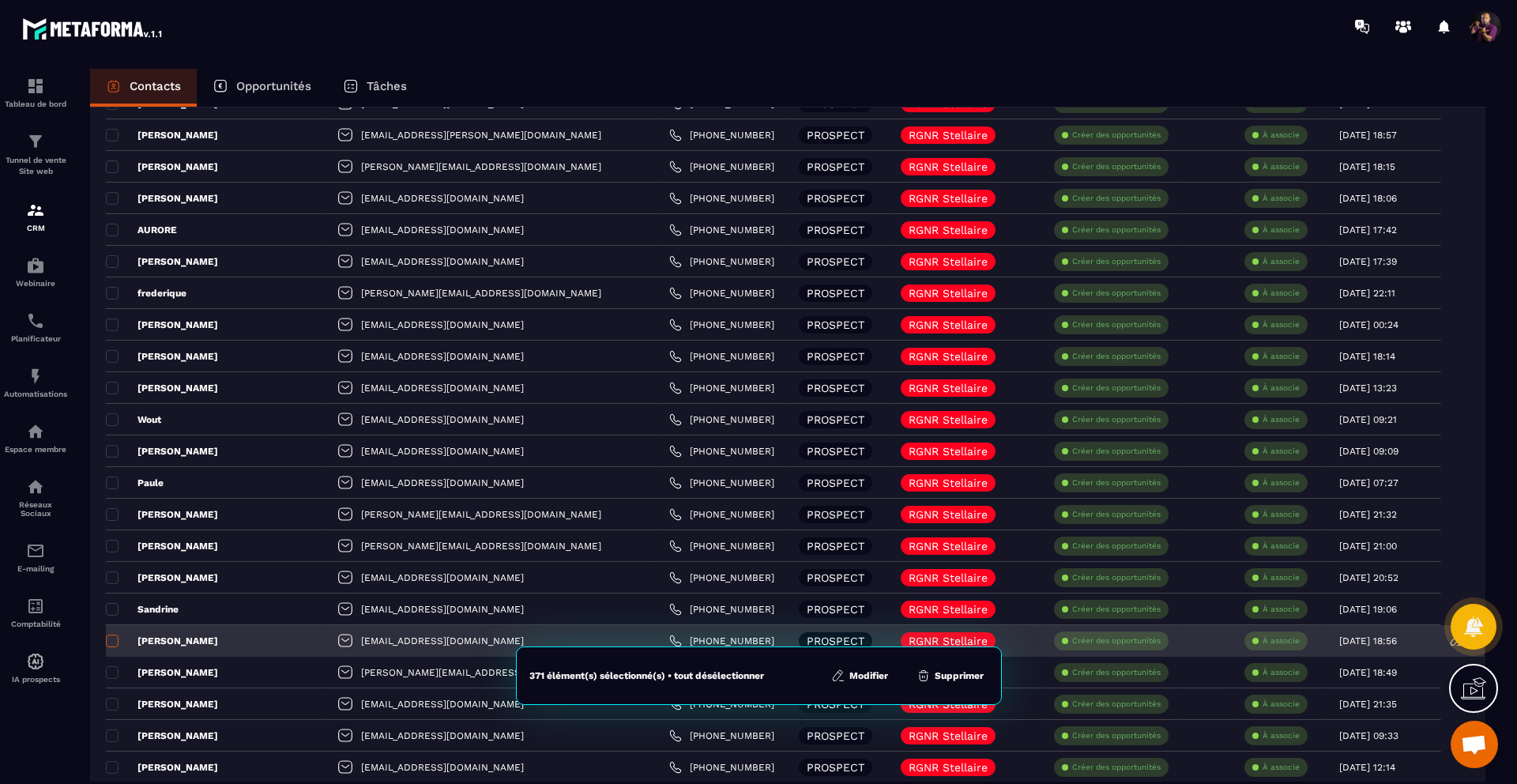
click at [114, 639] on span at bounding box center [112, 641] width 13 height 13
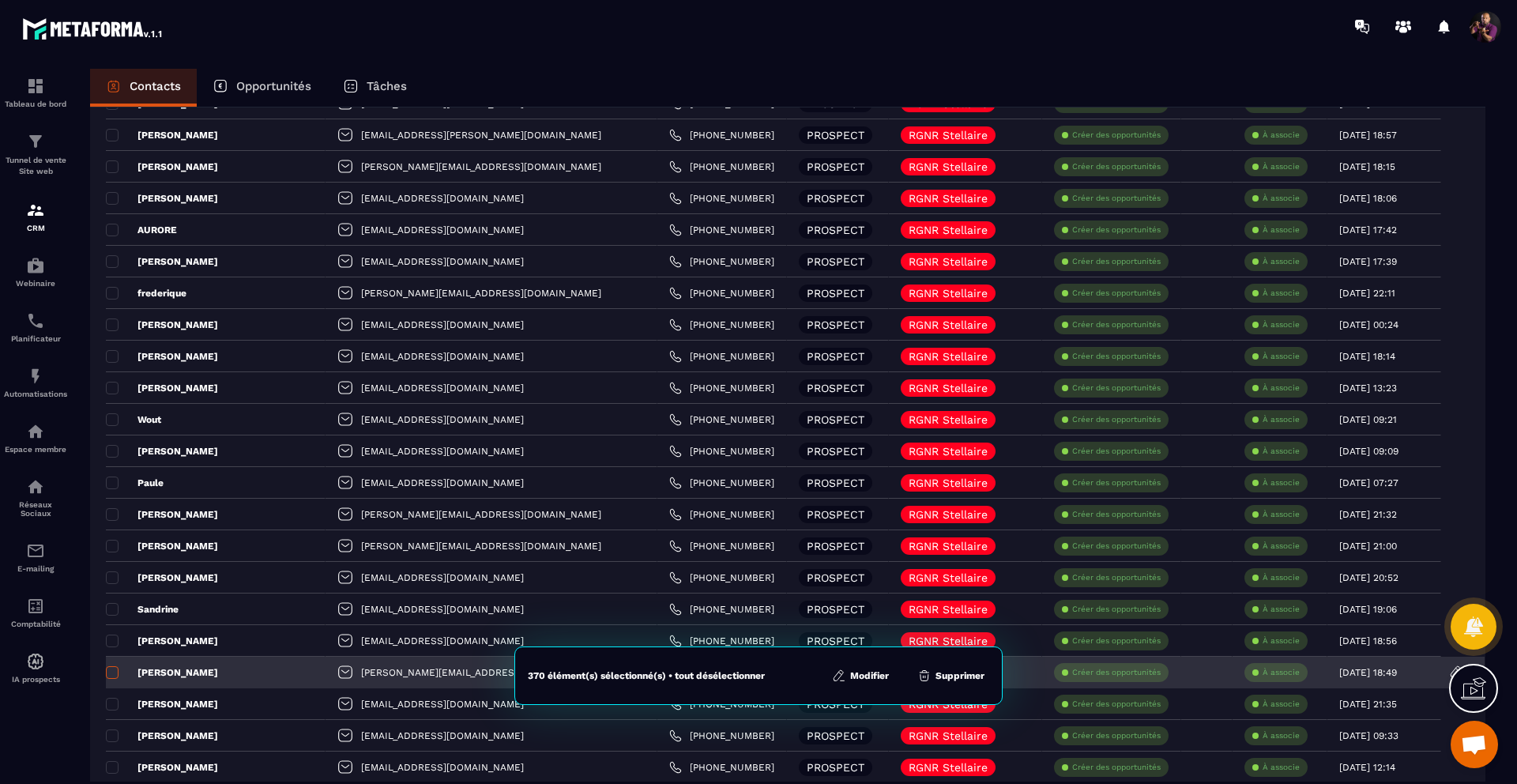
click at [110, 671] on span at bounding box center [112, 673] width 13 height 13
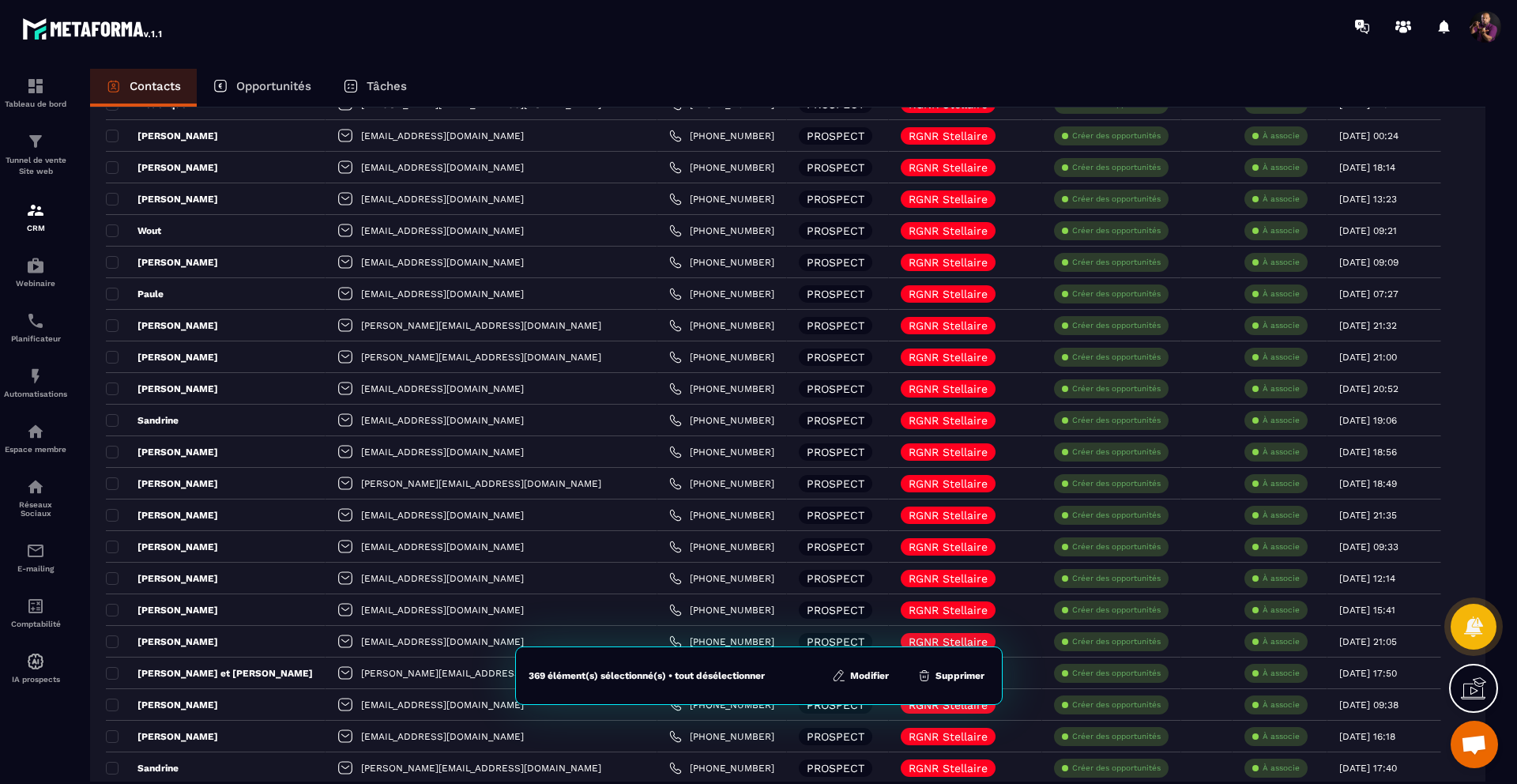
scroll to position [726, 0]
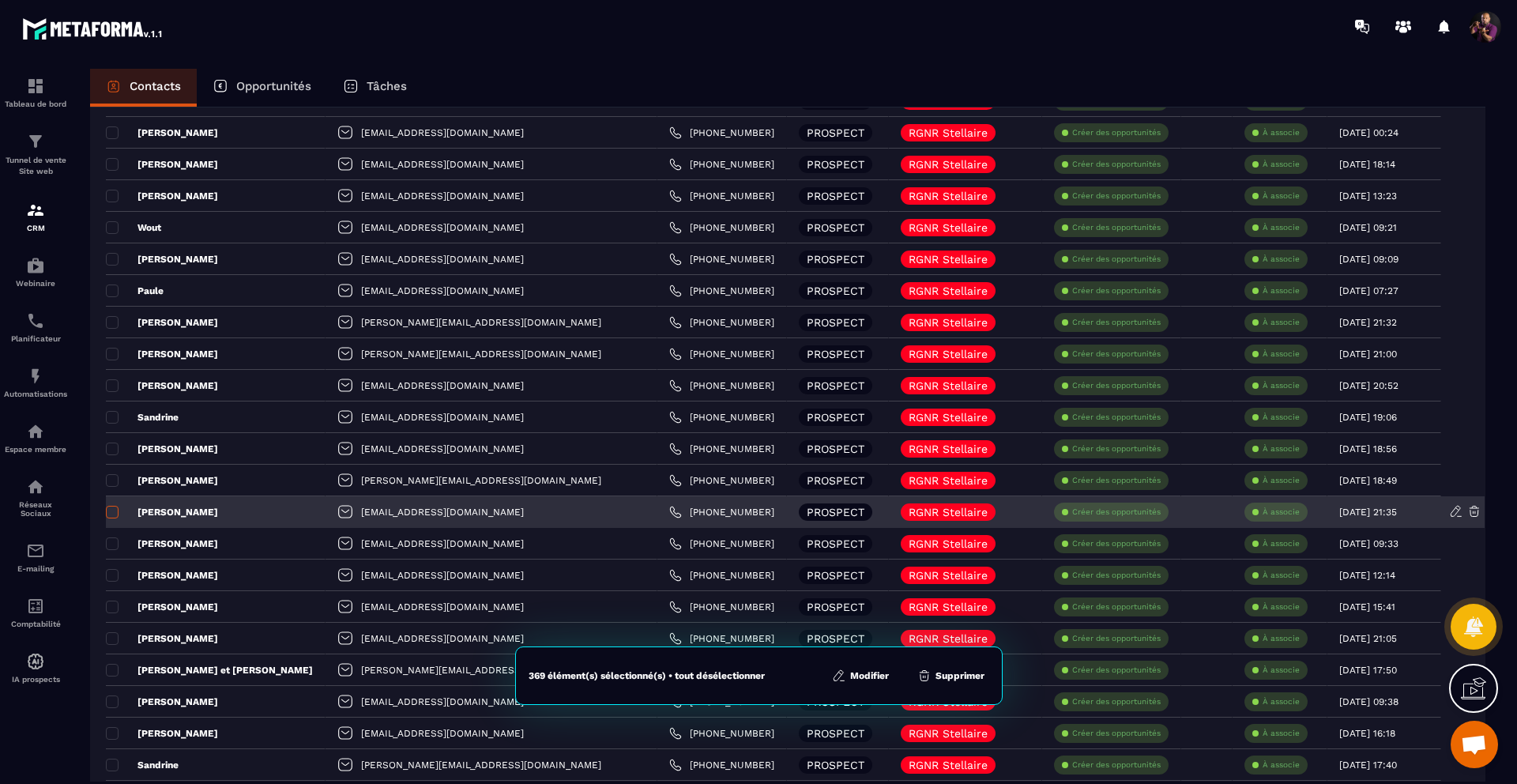
click at [113, 510] on span at bounding box center [112, 512] width 13 height 13
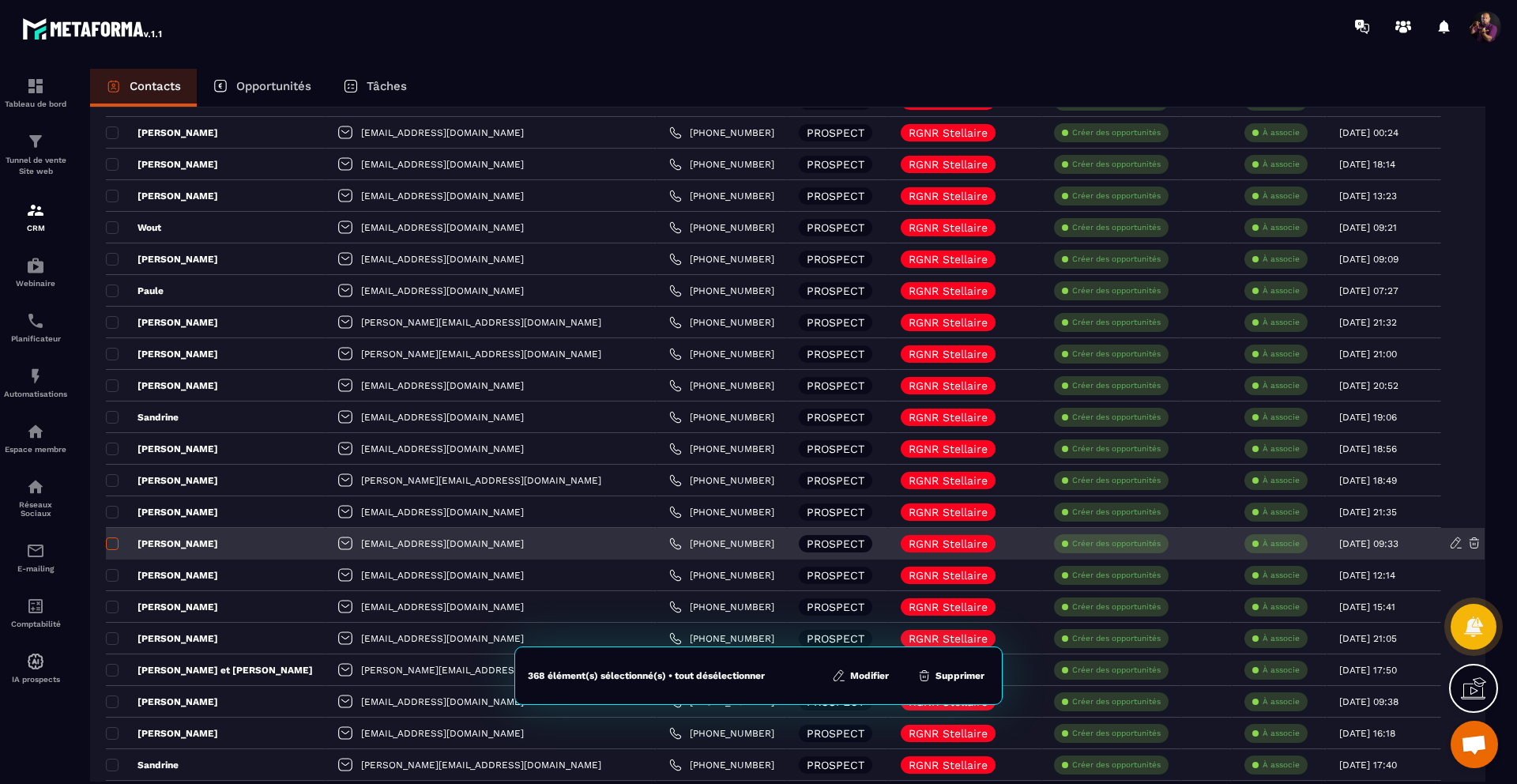
click at [112, 544] on span at bounding box center [112, 544] width 13 height 13
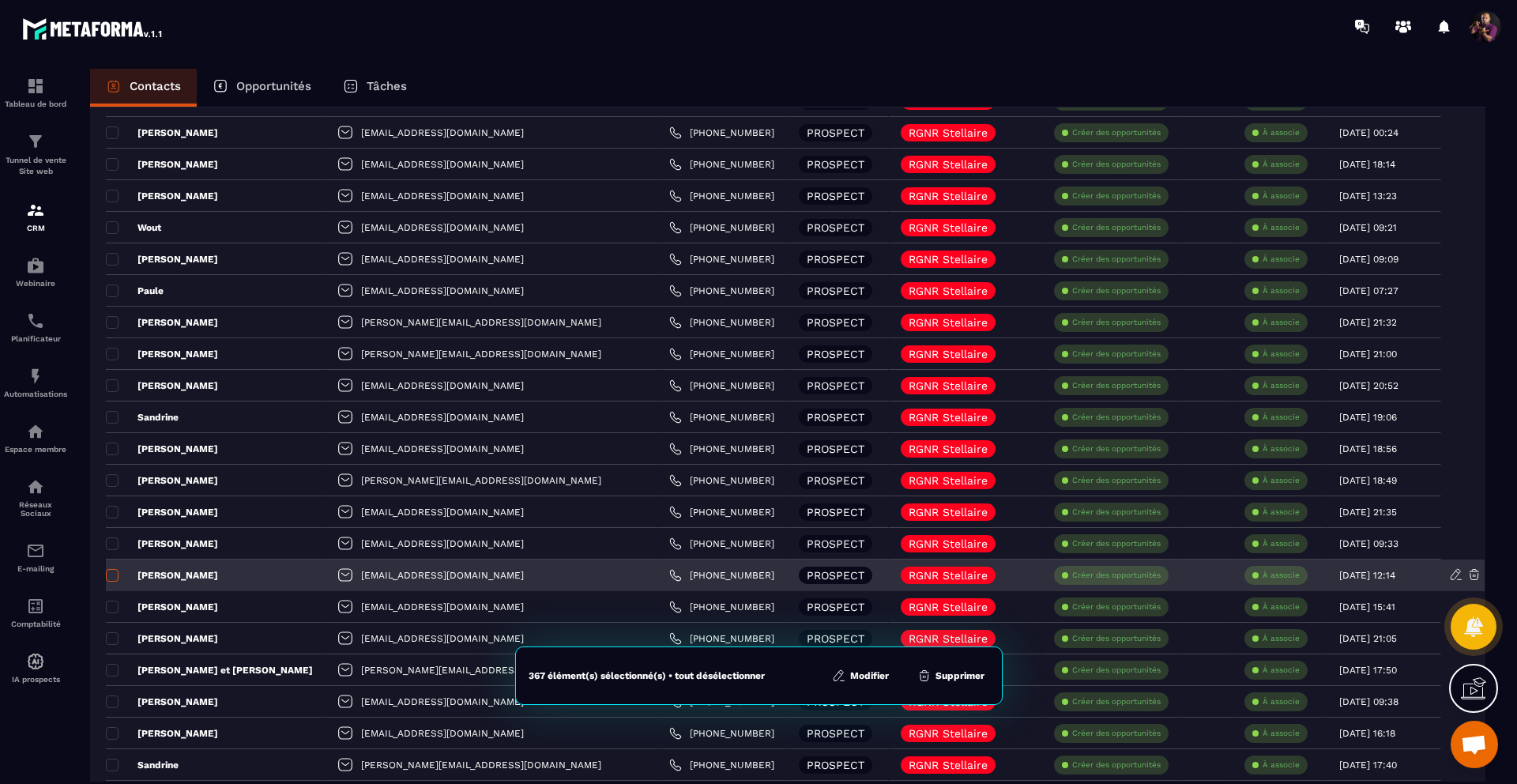
click at [112, 575] on span at bounding box center [112, 575] width 13 height 13
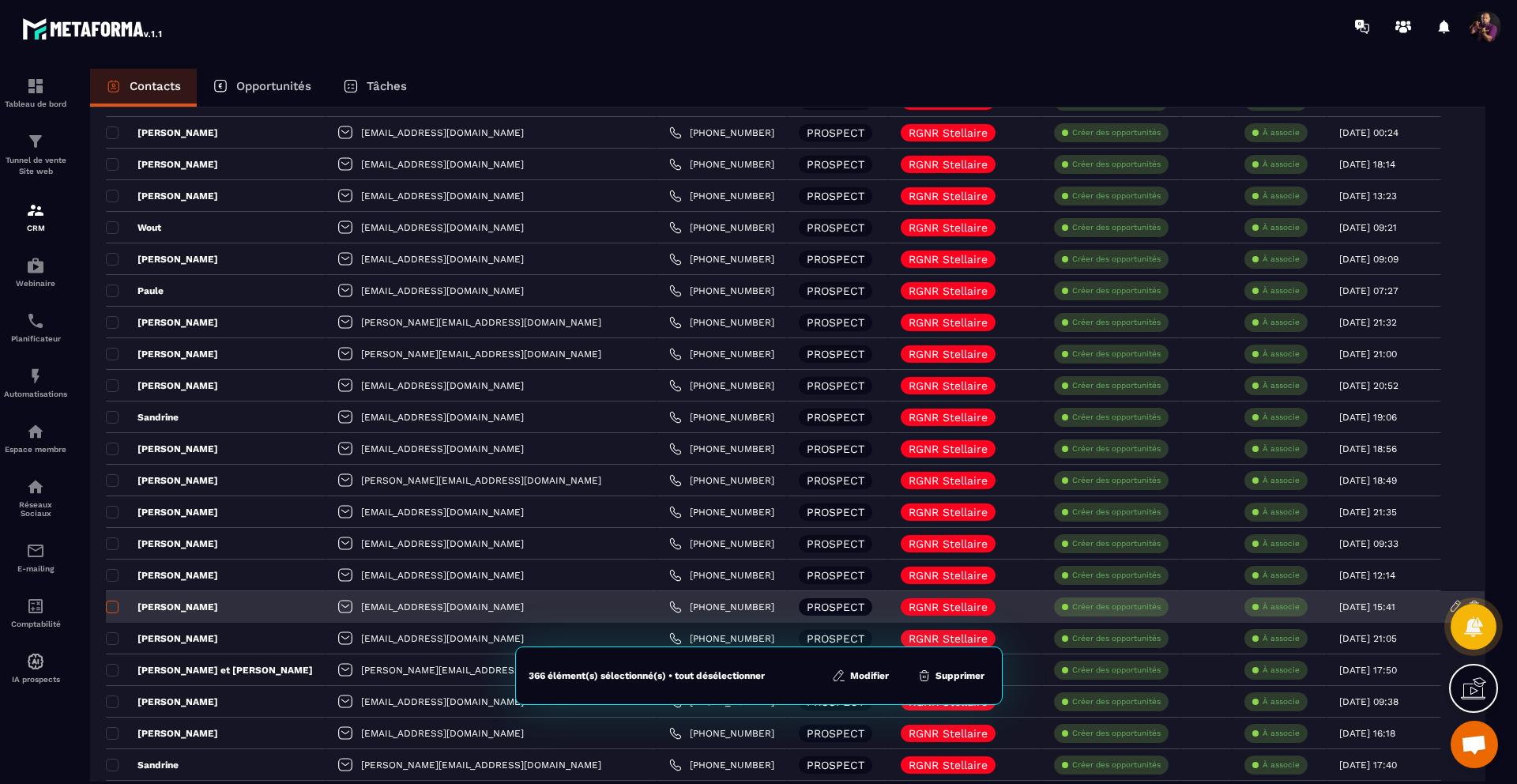
click at [114, 604] on span at bounding box center [112, 607] width 13 height 13
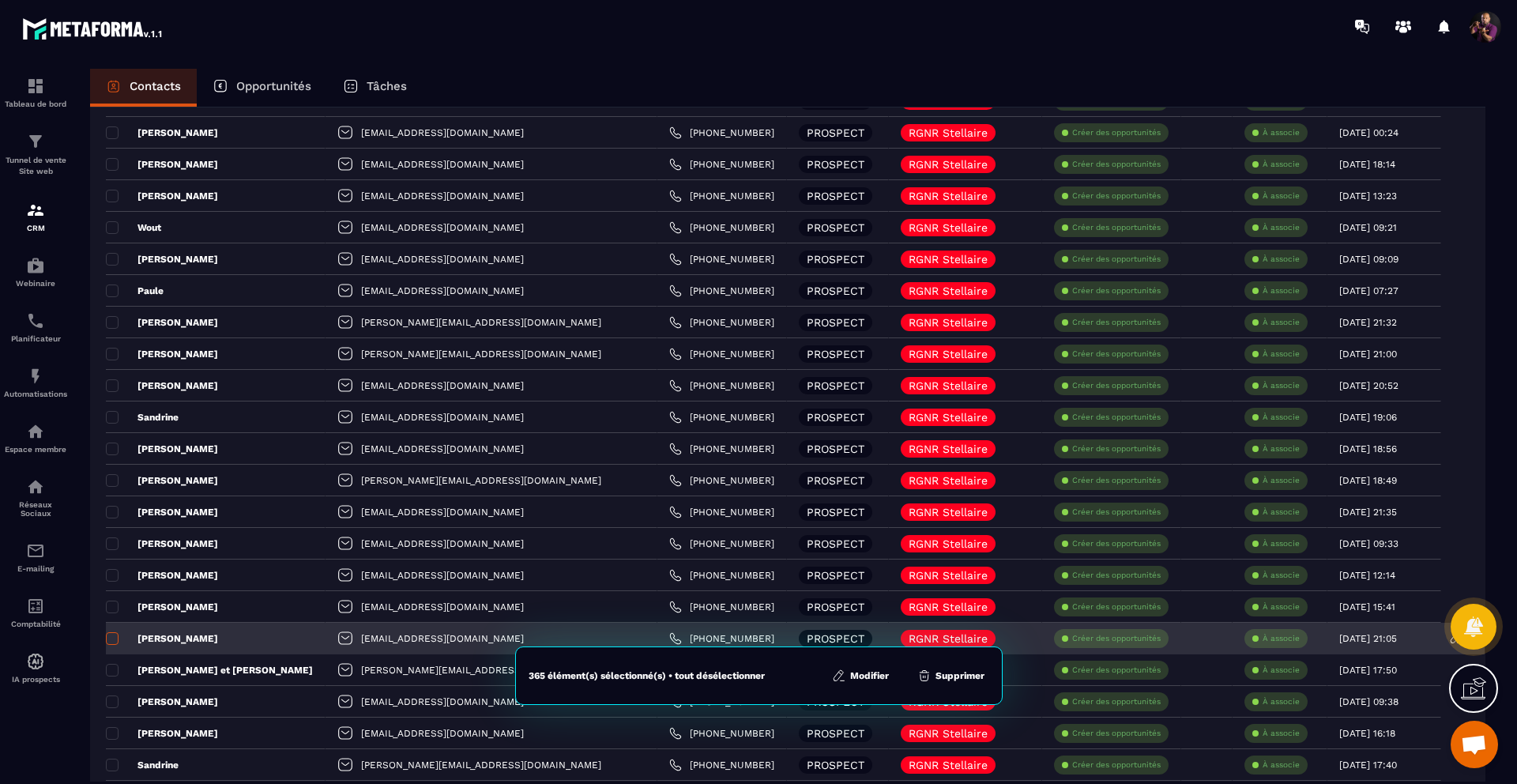
click at [112, 633] on span at bounding box center [112, 639] width 13 height 13
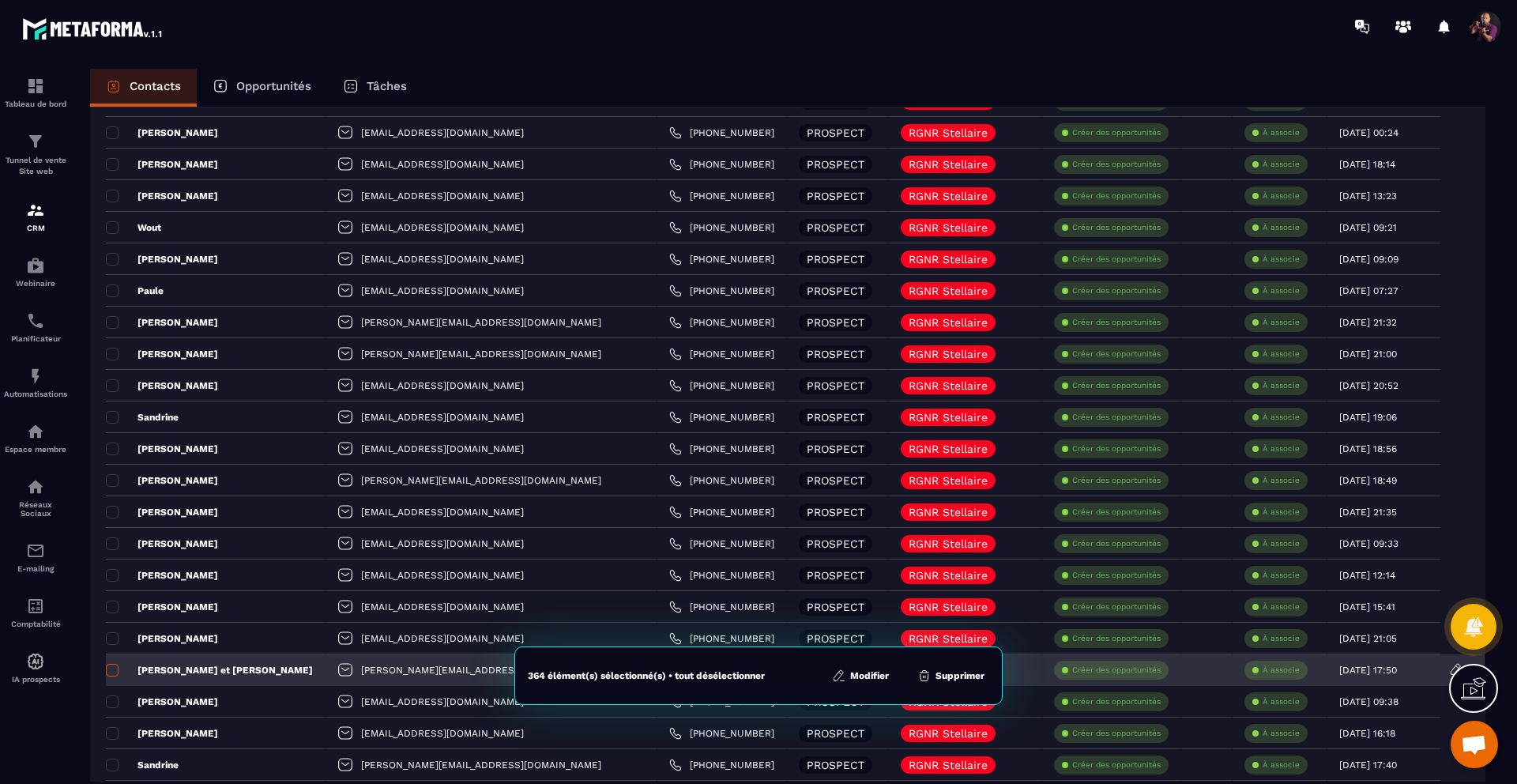
click at [112, 667] on span at bounding box center [112, 670] width 13 height 13
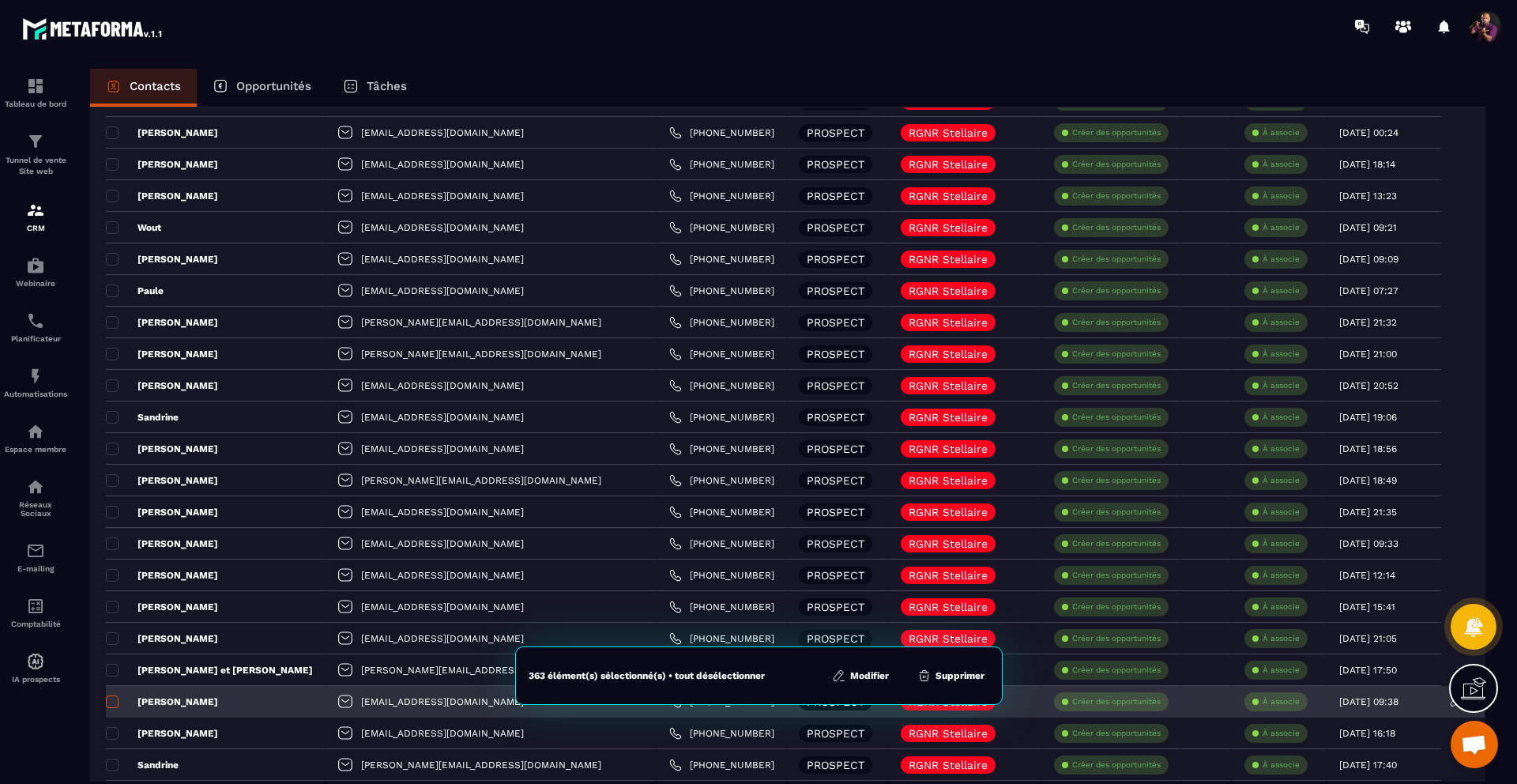
click at [112, 700] on span at bounding box center [112, 702] width 13 height 13
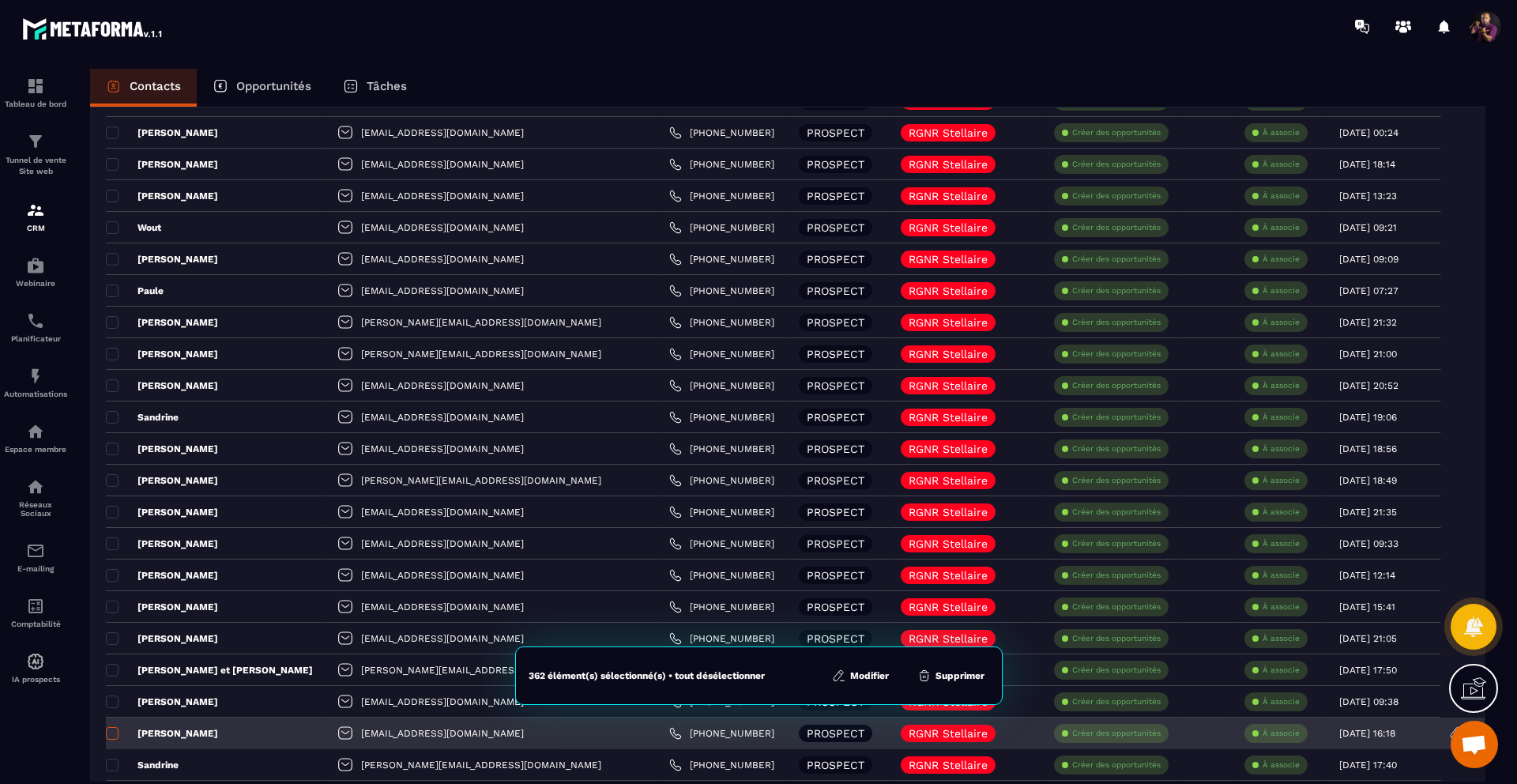
click at [111, 730] on span at bounding box center [112, 733] width 13 height 13
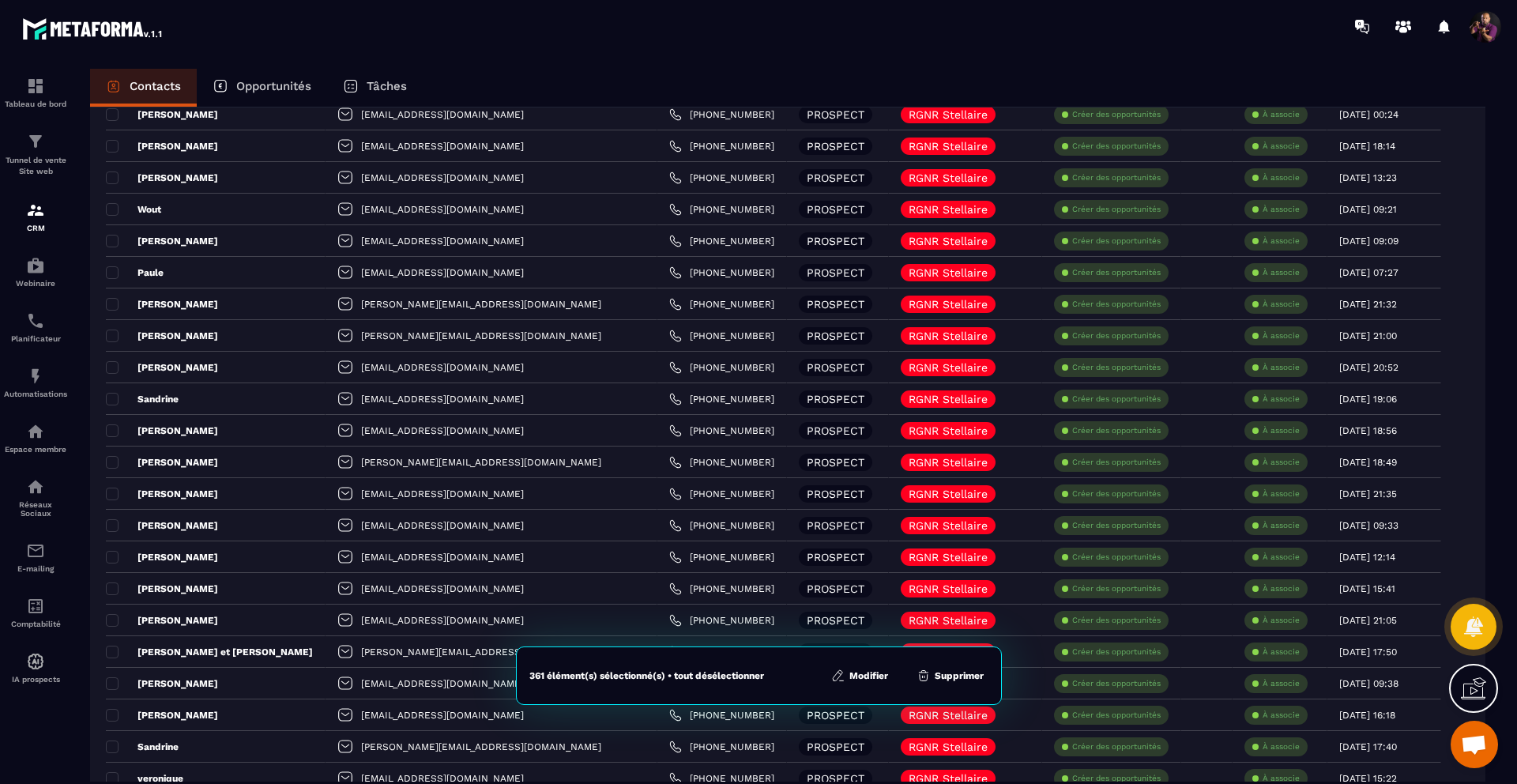
scroll to position [976, 0]
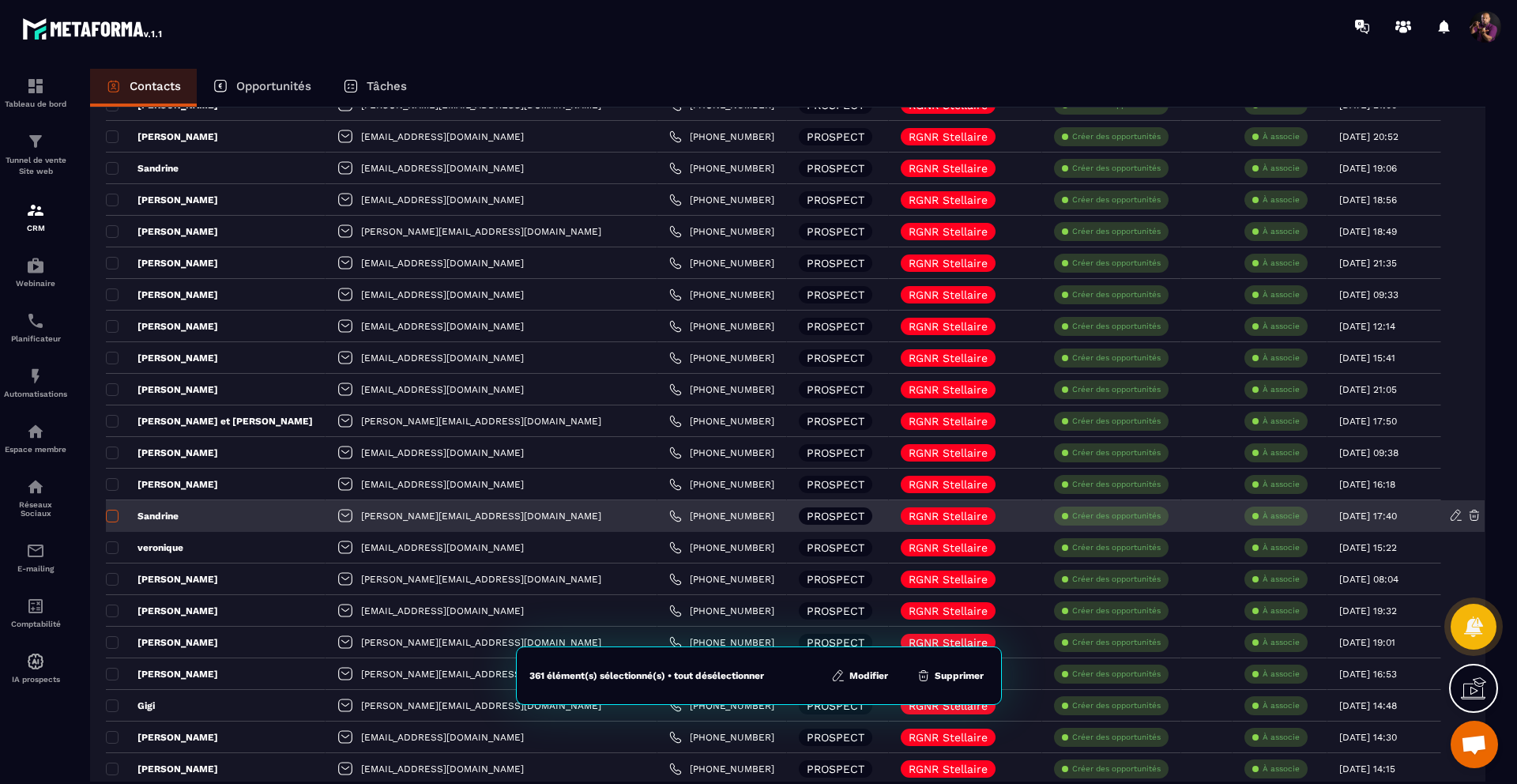
click at [110, 515] on span at bounding box center [112, 516] width 13 height 13
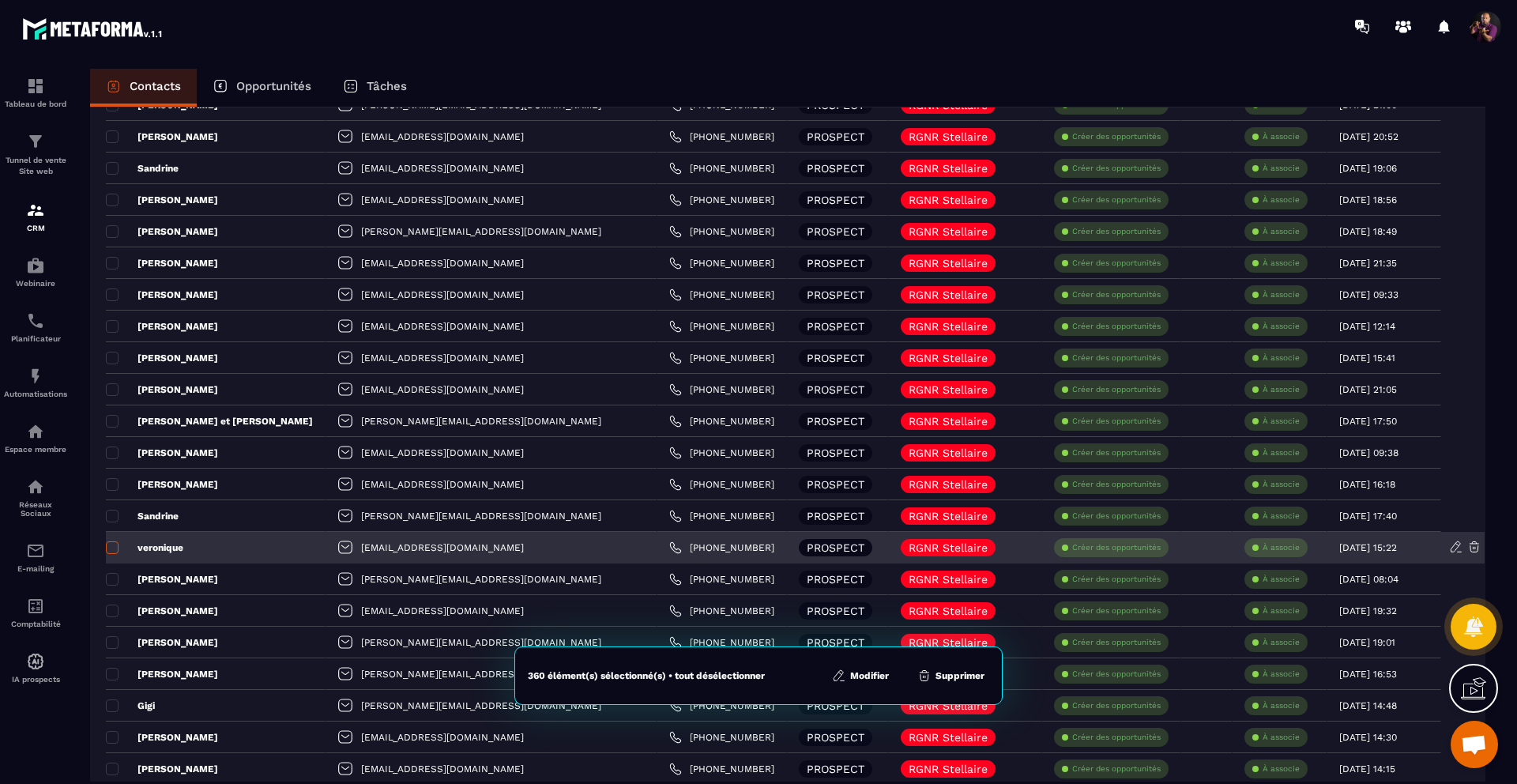
click at [110, 547] on span at bounding box center [112, 548] width 13 height 13
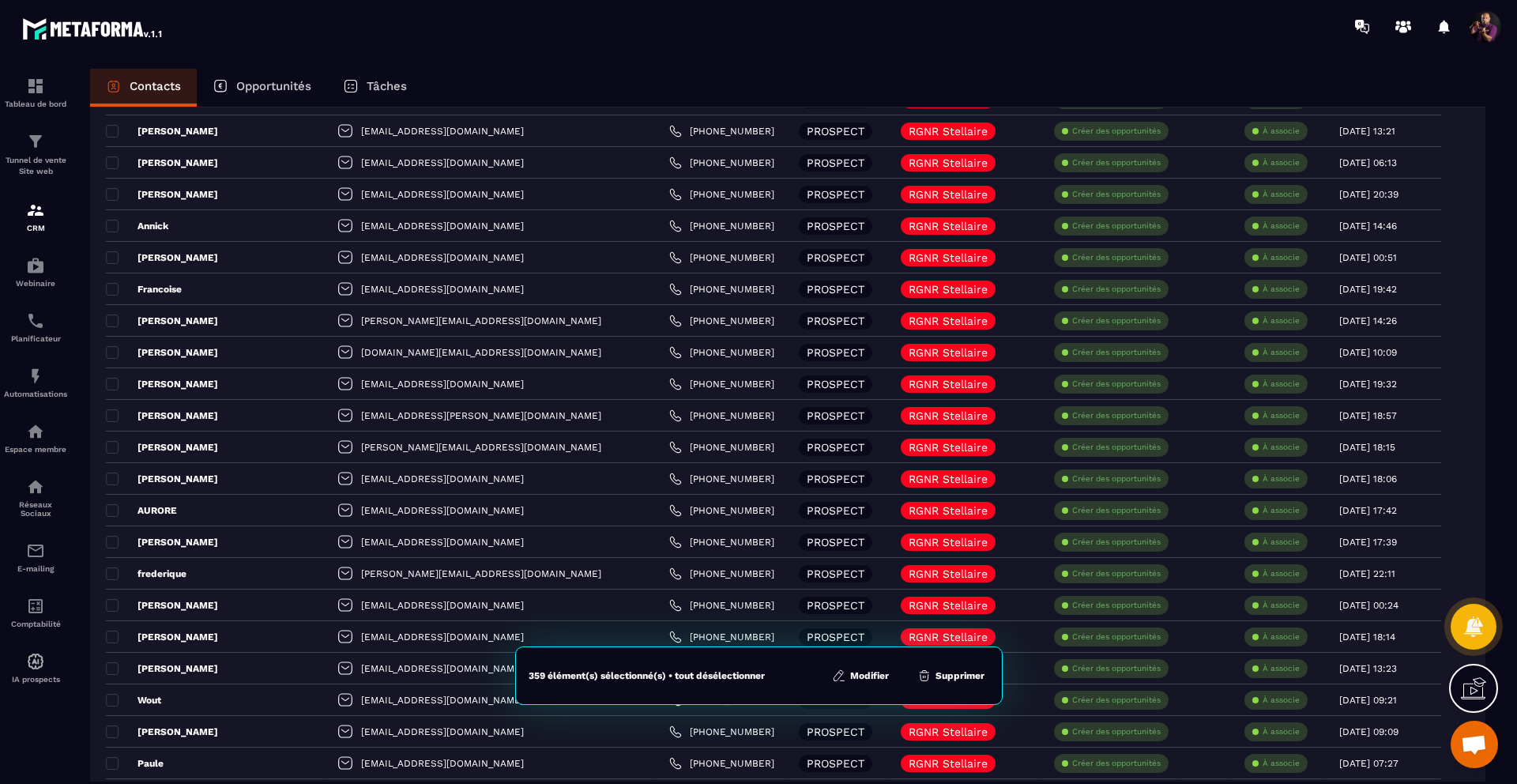
scroll to position [254, 0]
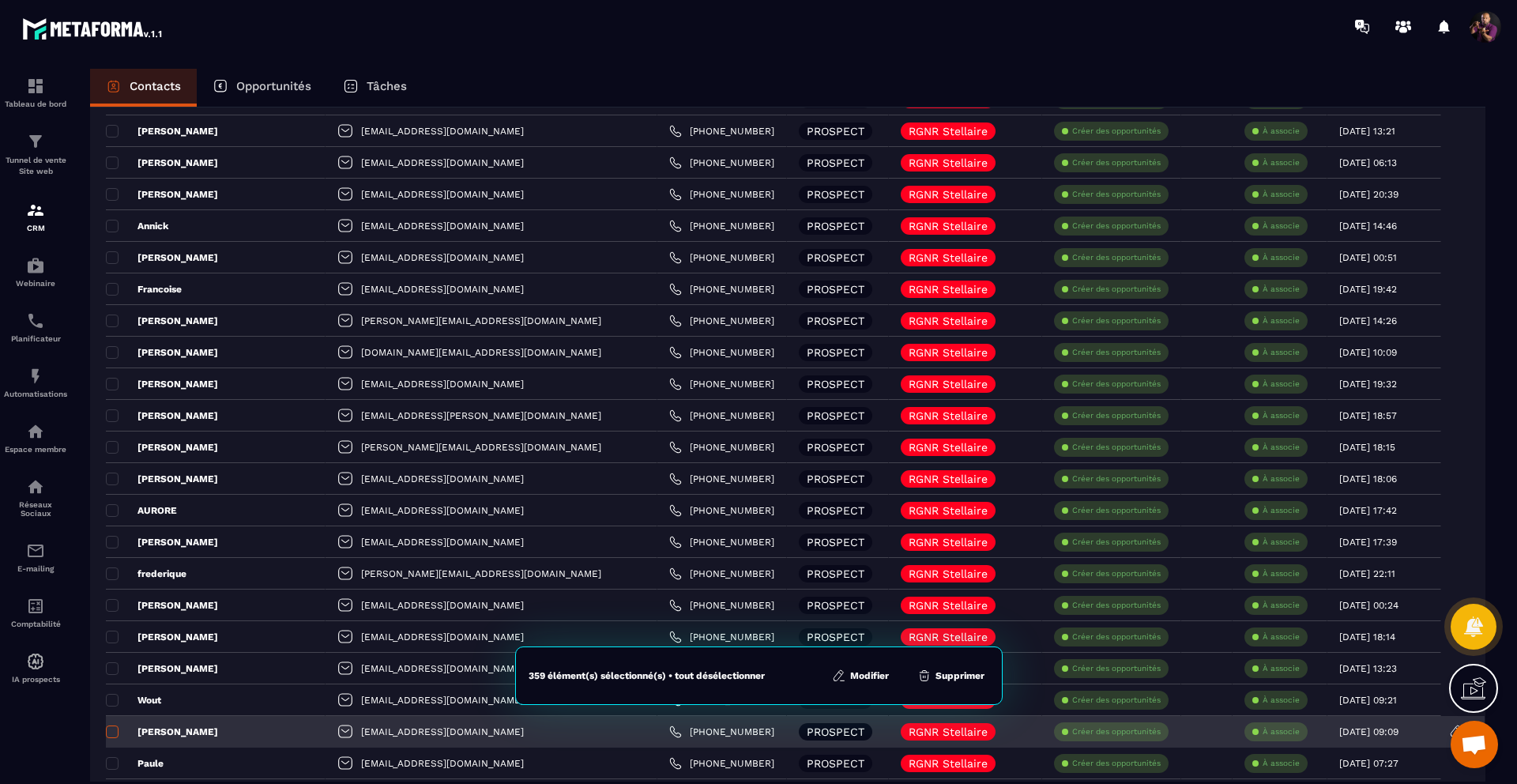
click at [110, 727] on span at bounding box center [112, 732] width 13 height 13
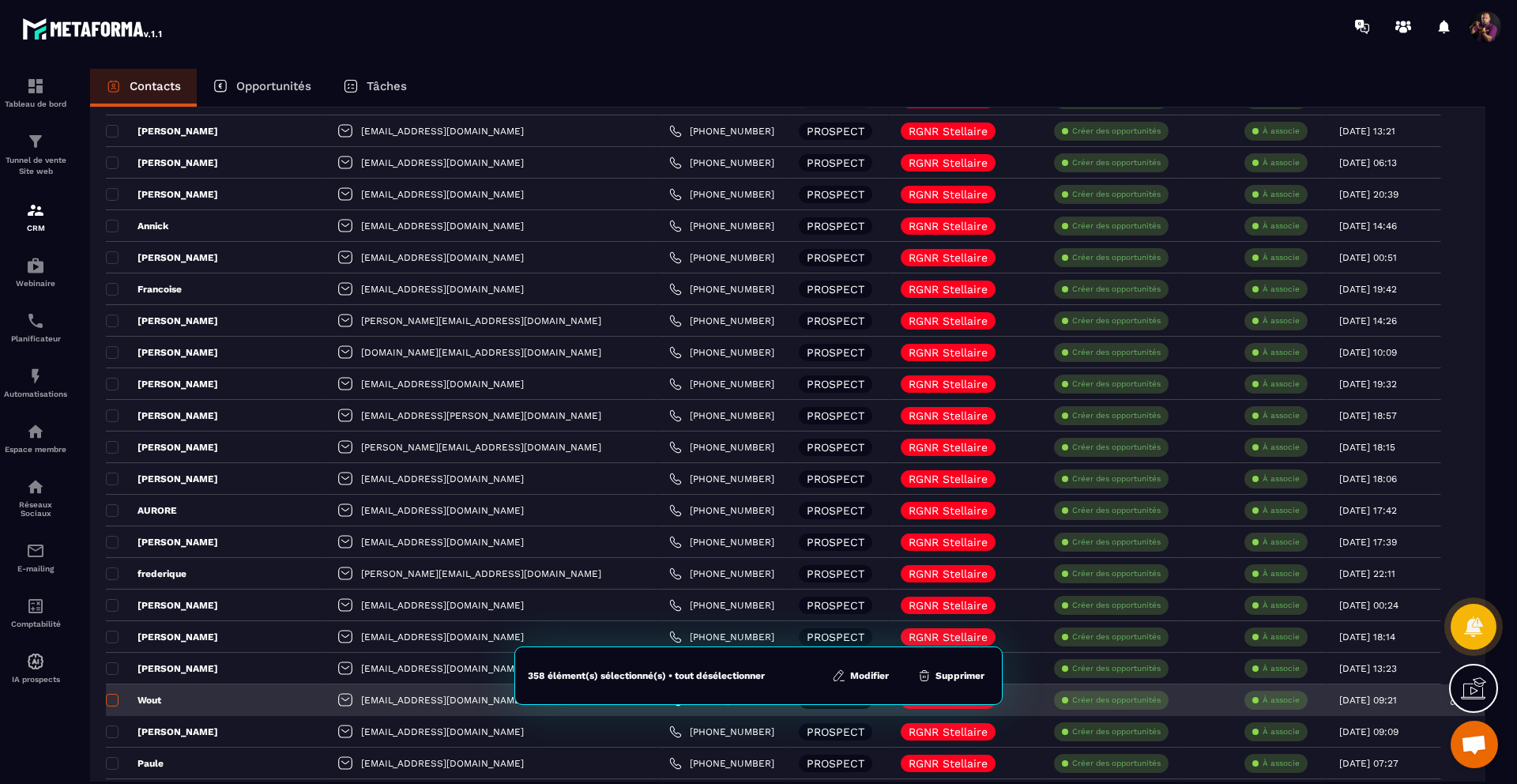
click at [110, 696] on span at bounding box center [112, 700] width 13 height 13
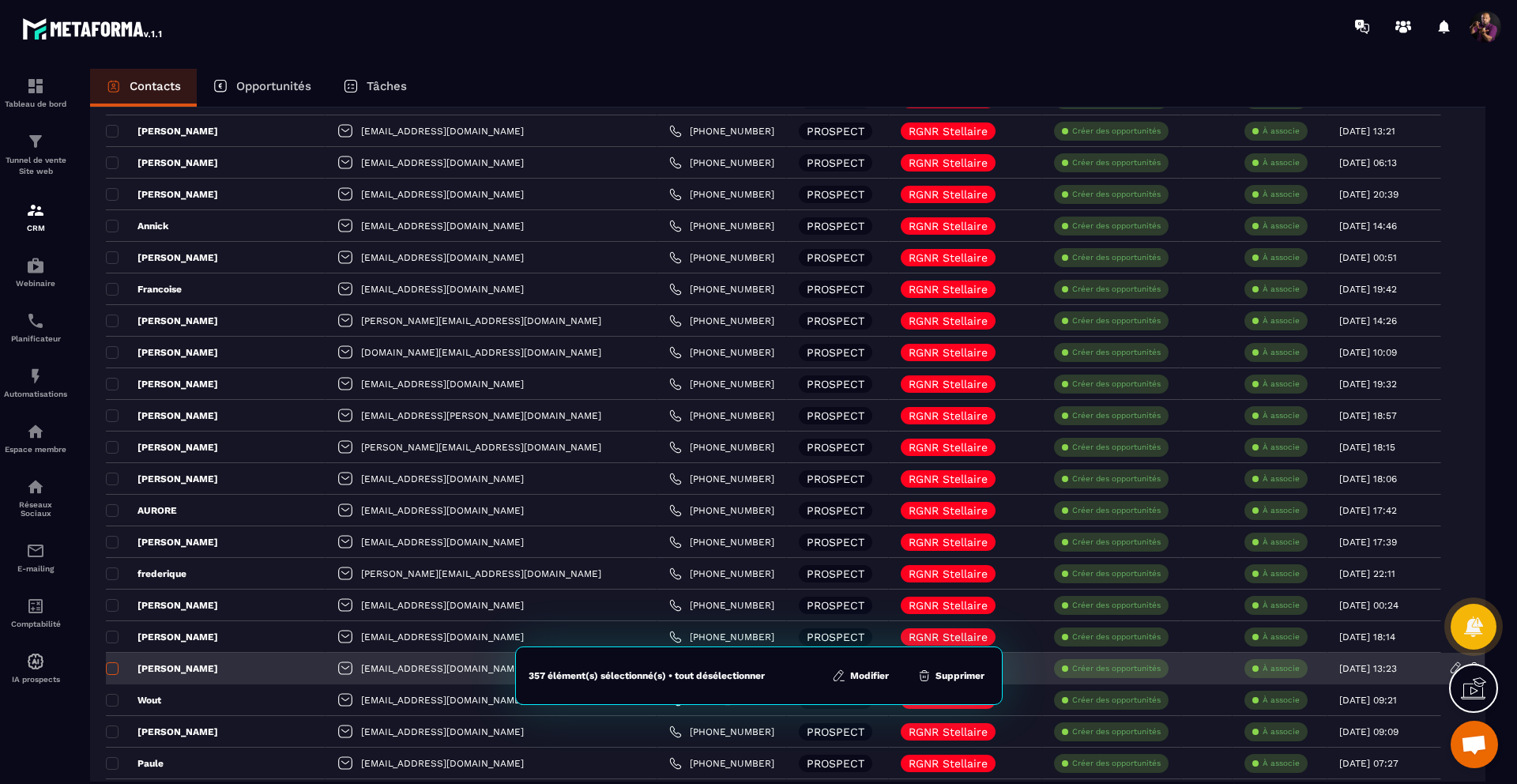
click at [110, 667] on span at bounding box center [112, 669] width 13 height 13
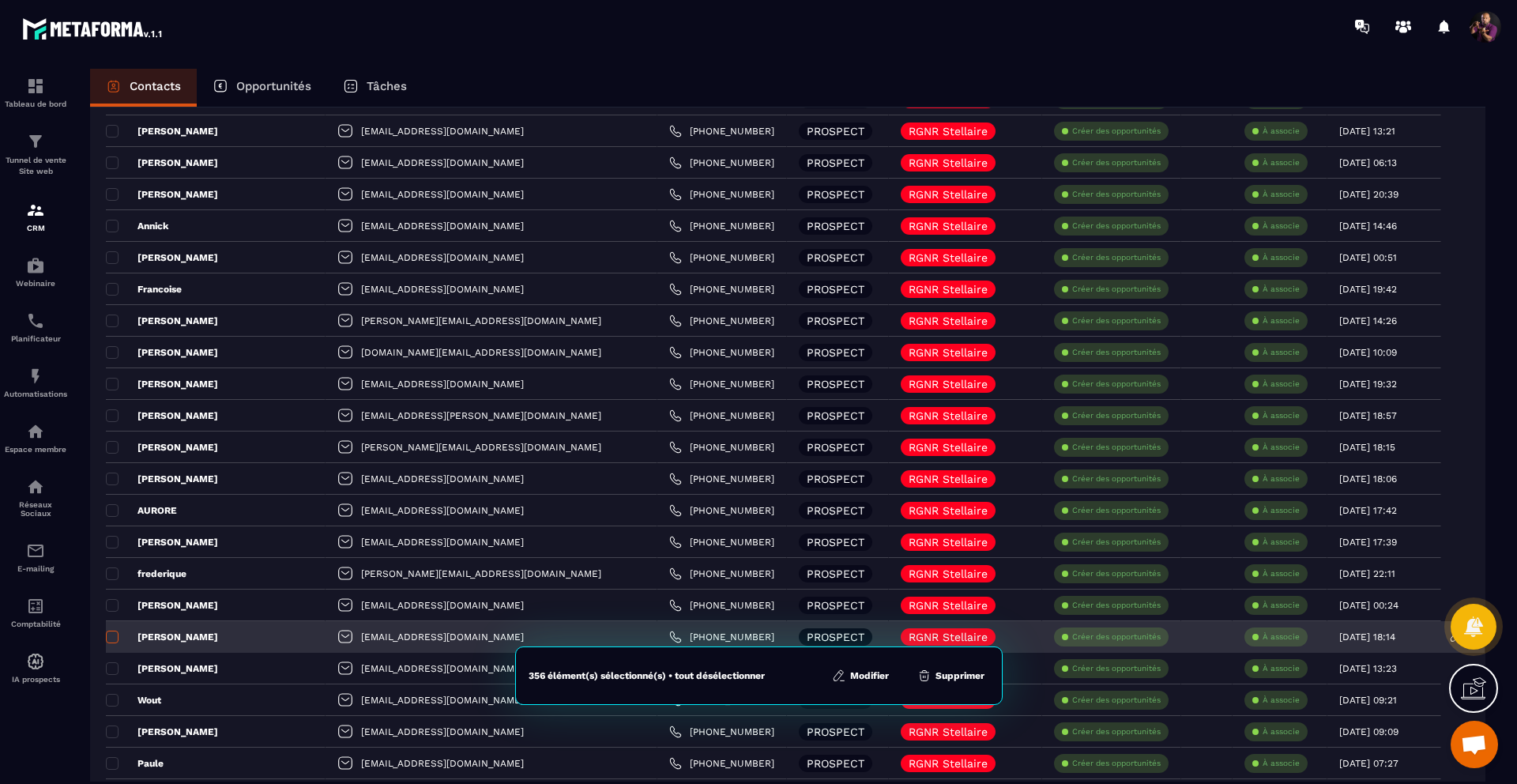
click at [110, 635] on span at bounding box center [112, 637] width 13 height 13
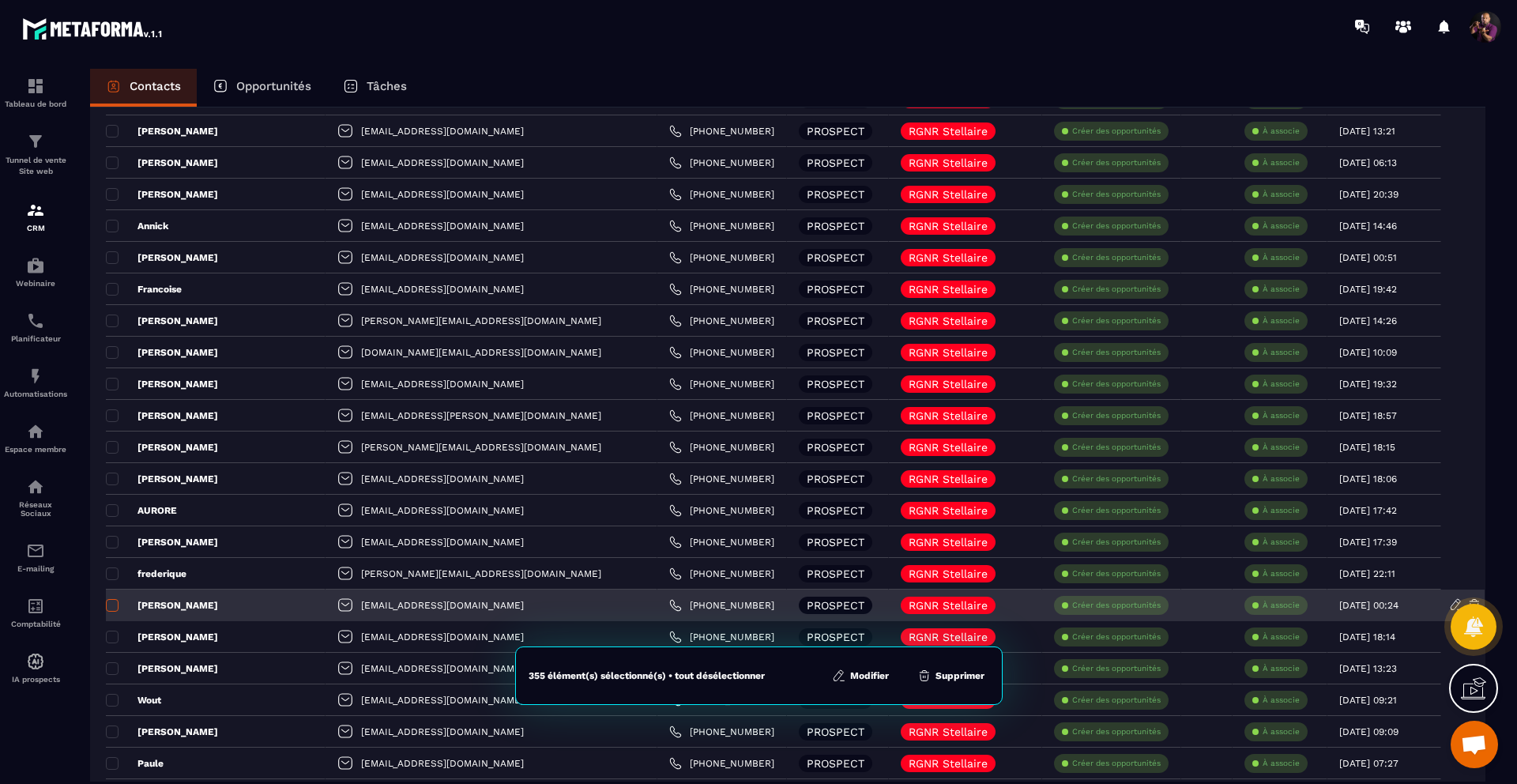
click at [113, 605] on span at bounding box center [112, 605] width 13 height 13
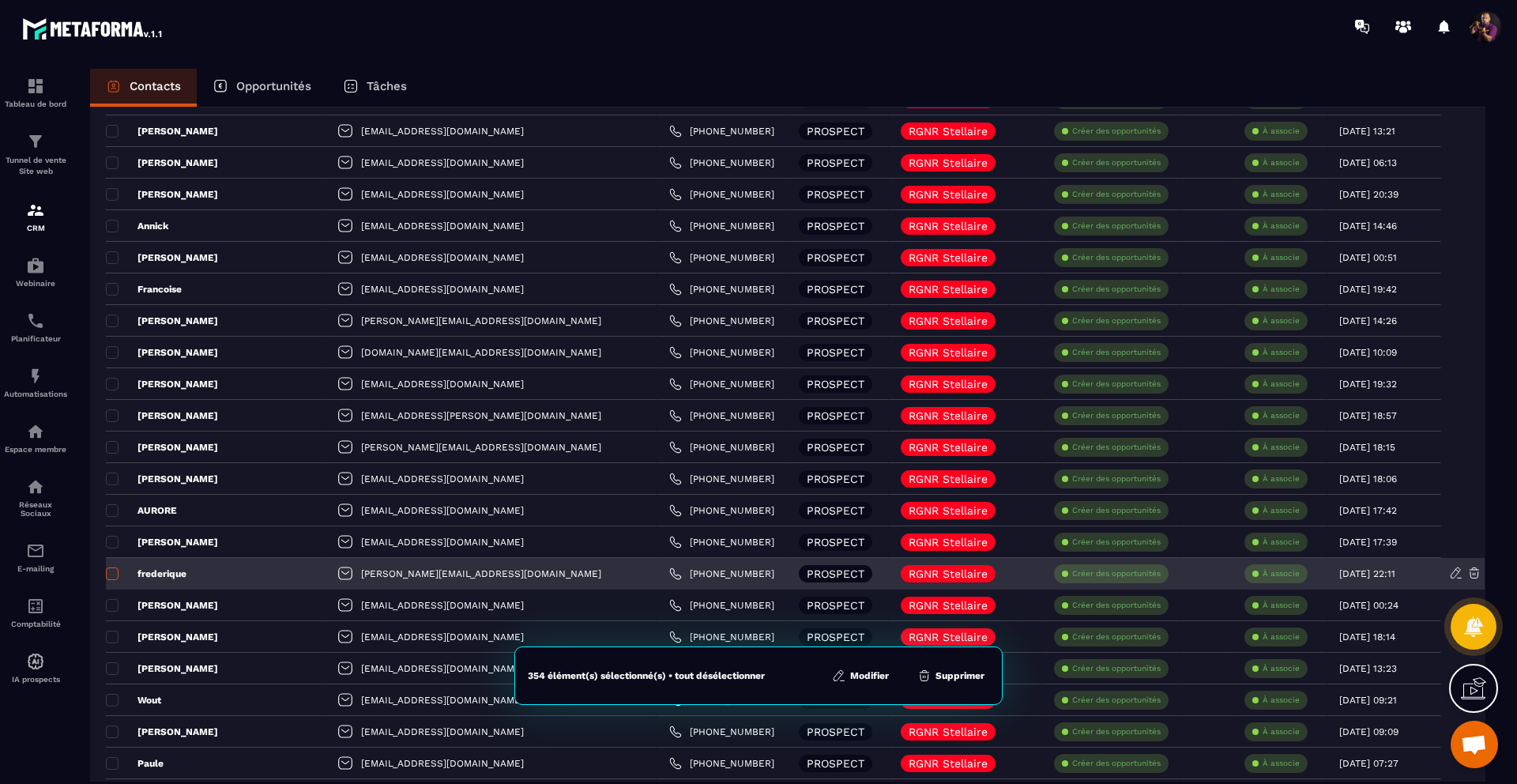
click at [112, 571] on span at bounding box center [112, 574] width 13 height 13
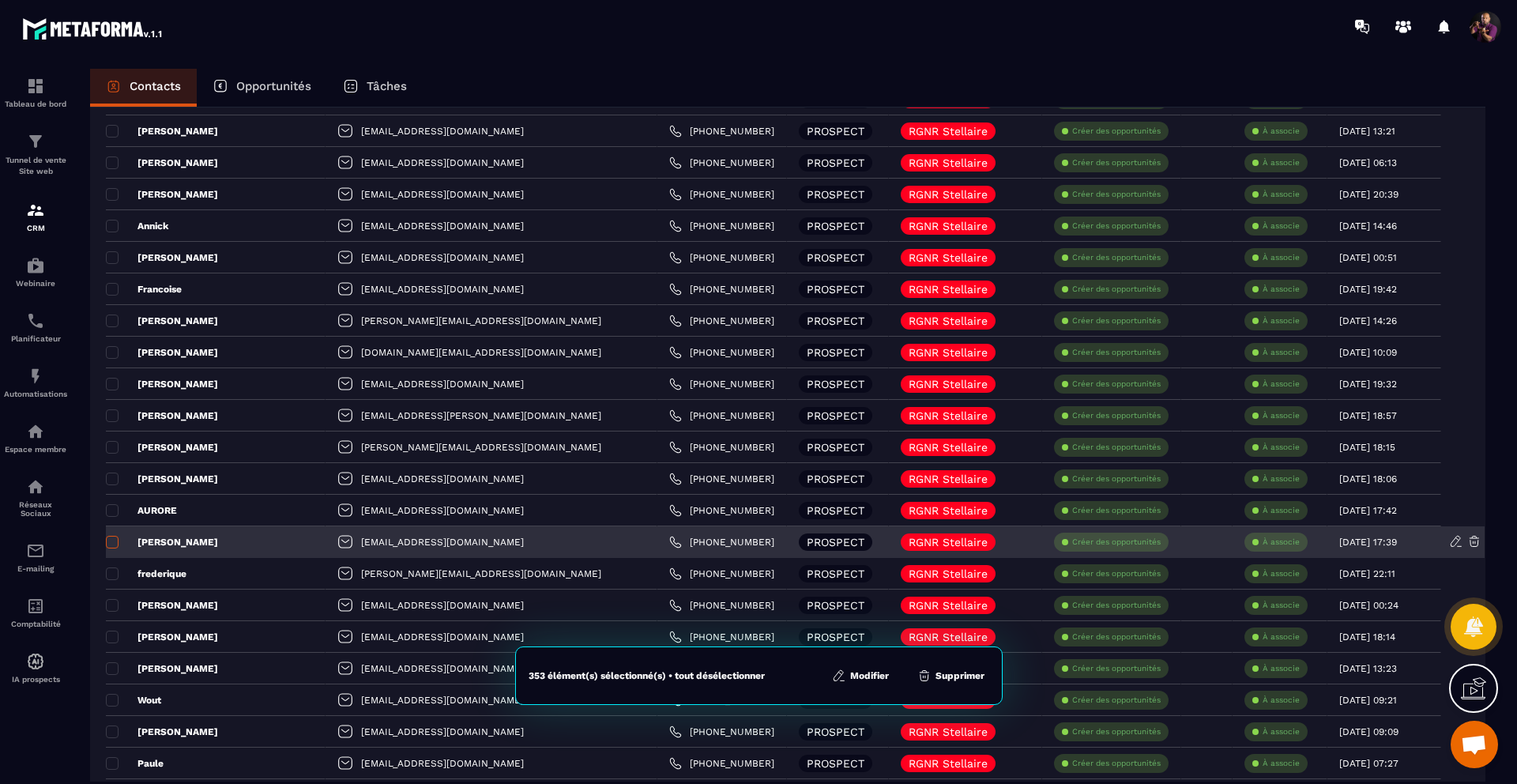
click at [110, 537] on span at bounding box center [112, 542] width 13 height 13
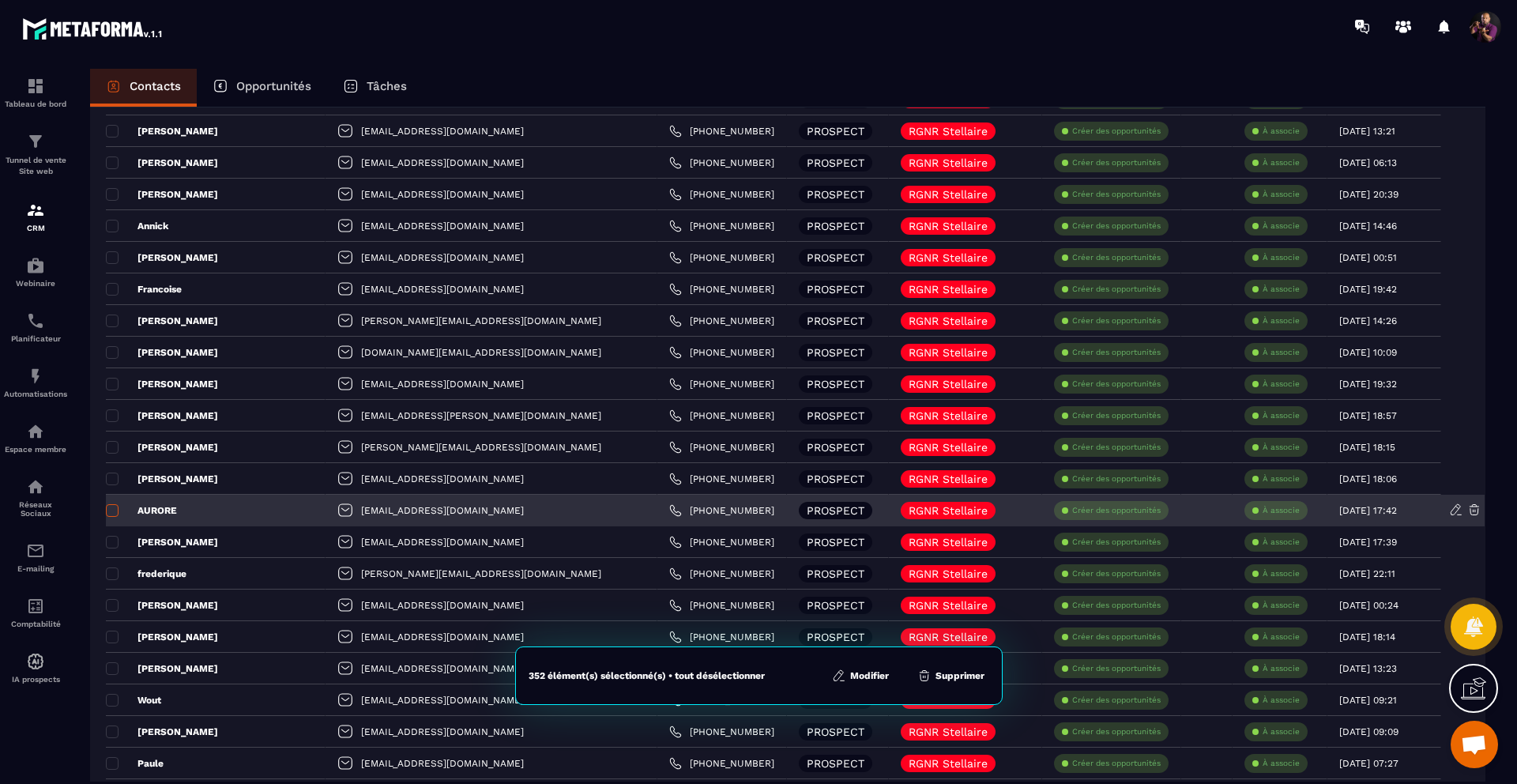
click at [112, 509] on span at bounding box center [112, 510] width 13 height 13
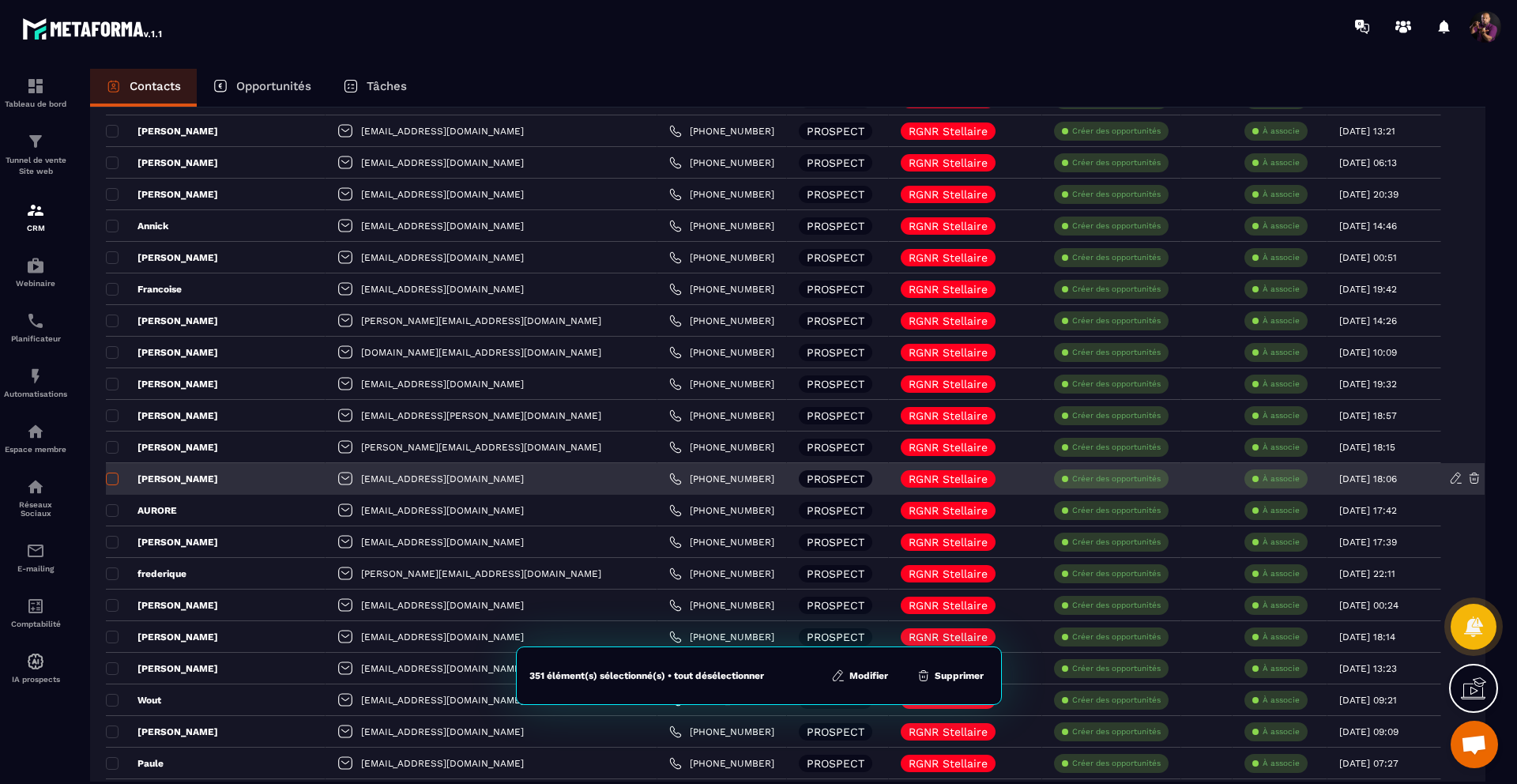
click at [112, 480] on span at bounding box center [112, 479] width 13 height 13
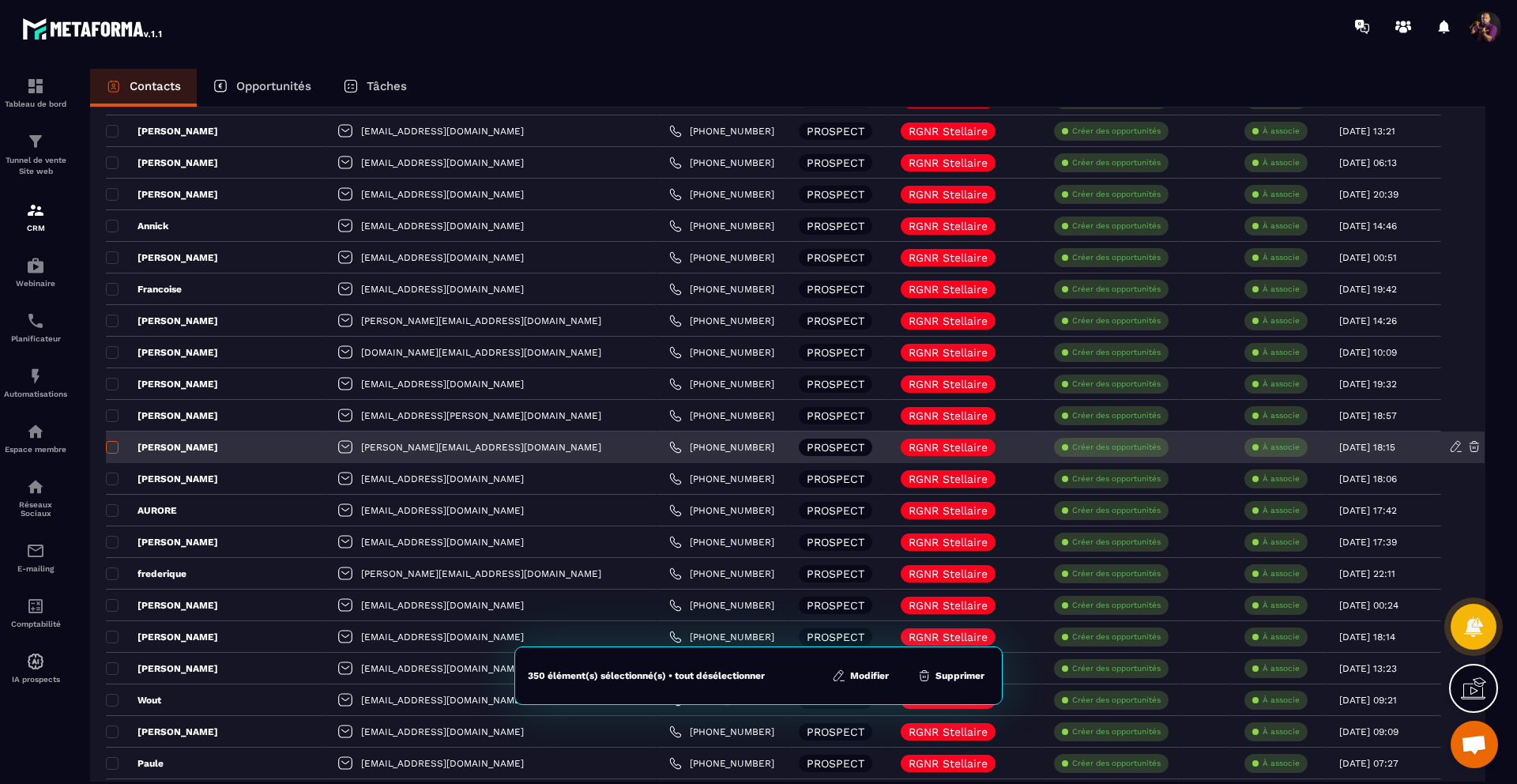
click at [109, 446] on span at bounding box center [112, 447] width 13 height 13
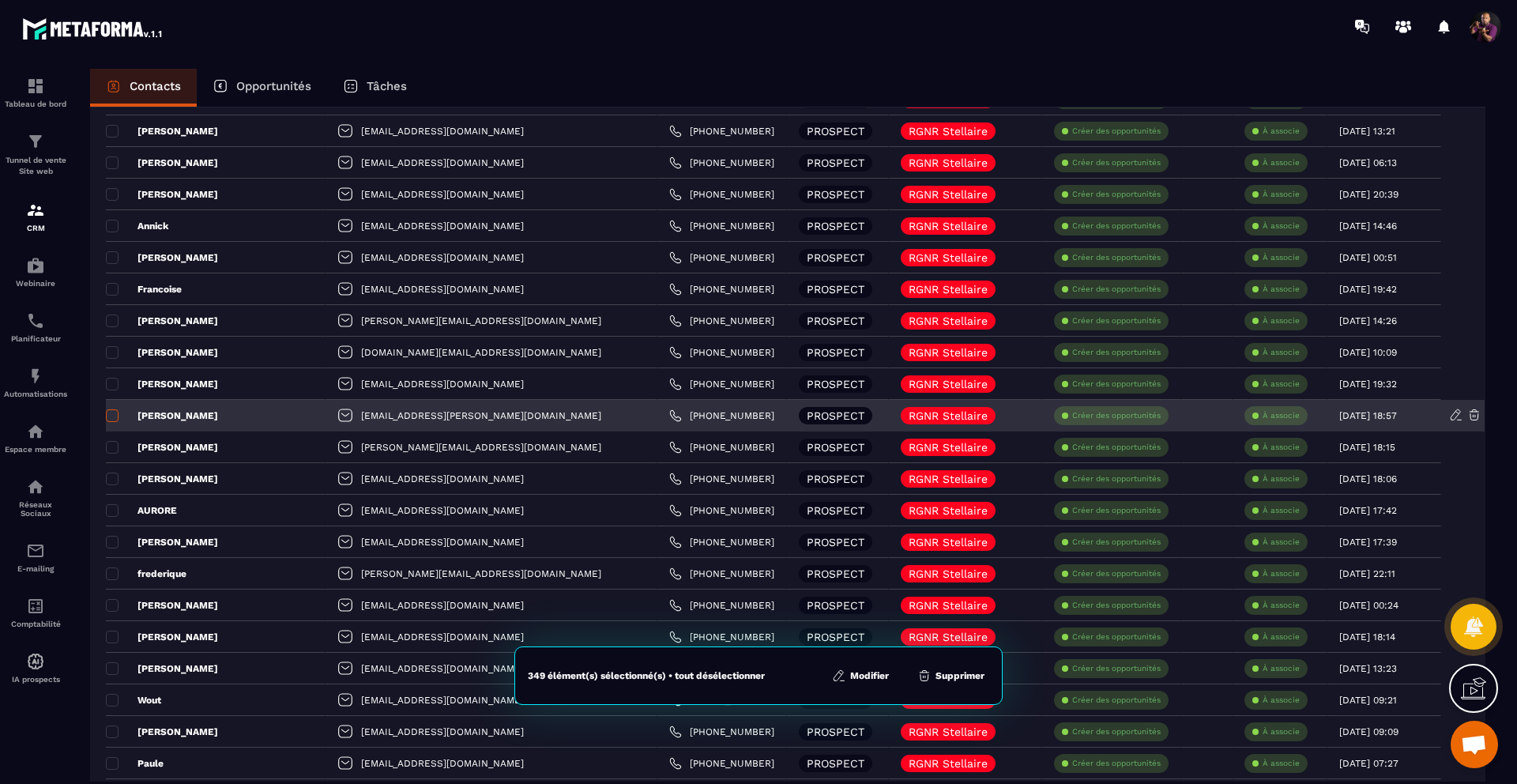
click at [110, 413] on span at bounding box center [112, 416] width 13 height 13
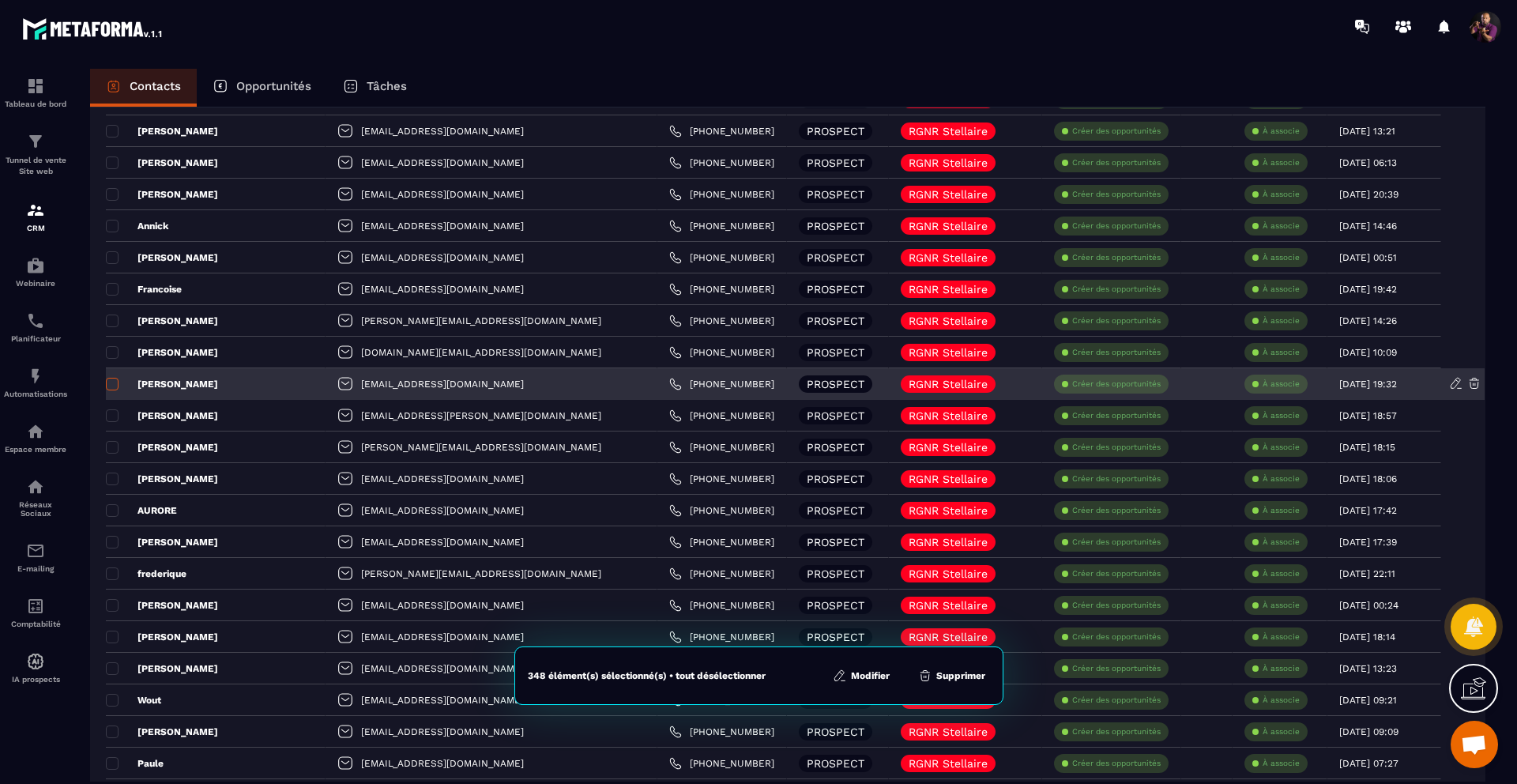
click at [111, 382] on span at bounding box center [112, 384] width 13 height 13
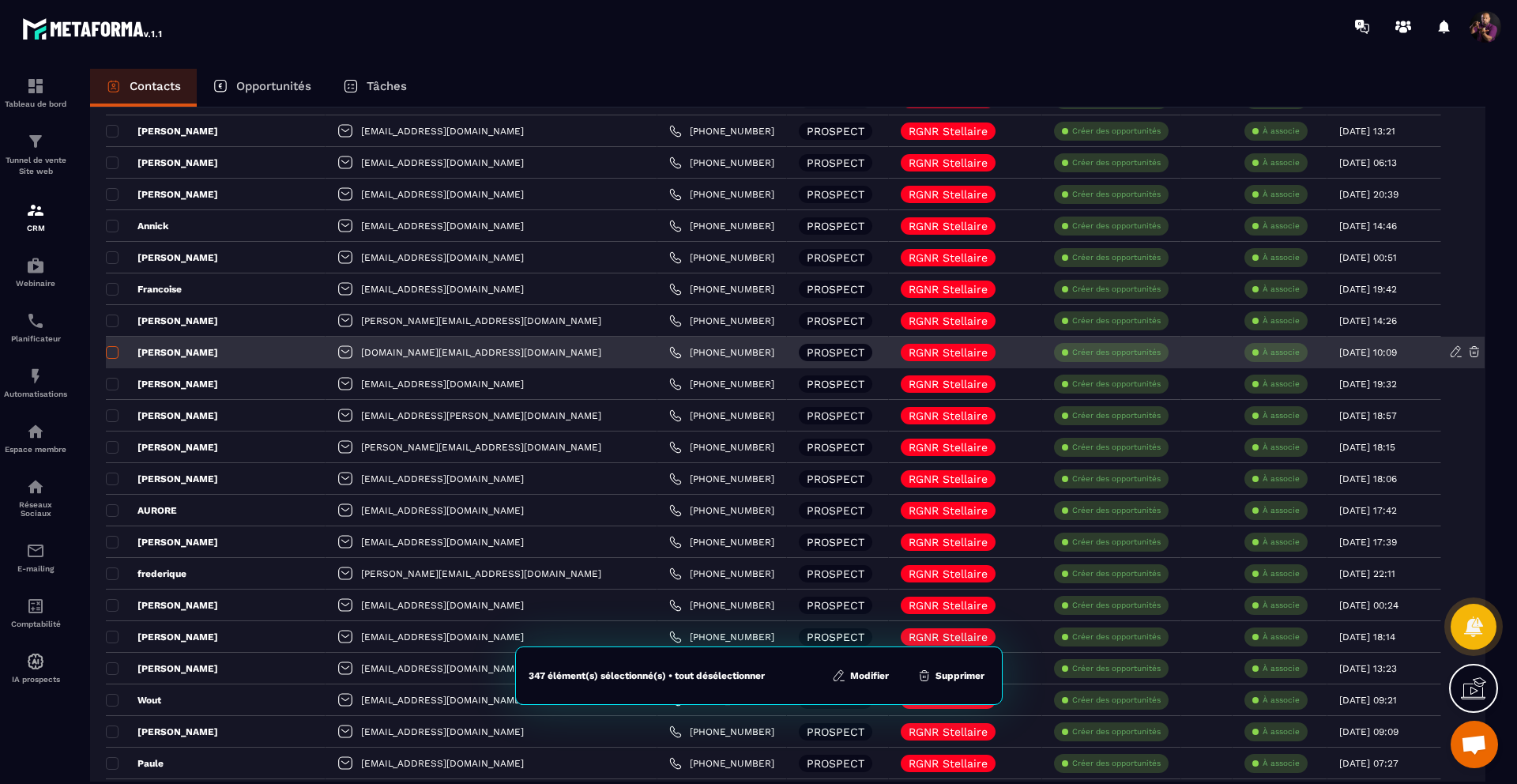
click at [110, 352] on span at bounding box center [112, 352] width 13 height 13
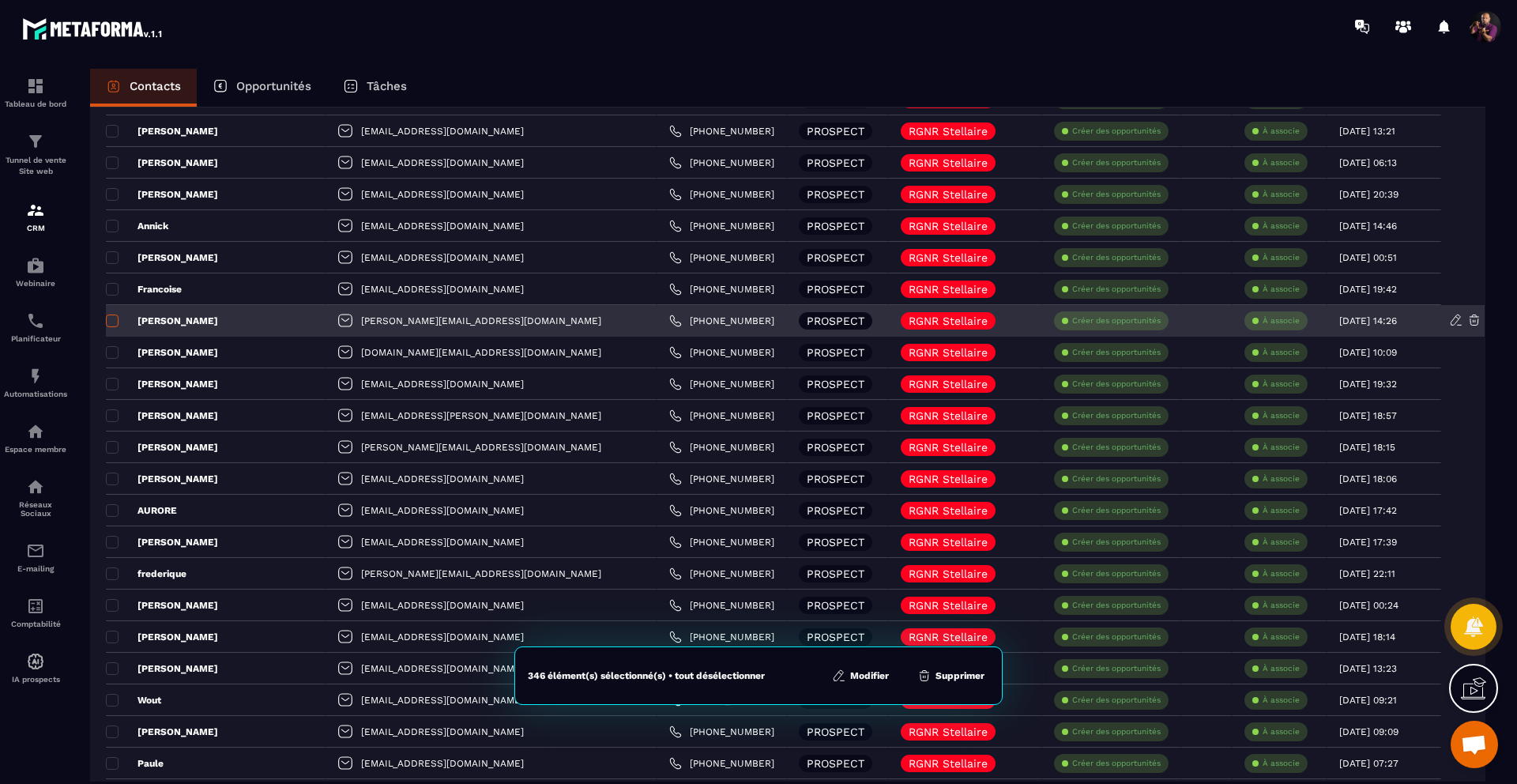
click at [112, 317] on span at bounding box center [112, 321] width 13 height 13
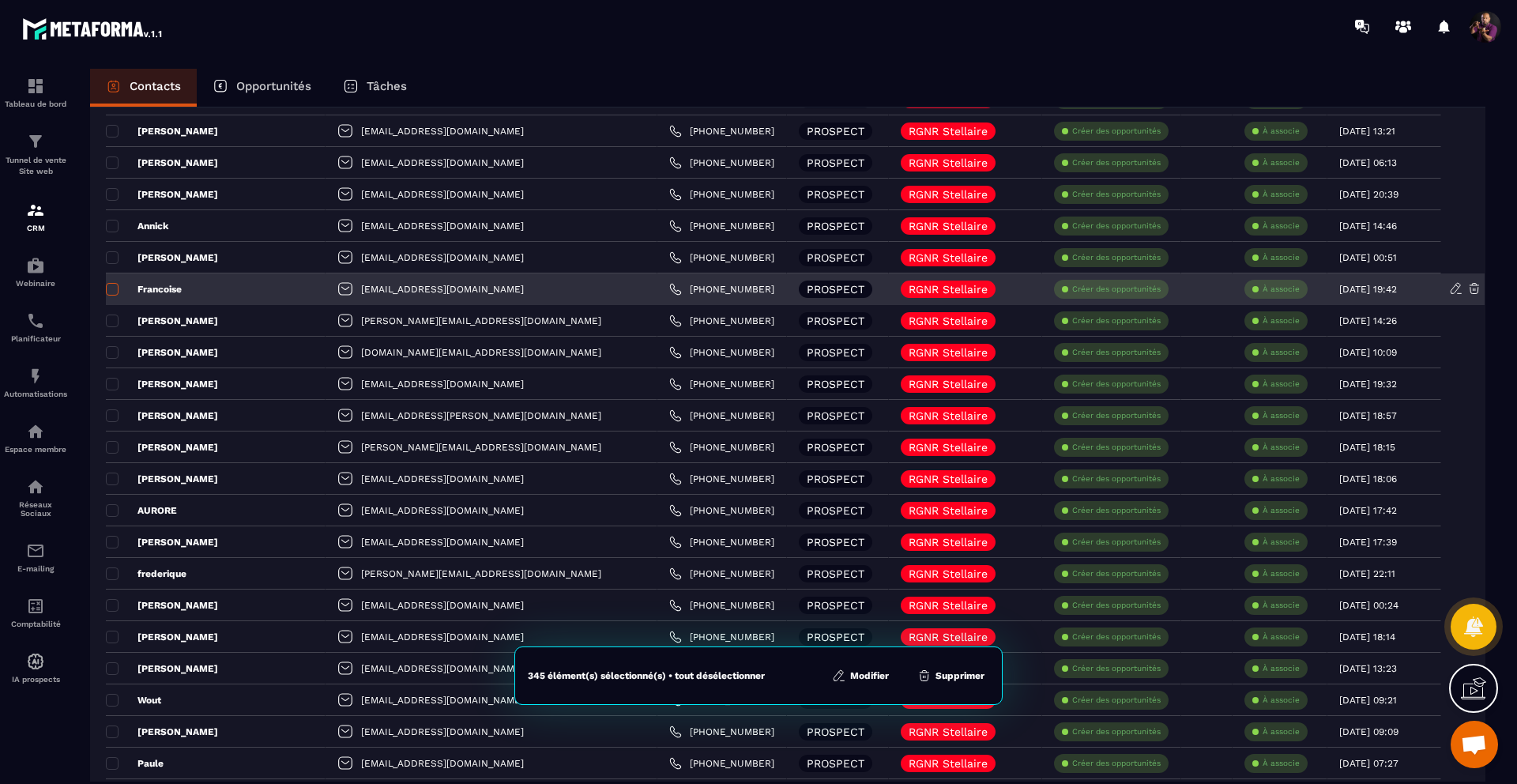
click at [110, 288] on span at bounding box center [112, 289] width 13 height 13
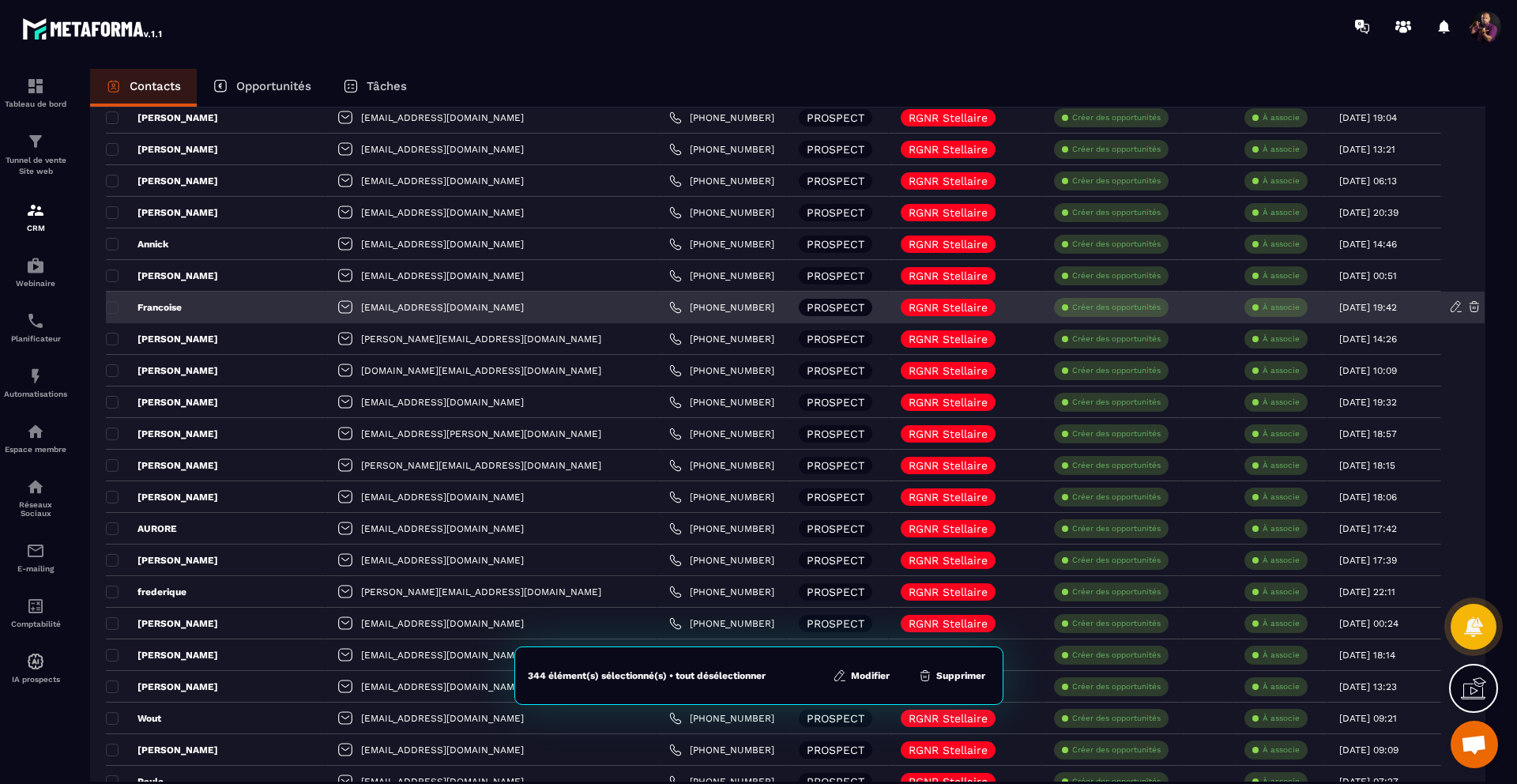
scroll to position [231, 0]
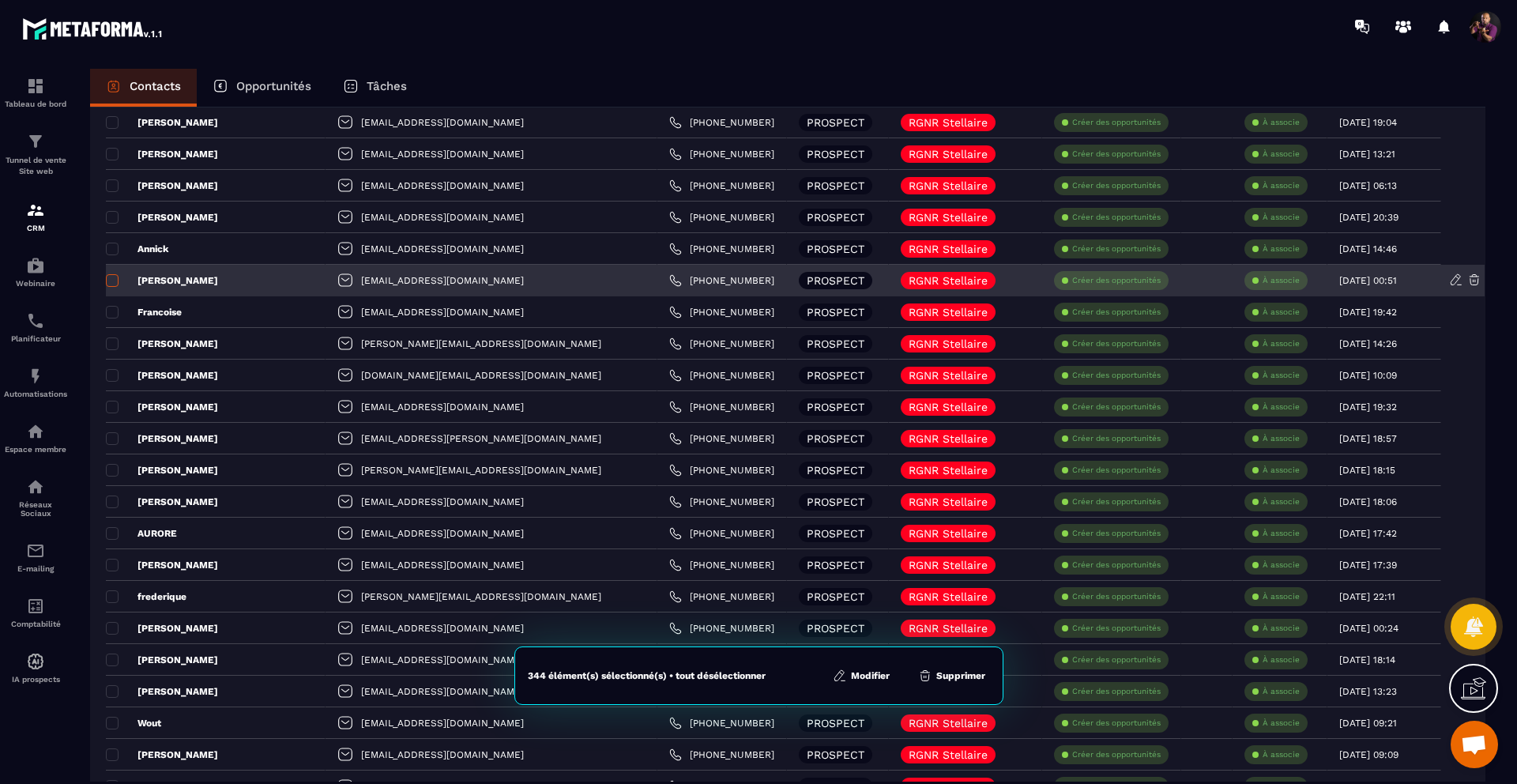
click at [110, 280] on span at bounding box center [112, 281] width 13 height 13
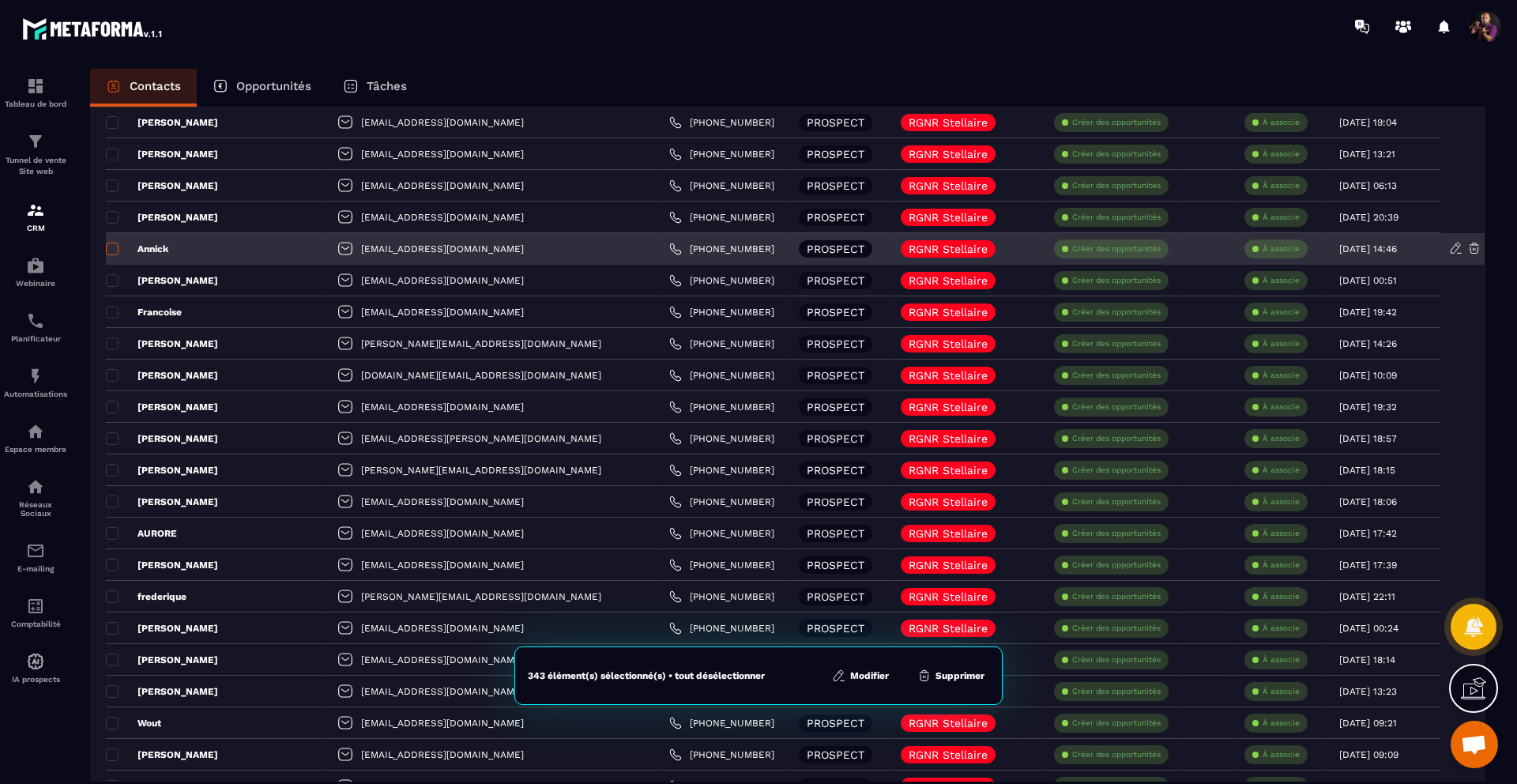
click at [115, 248] on span at bounding box center [112, 249] width 13 height 13
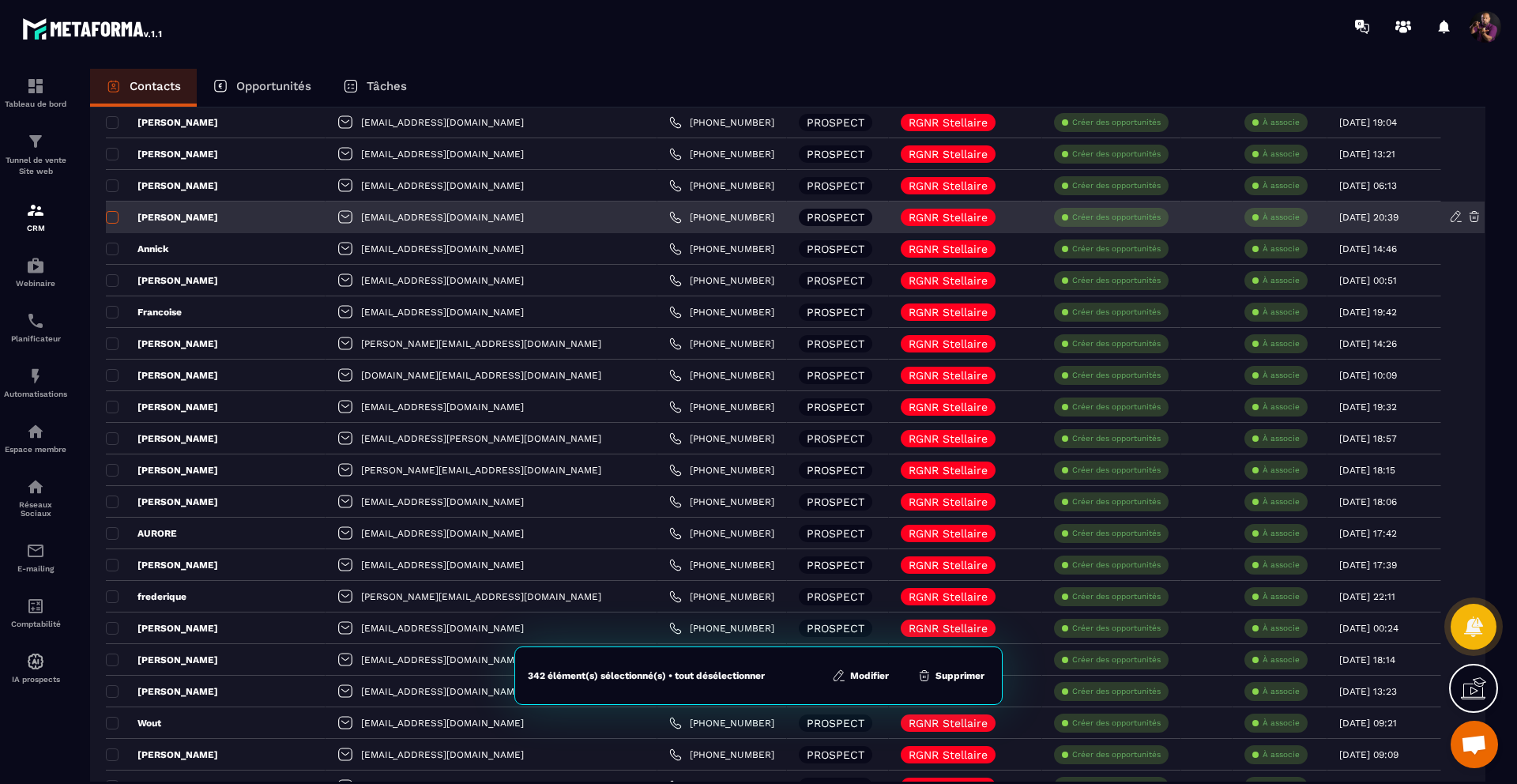
click at [109, 219] on span at bounding box center [112, 218] width 13 height 13
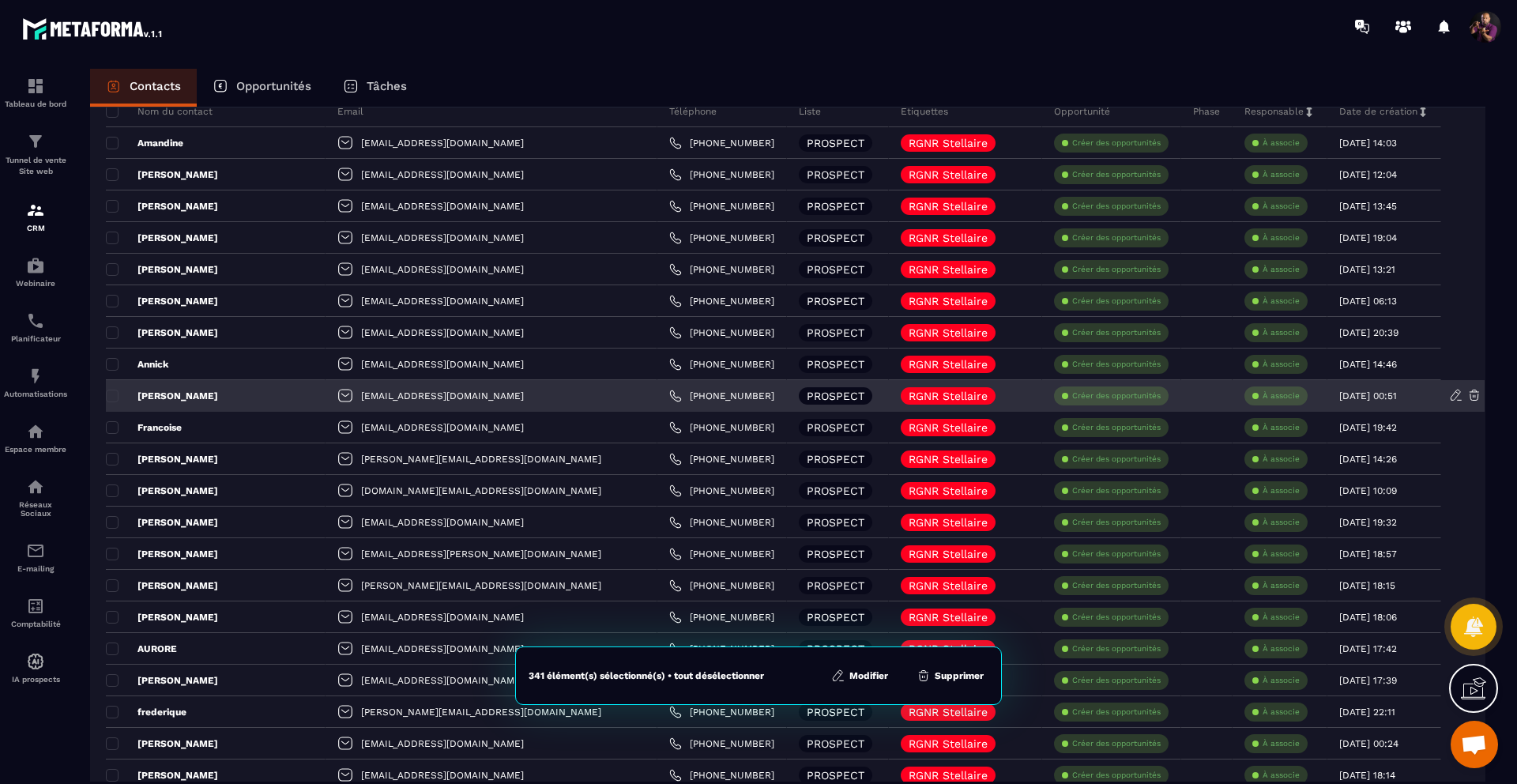
scroll to position [97, 0]
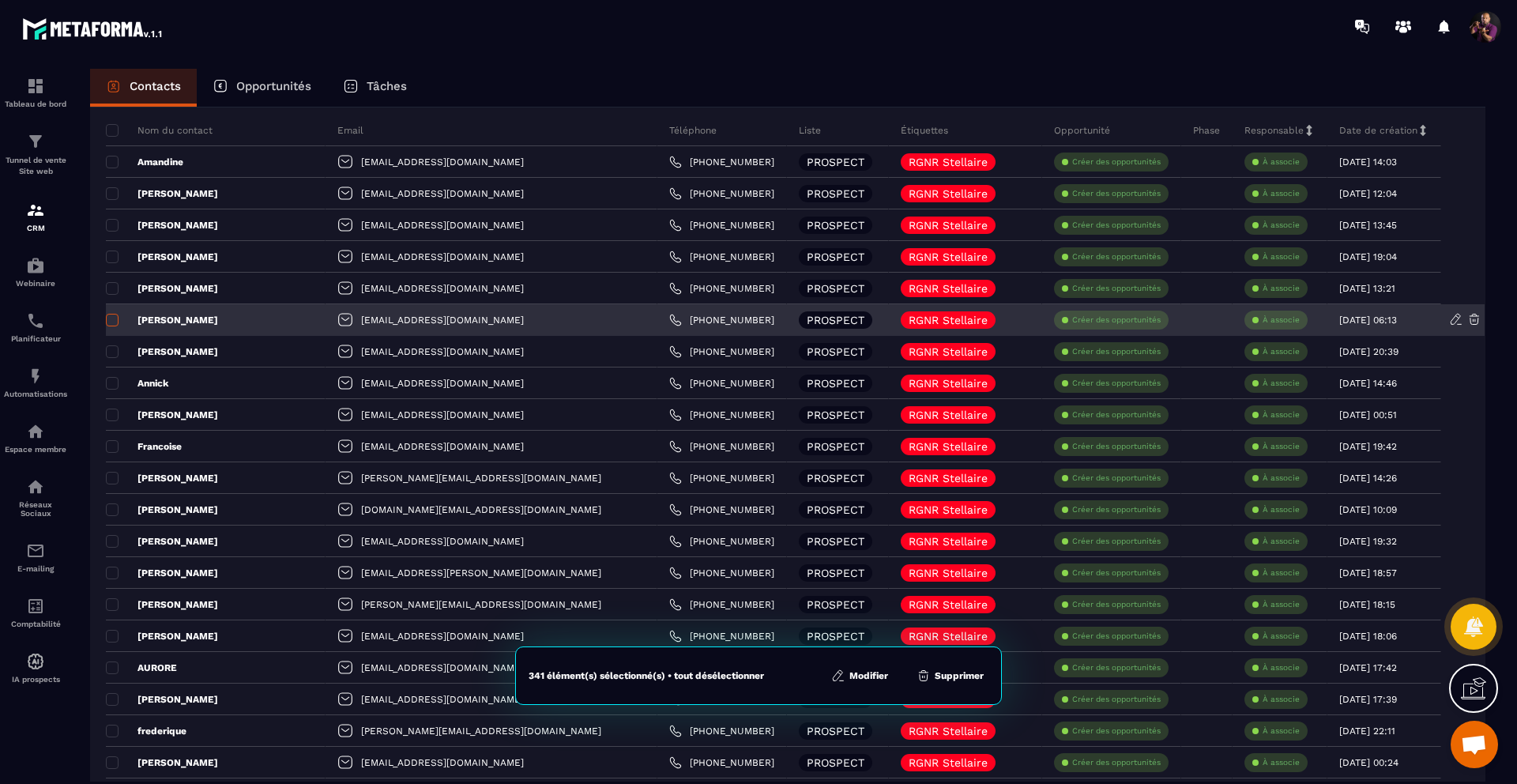
click at [109, 313] on span at bounding box center [112, 320] width 13 height 13
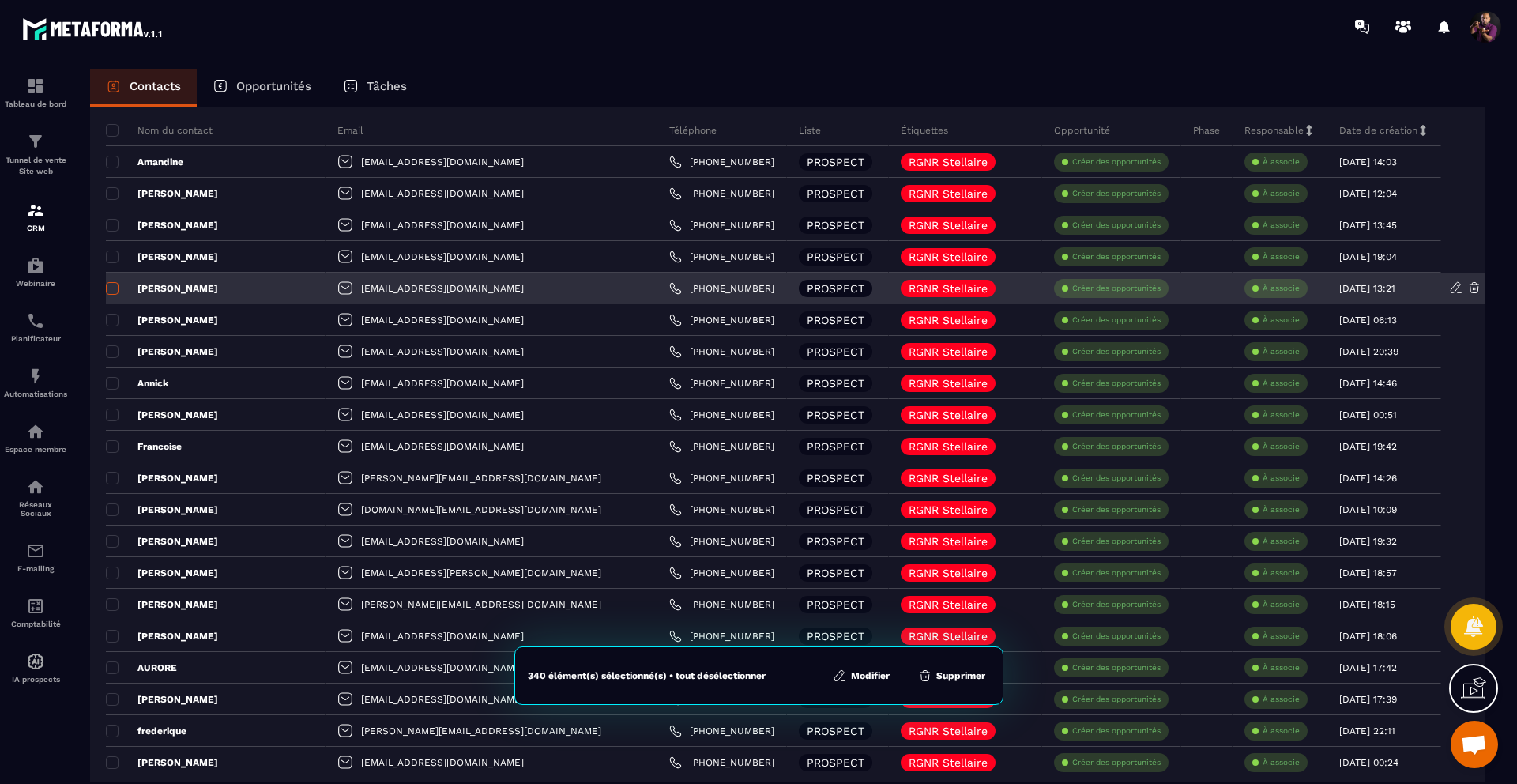
click at [109, 288] on span at bounding box center [112, 288] width 13 height 13
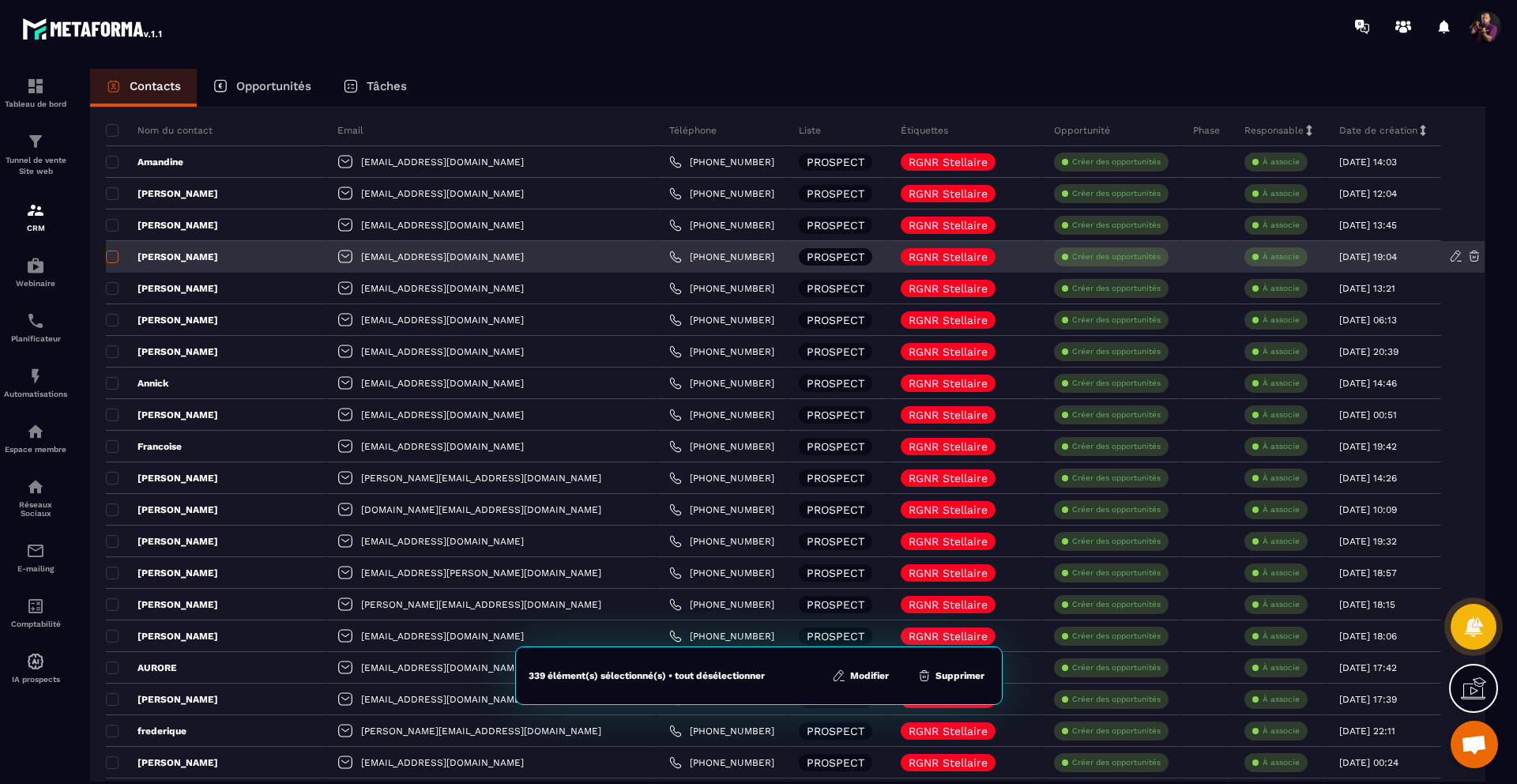
click at [108, 257] on span at bounding box center [112, 257] width 13 height 13
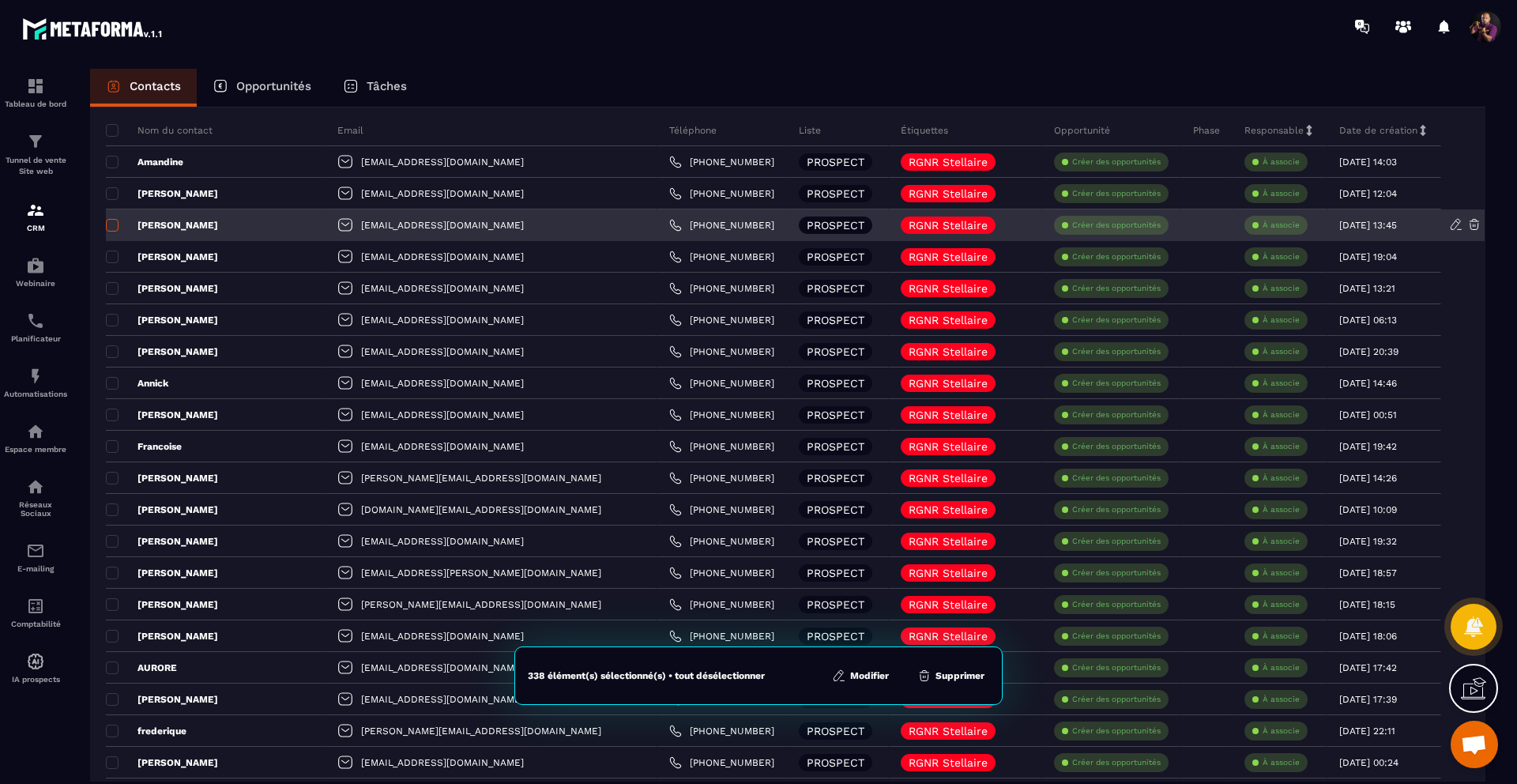
click at [109, 221] on span at bounding box center [112, 226] width 13 height 13
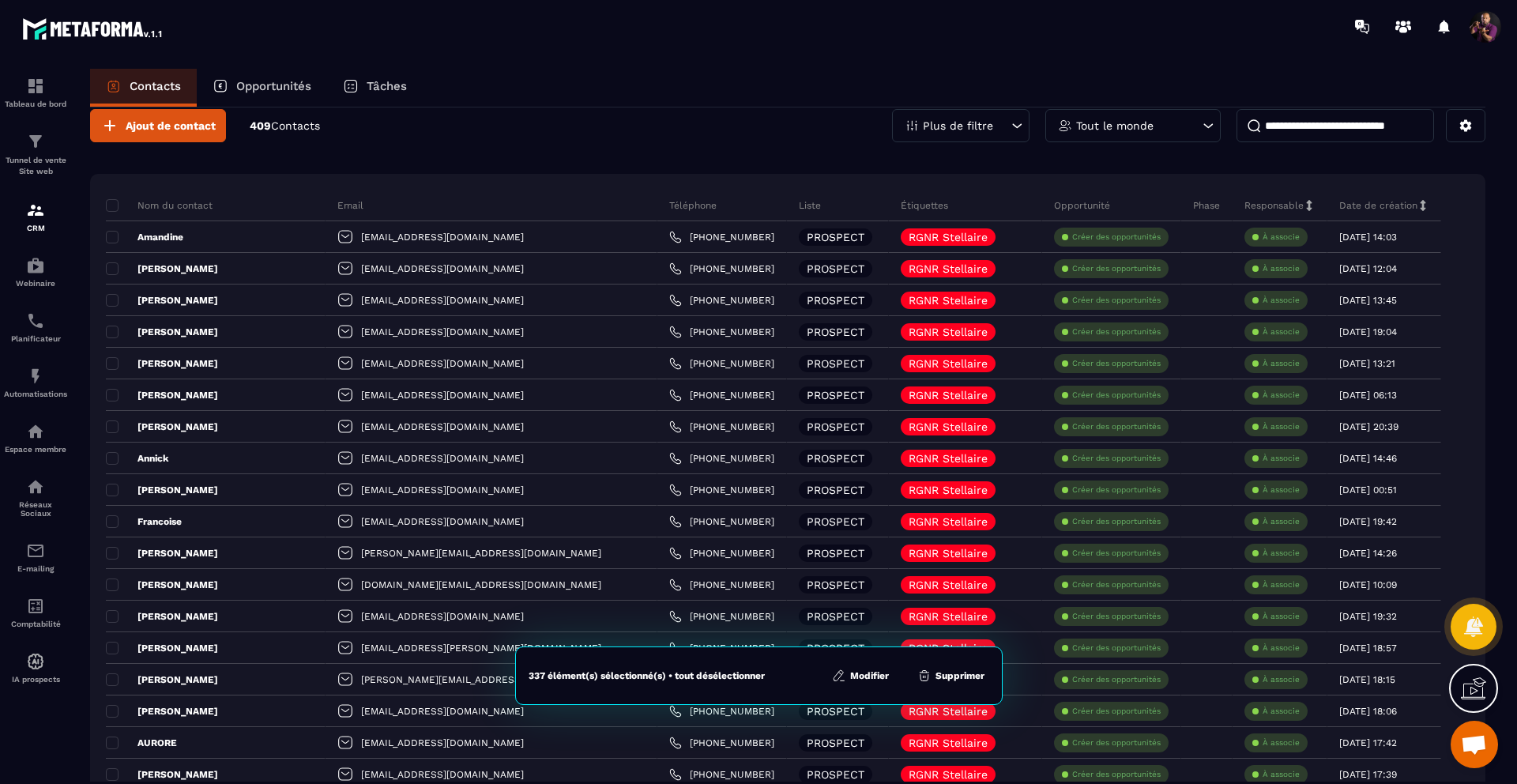
scroll to position [0, 0]
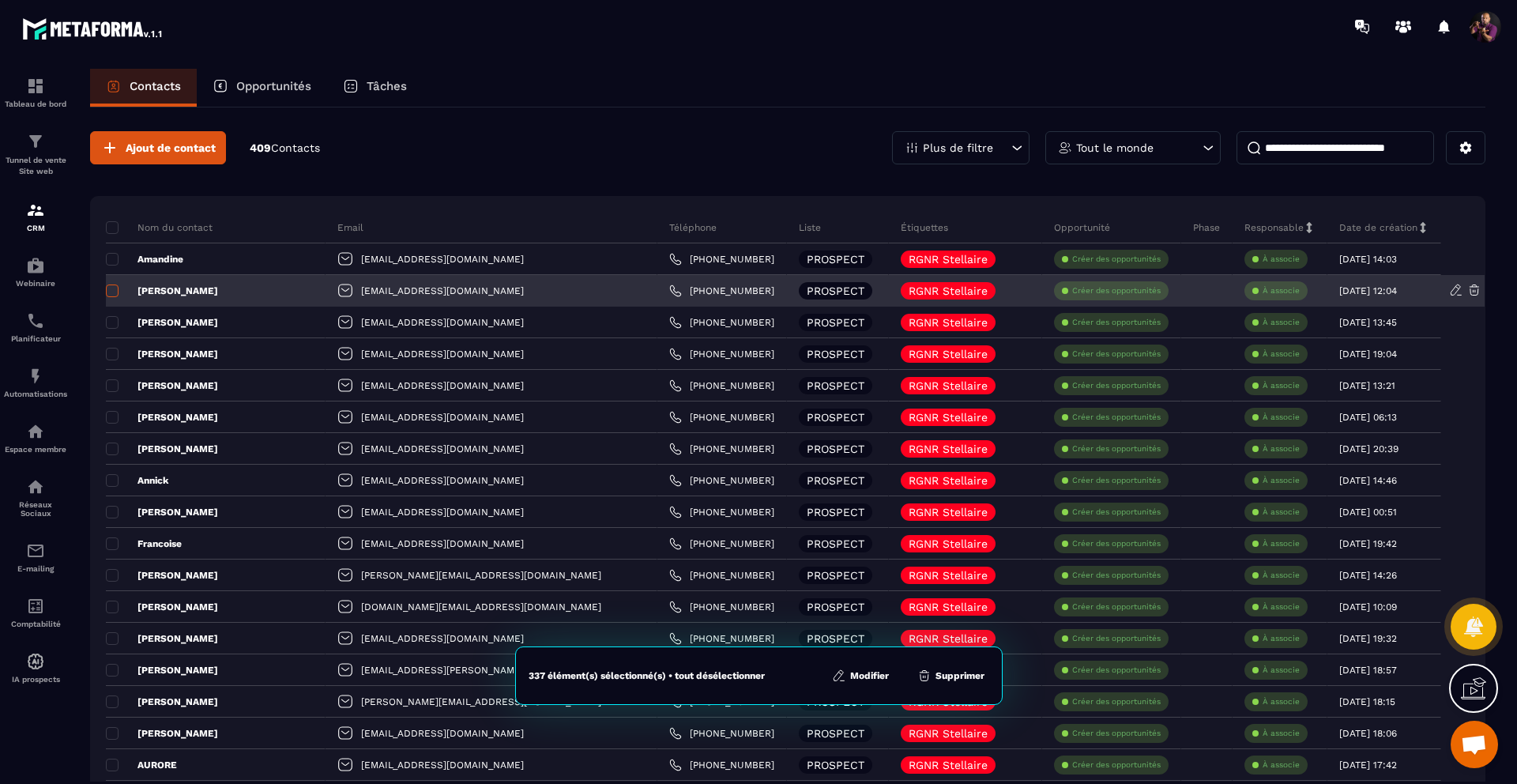
click at [115, 289] on span at bounding box center [112, 291] width 13 height 13
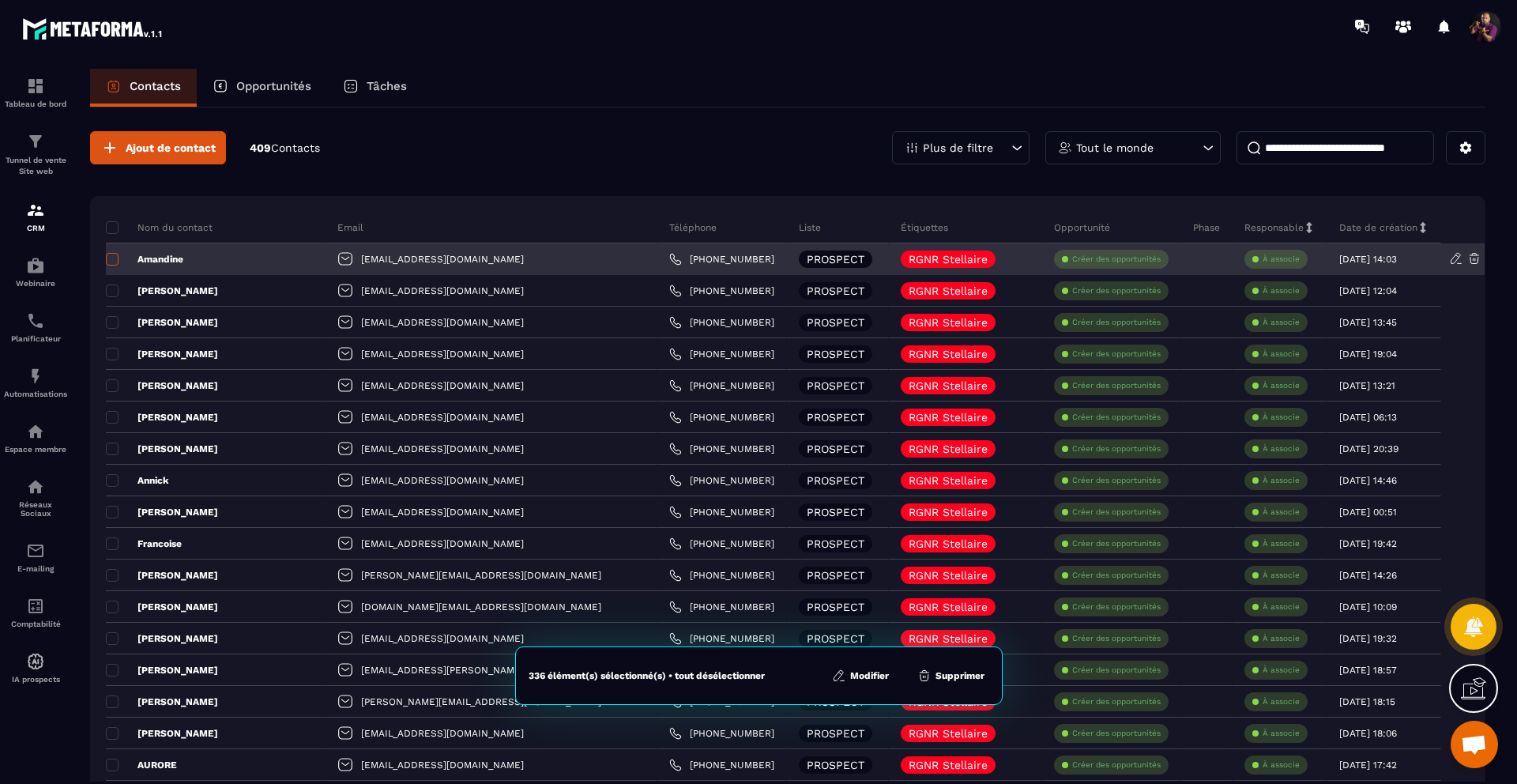
click at [110, 258] on span at bounding box center [112, 259] width 13 height 13
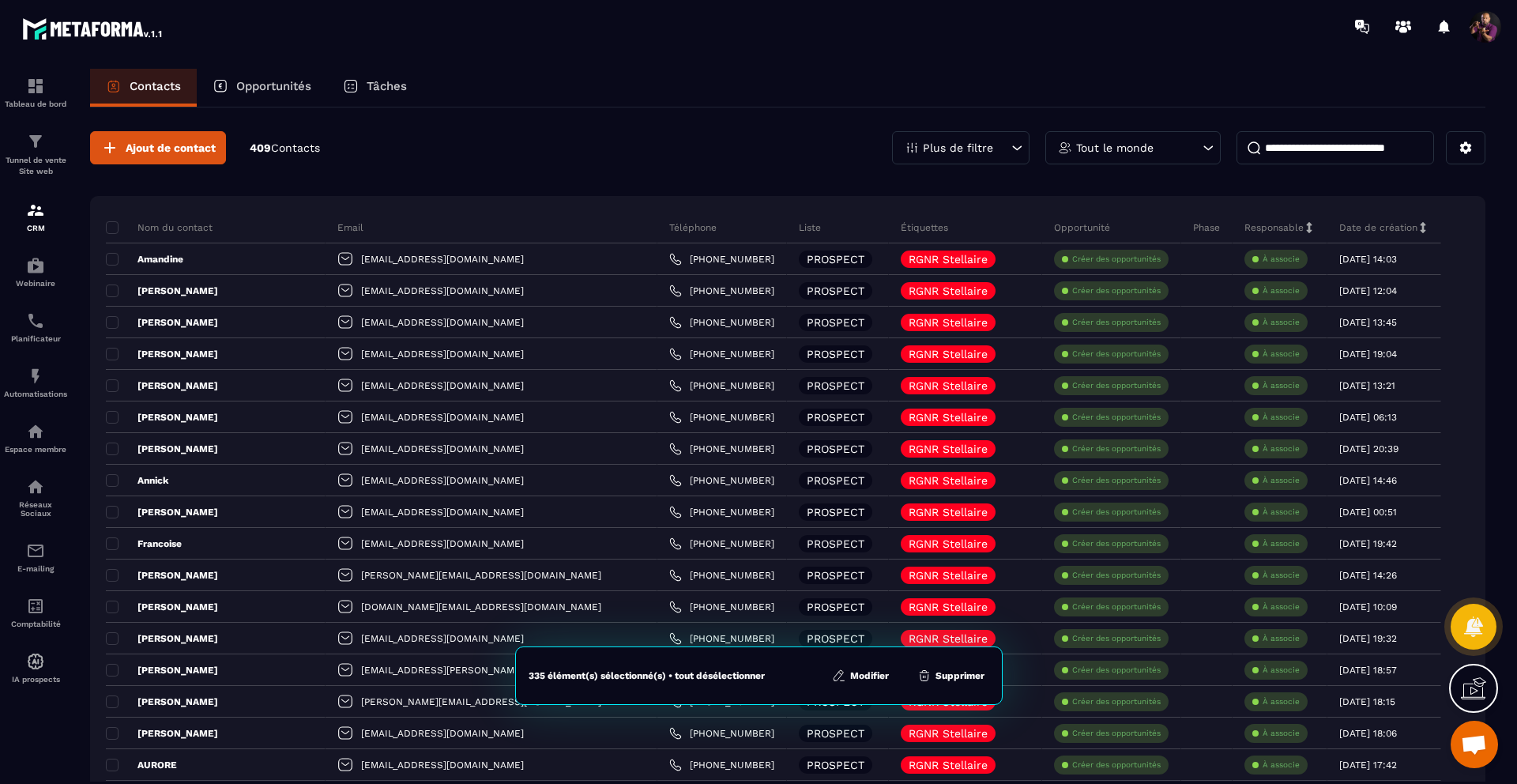
click at [868, 674] on button "Modifier" at bounding box center [860, 674] width 67 height 15
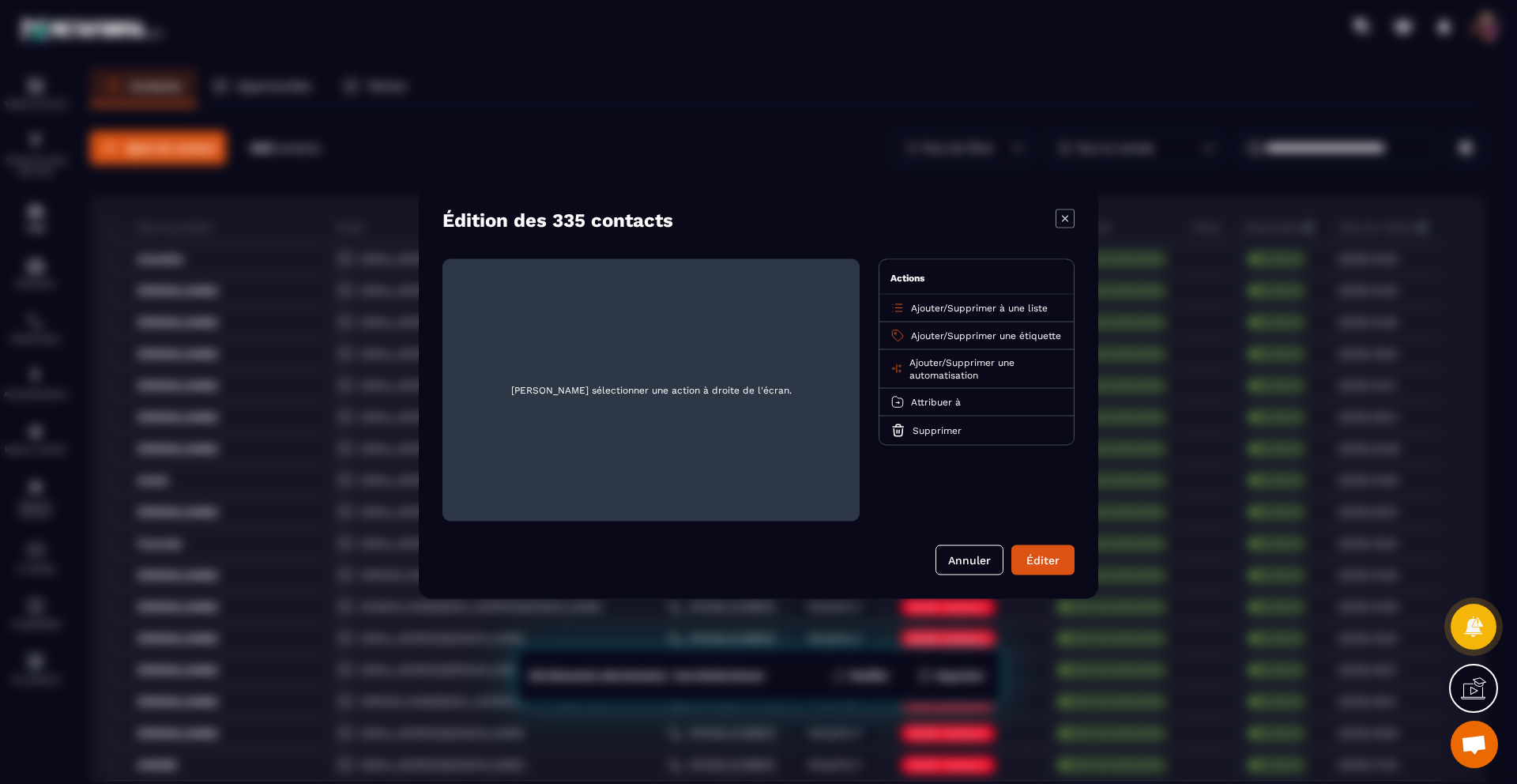
click at [960, 306] on span "Supprimer à une liste" at bounding box center [998, 308] width 101 height 11
click at [964, 401] on p "CLIENT" at bounding box center [976, 401] width 139 height 15
click at [1049, 556] on button "Éditer" at bounding box center [1043, 560] width 63 height 30
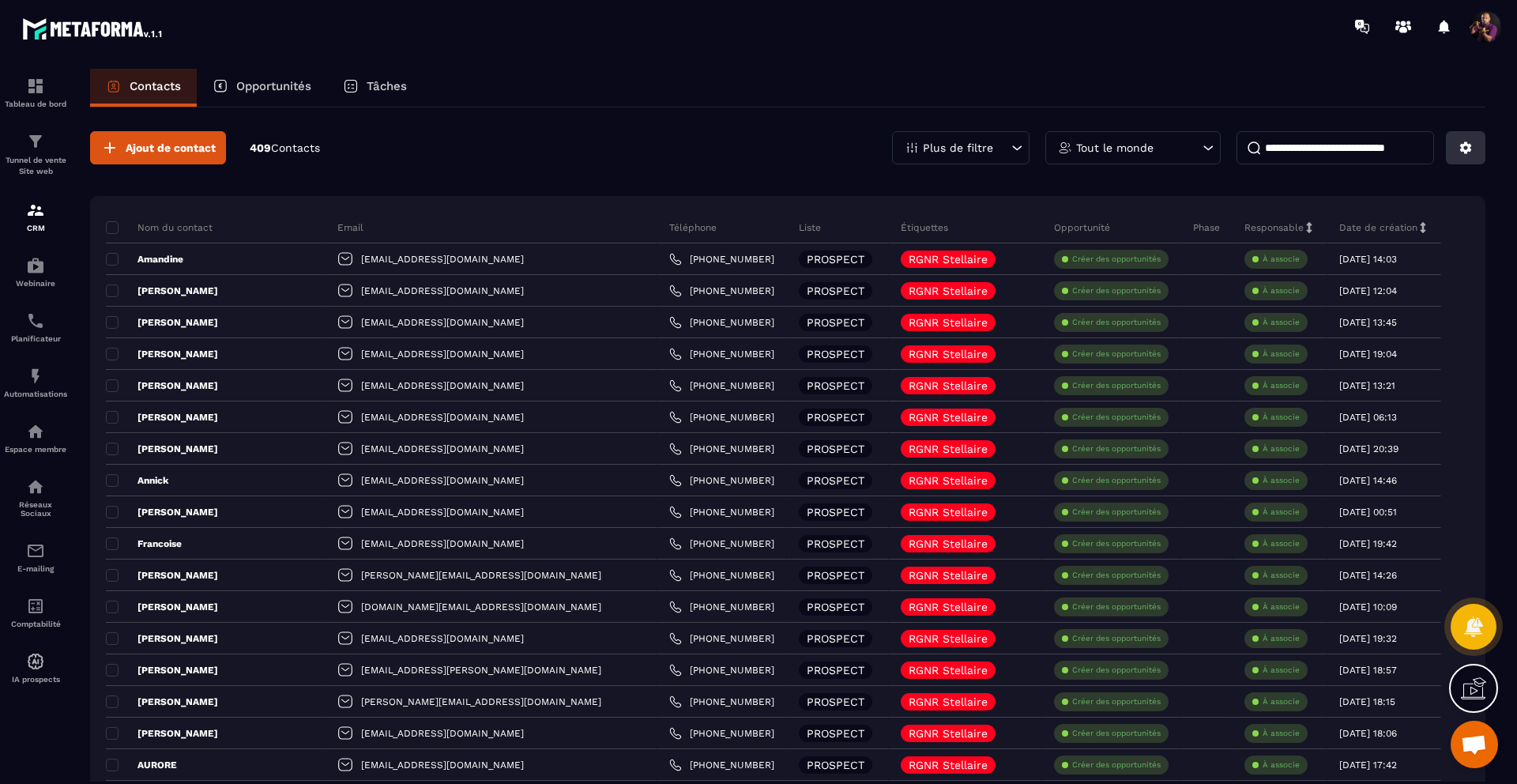
click at [1461, 148] on icon at bounding box center [1466, 148] width 12 height 12
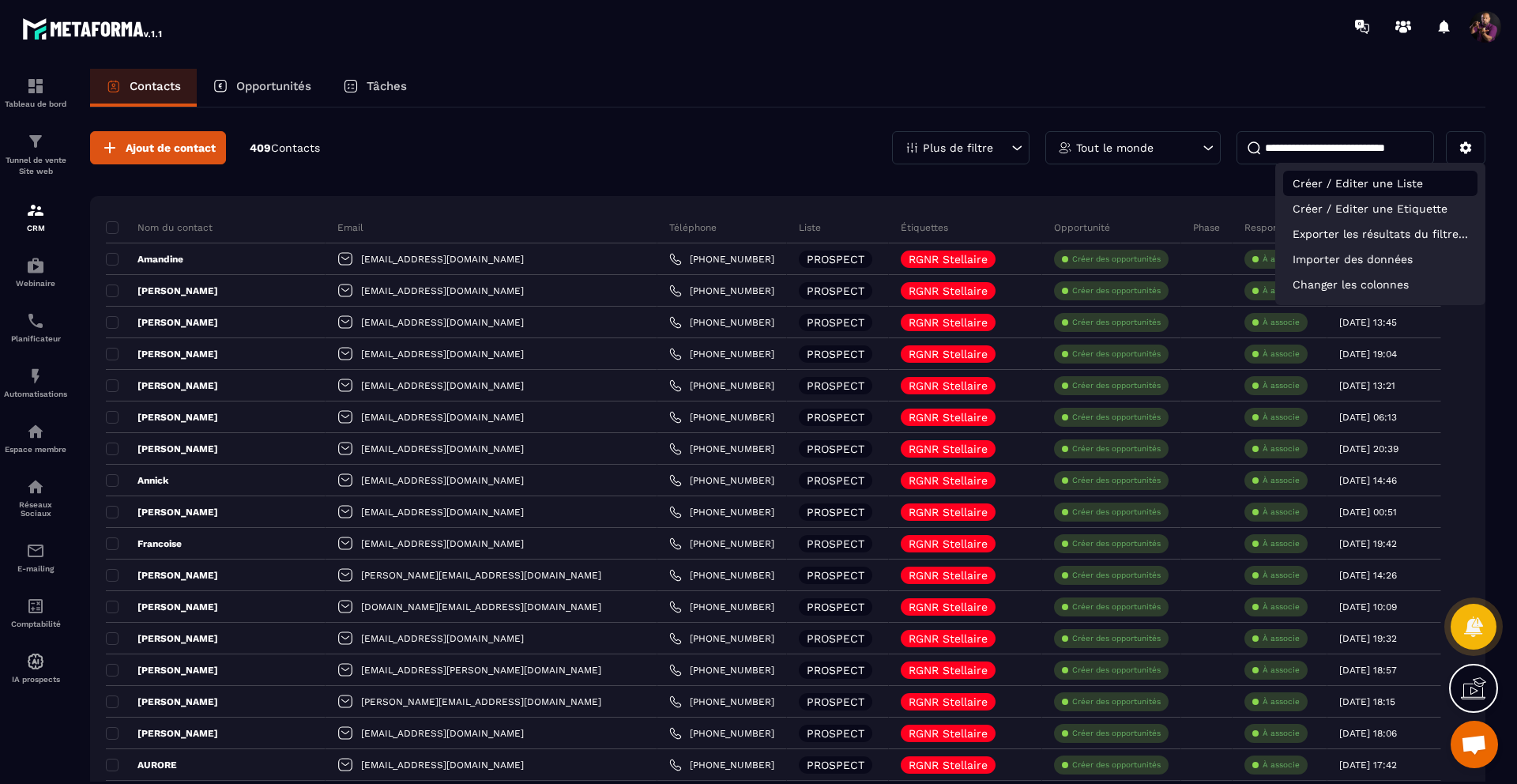
click at [1401, 184] on p "Créer / Editer une Liste" at bounding box center [1380, 183] width 194 height 25
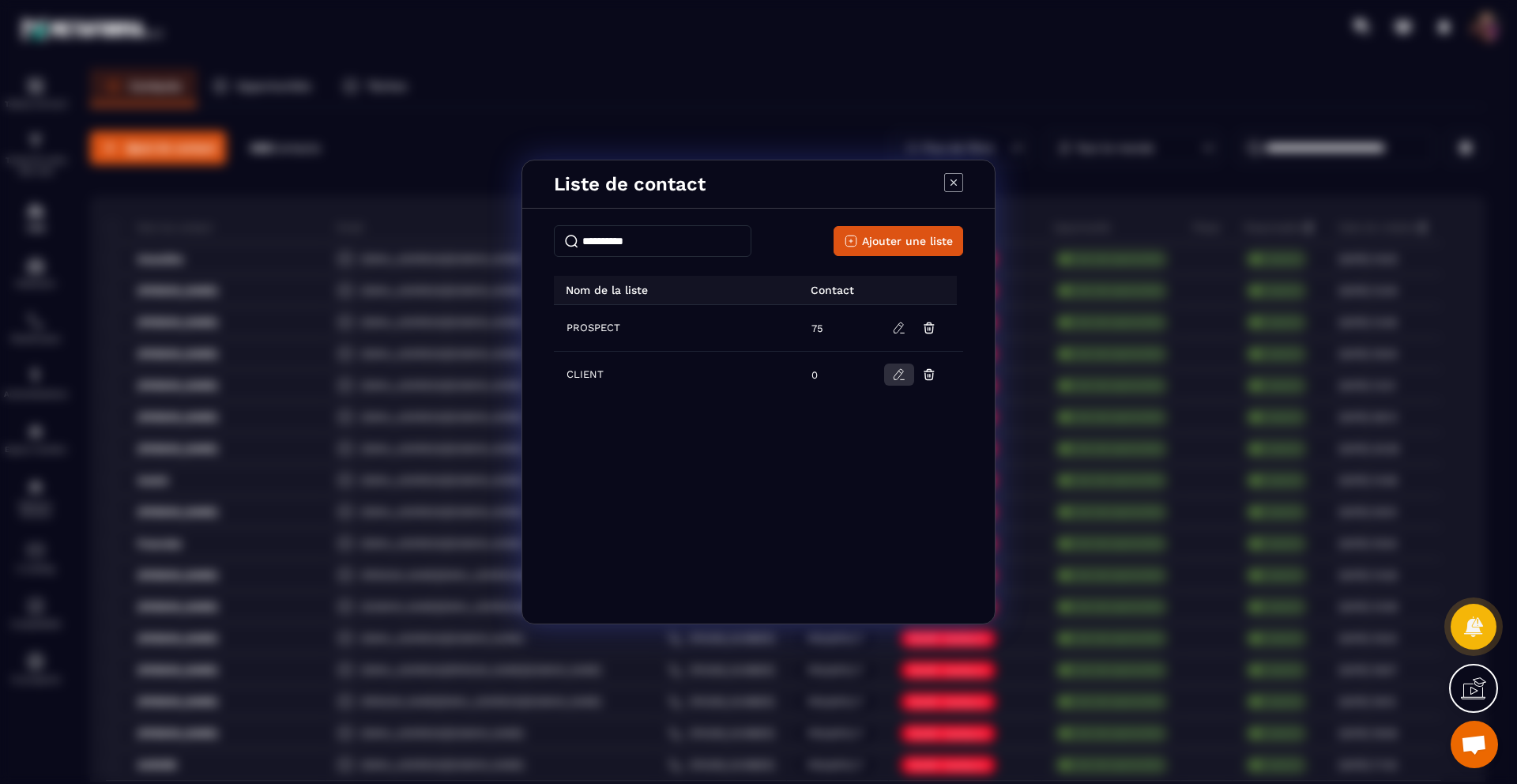
click at [895, 371] on icon "Modal window" at bounding box center [899, 375] width 15 height 15
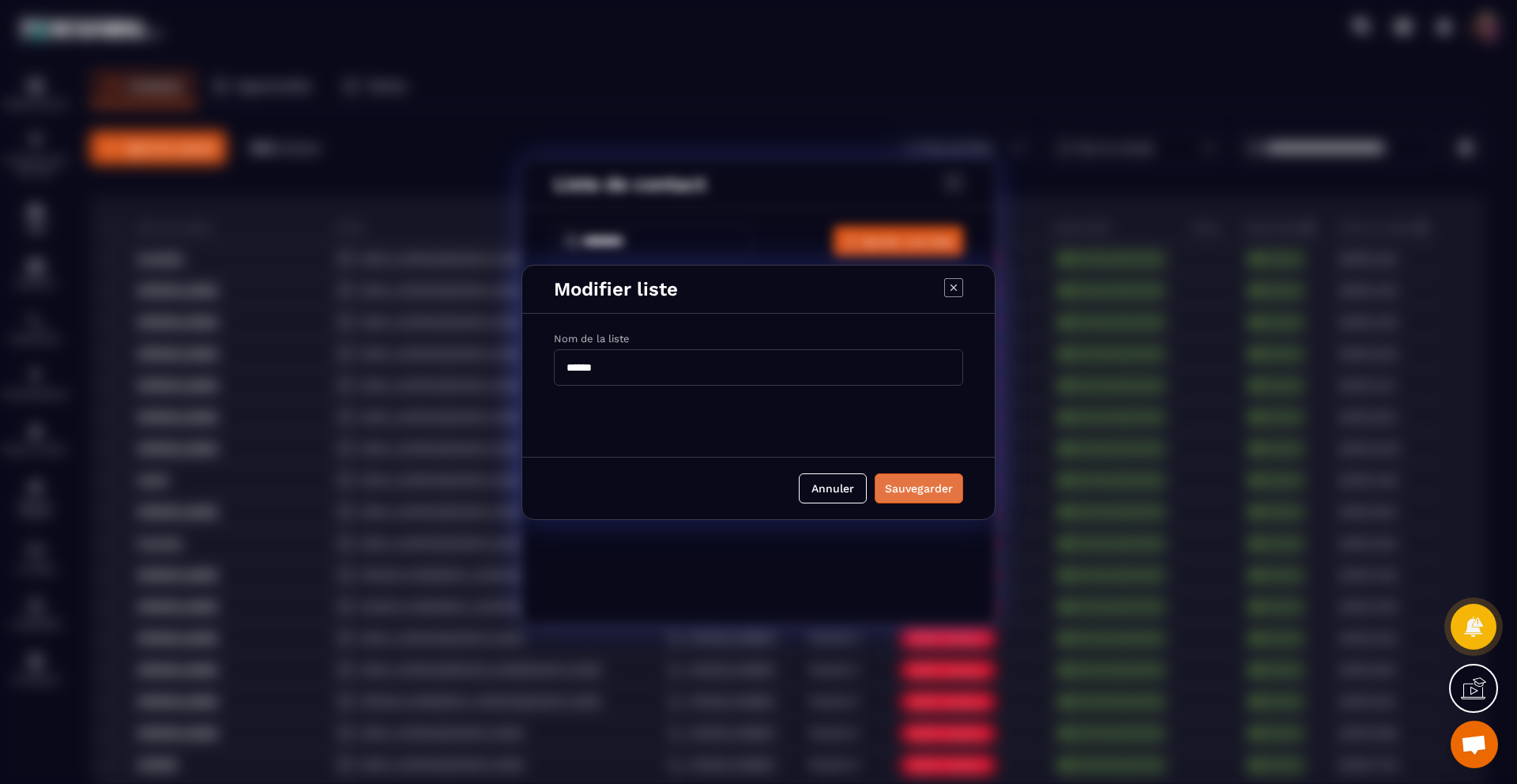
click at [915, 476] on button "Sauvegarder" at bounding box center [918, 488] width 88 height 30
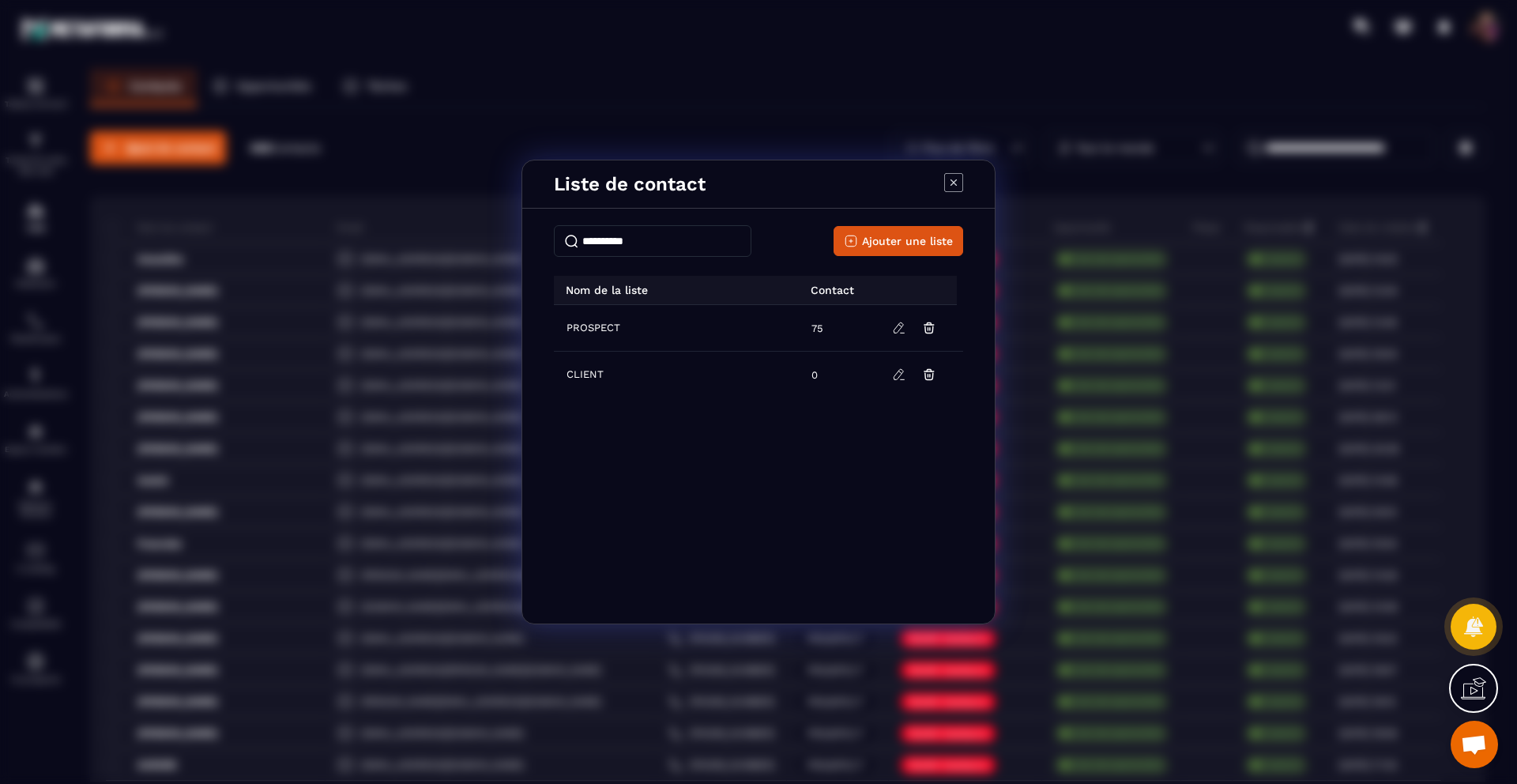
click at [593, 247] on input "Modal window" at bounding box center [652, 240] width 197 height 32
click at [958, 185] on icon "Modal window" at bounding box center [953, 182] width 19 height 19
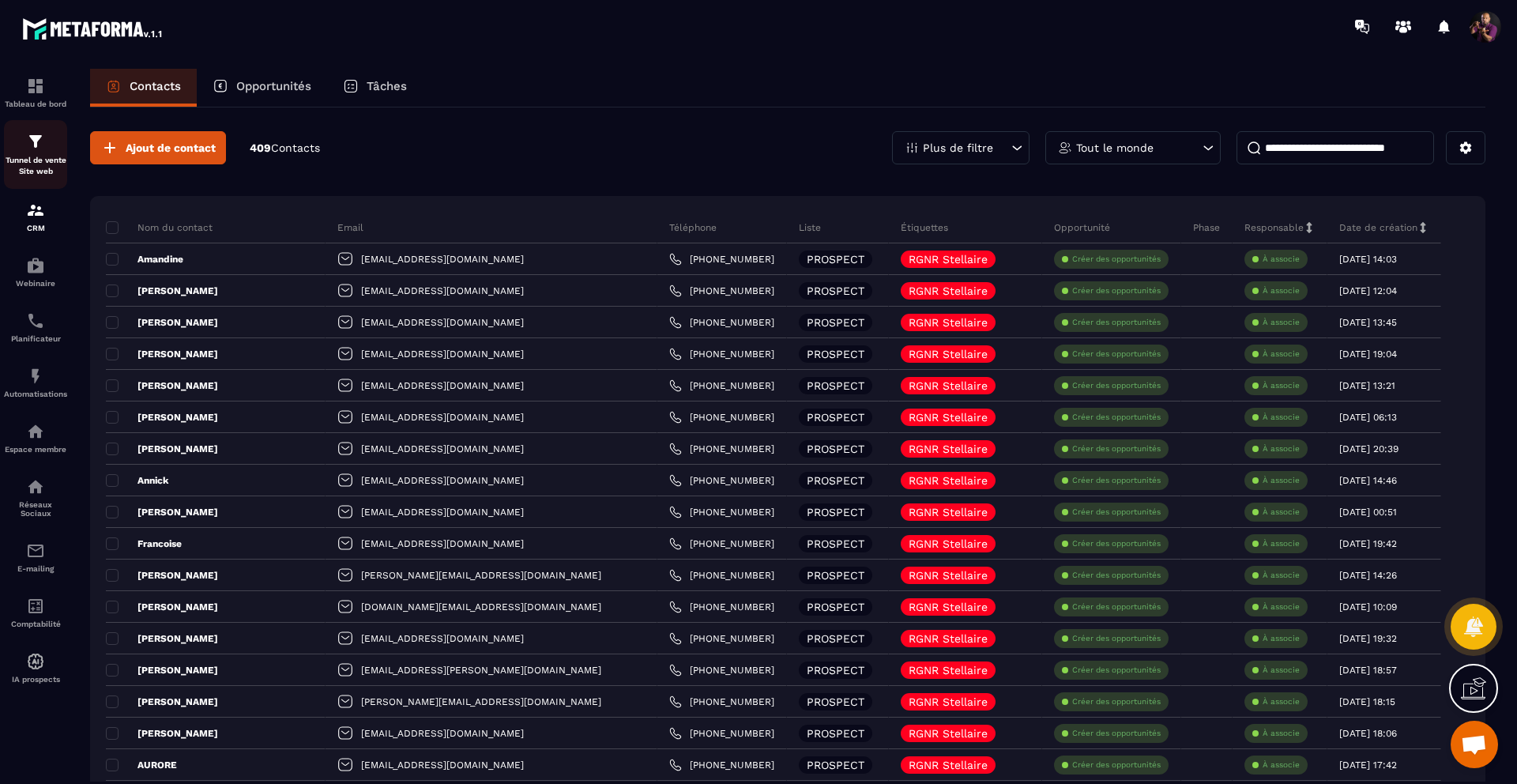
click at [31, 156] on p "Tunnel de vente Site web" at bounding box center [36, 166] width 63 height 22
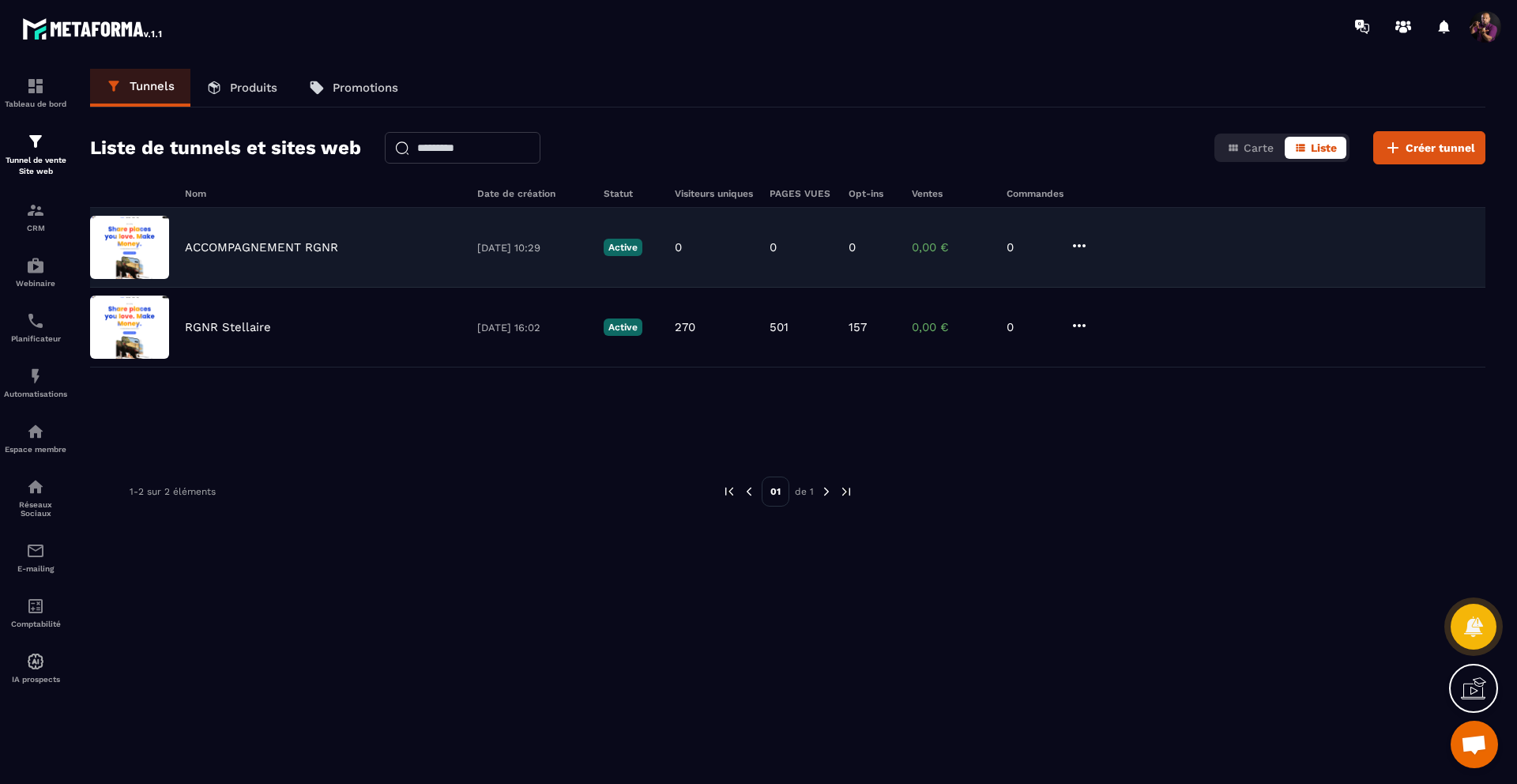
click at [1080, 245] on icon at bounding box center [1080, 246] width 13 height 3
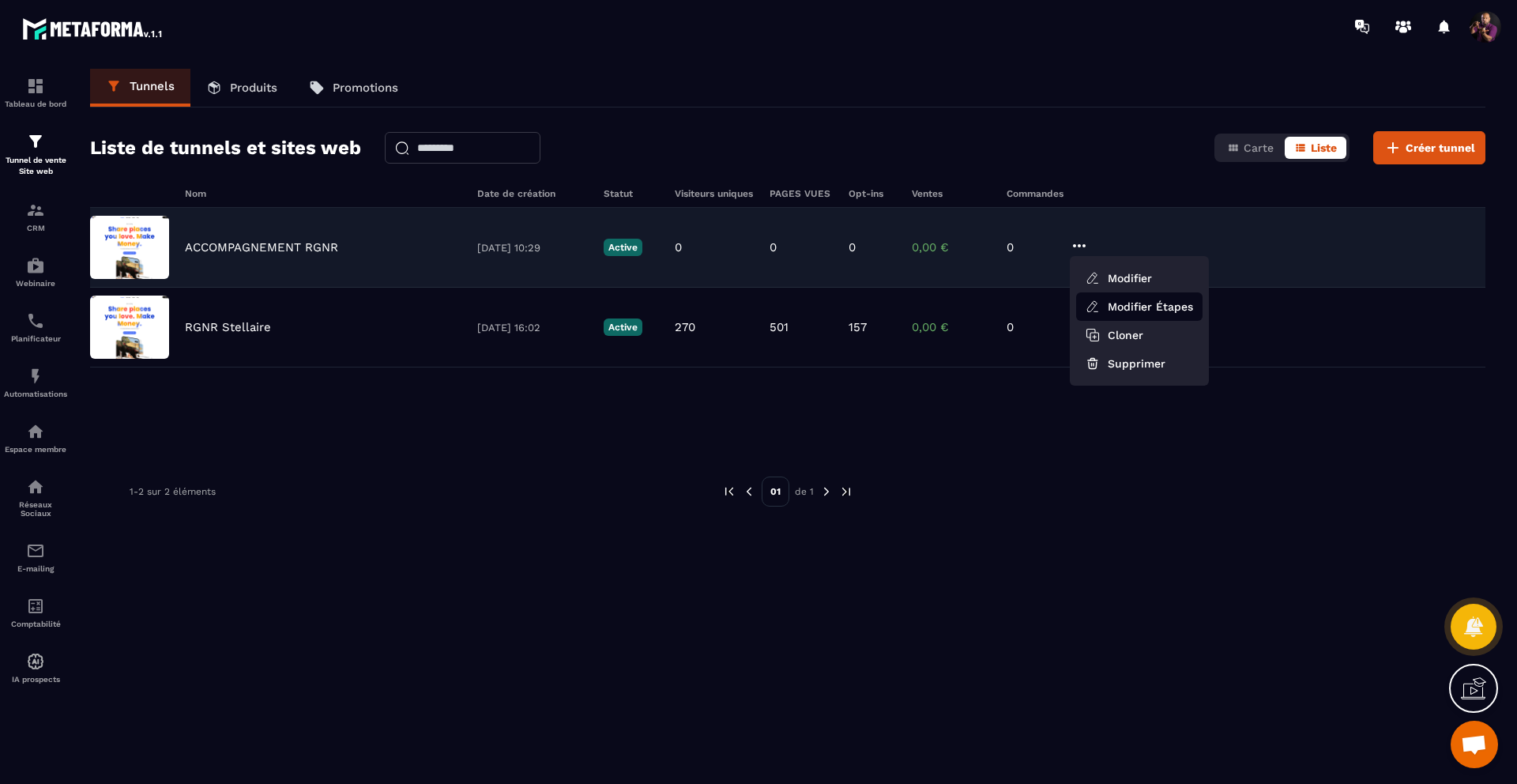
click at [1114, 308] on link "Modifier Étapes" at bounding box center [1140, 306] width 127 height 28
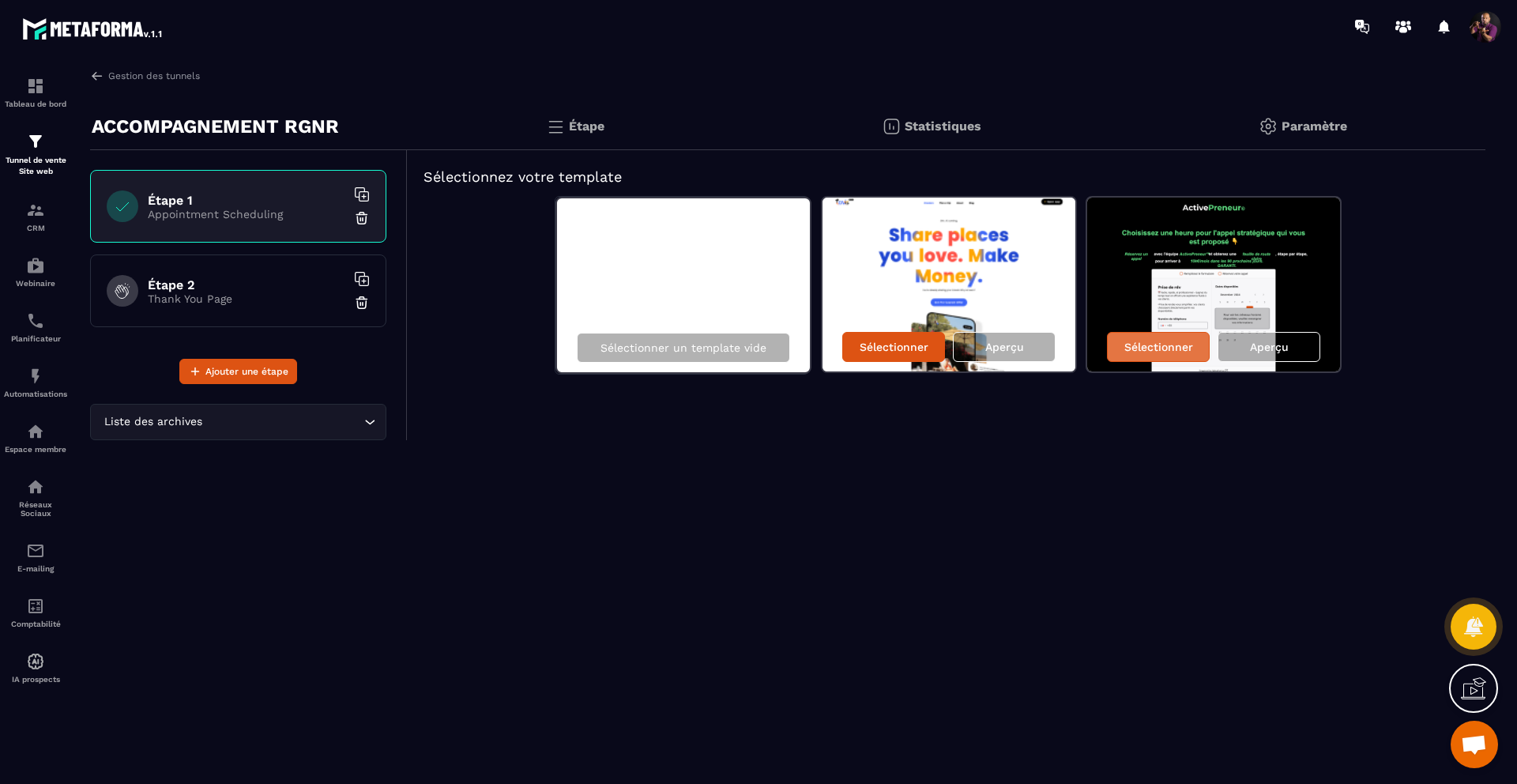
click at [1154, 343] on p "Sélectionner" at bounding box center [1158, 347] width 69 height 13
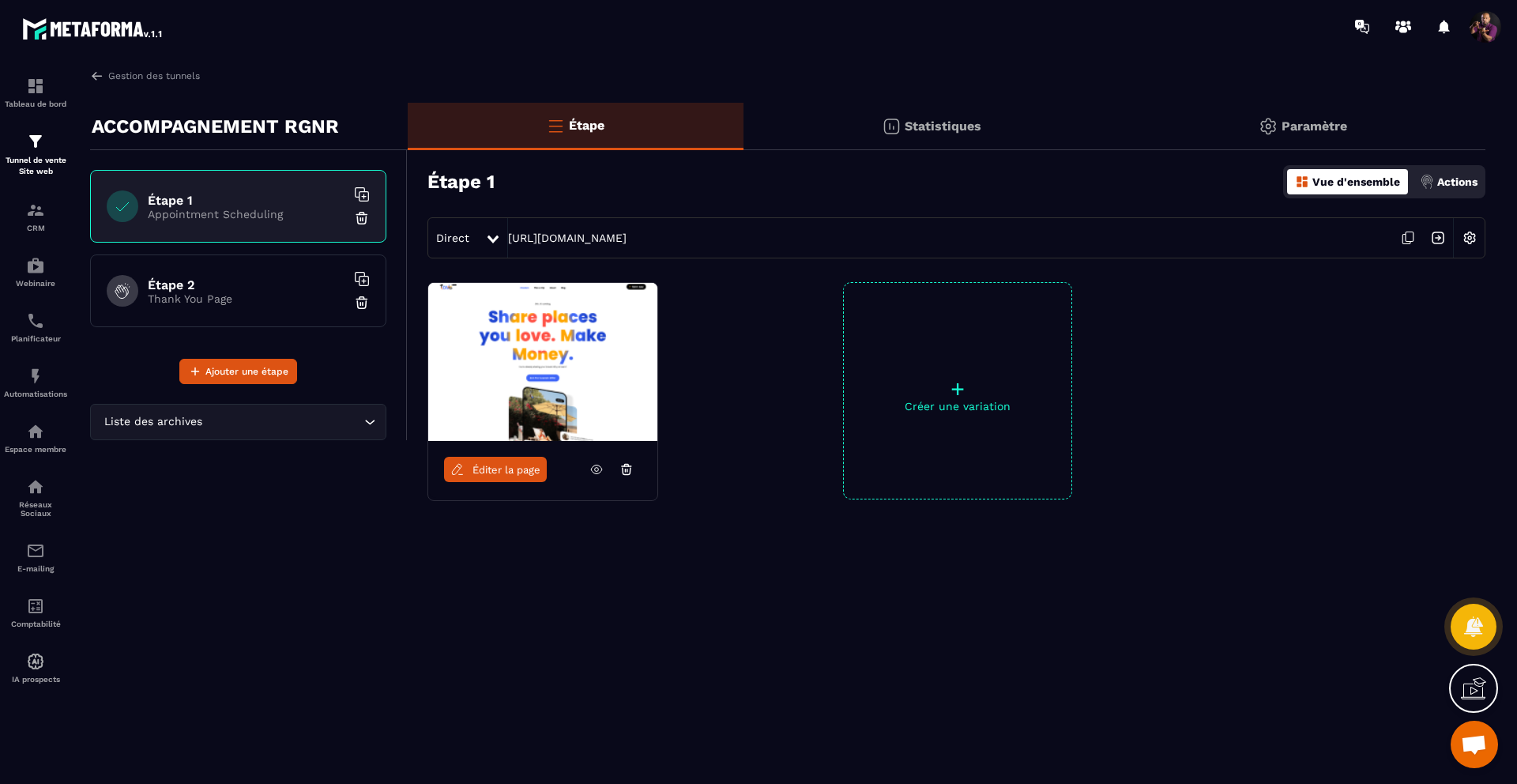
click at [493, 477] on link "Éditer la page" at bounding box center [495, 469] width 103 height 25
